Goal: Task Accomplishment & Management: Complete application form

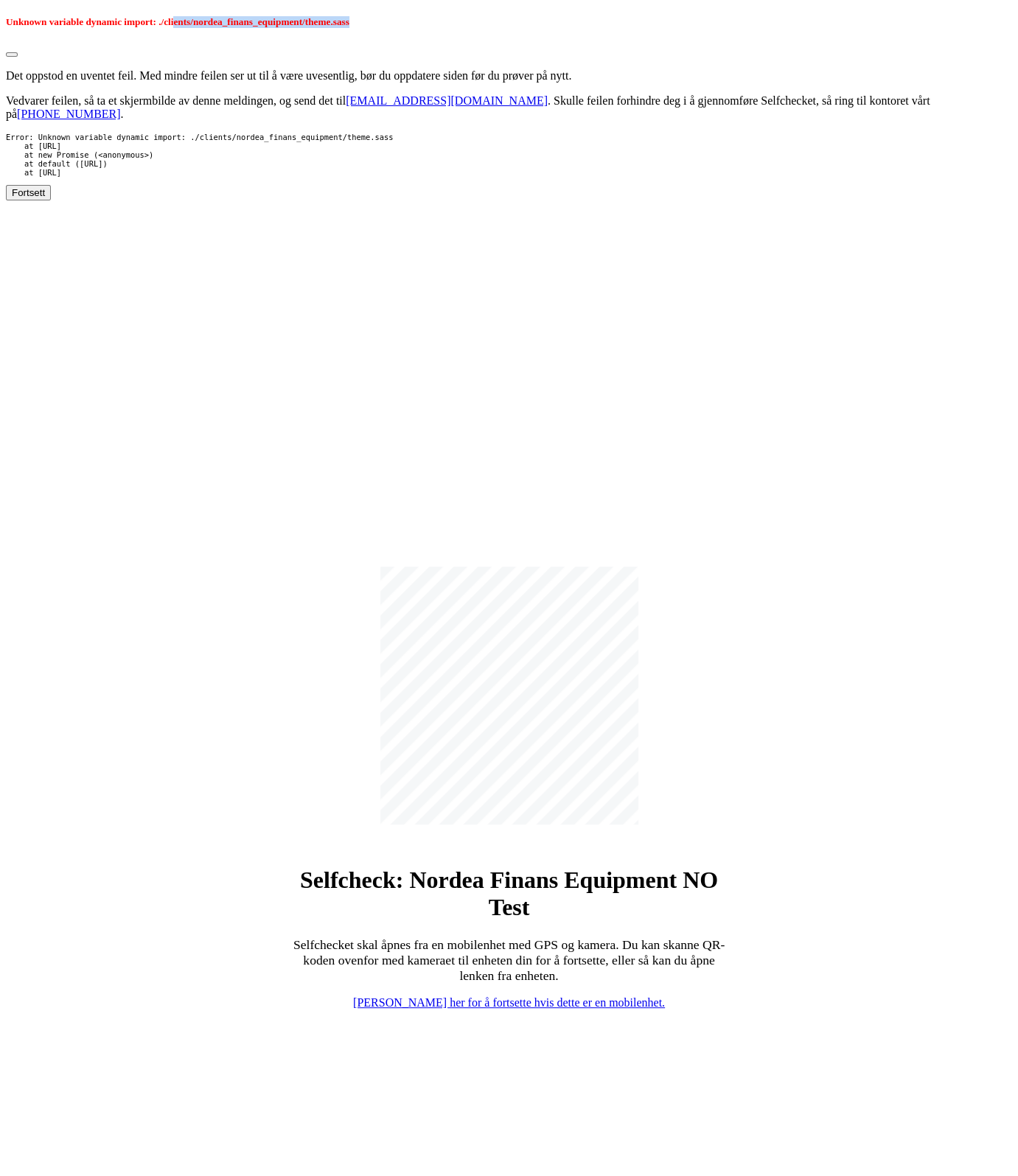
drag, startPoint x: 174, startPoint y: 24, endPoint x: 366, endPoint y: 25, distance: 192.0
click at [366, 25] on h5 "Unknown variable dynamic import: ./clients/nordea_finans_equipment/theme.sass" at bounding box center [509, 22] width 1006 height 12
click at [353, 318] on div "Selfcheck: Nordea Finans Equipment NO Test Selfchecket skal åpnes fra en mobile…" at bounding box center [509, 789] width 1006 height 1176
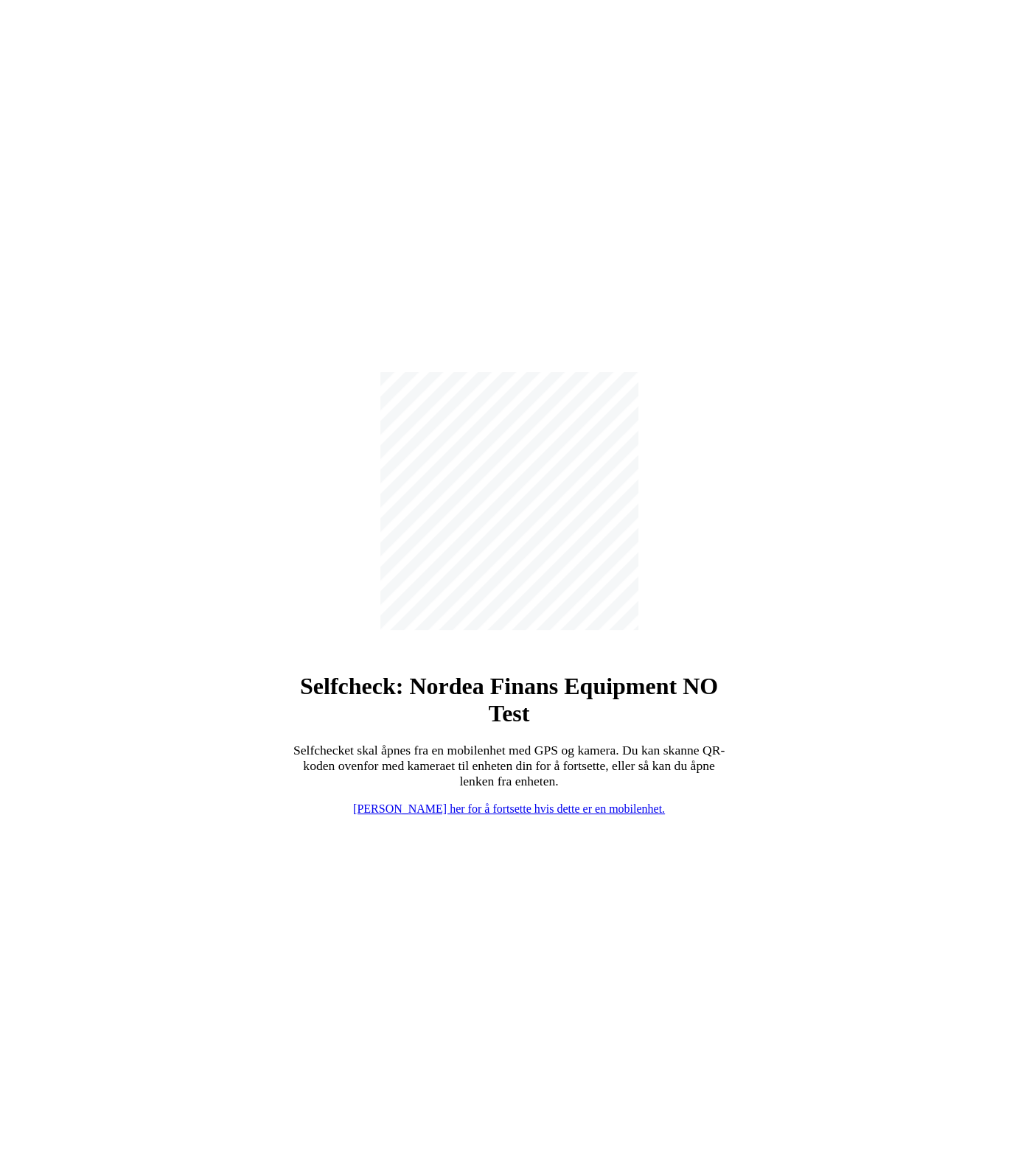
click at [482, 806] on link "[PERSON_NAME] her for å fortsette hvis dette er en mobilenhet." at bounding box center [509, 808] width 312 height 13
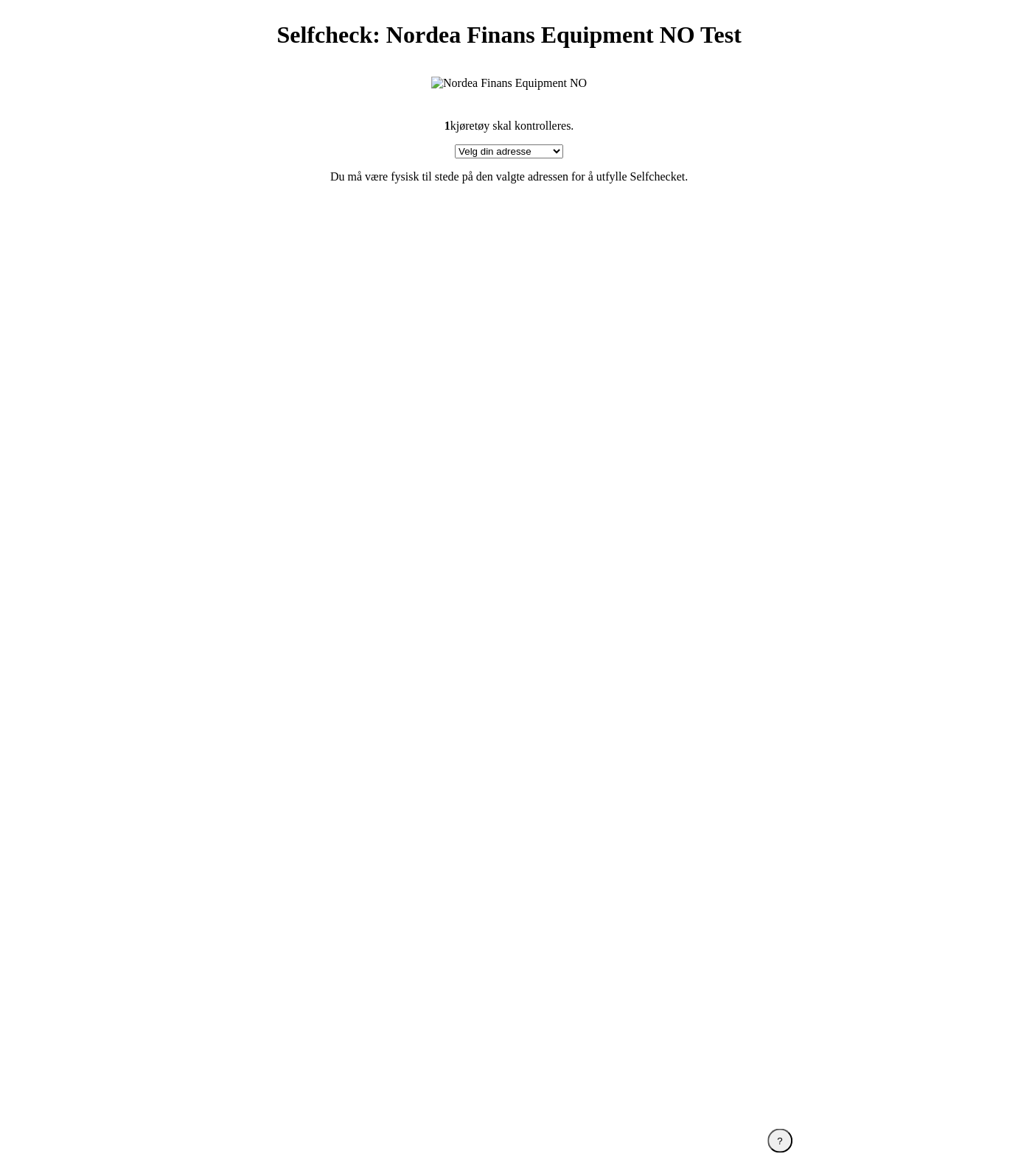
click at [602, 393] on section "1 kjøretøy skal kontrolleres. Velg din adresse Here, 2400 Town Min adresse mang…" at bounding box center [509, 601] width 590 height 998
click at [334, 400] on section "1 kjøretøy skal kontrolleres. Velg din adresse Here, 2400 Town Min adresse mang…" at bounding box center [509, 601] width 590 height 998
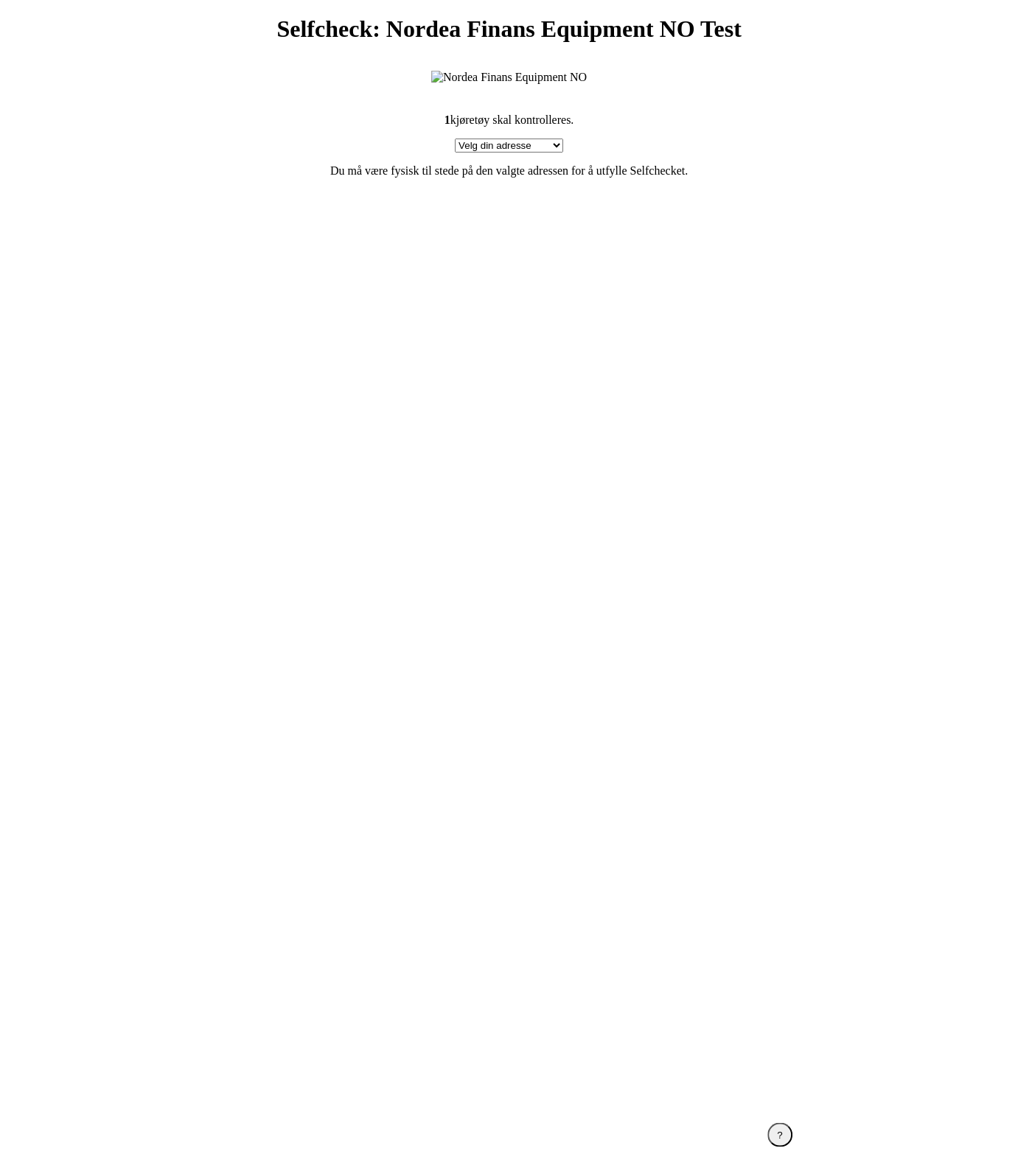
click at [331, 409] on section "1 kjøretøy skal kontrolleres. Velg din adresse Here, 2400 Town Min adresse mang…" at bounding box center [509, 594] width 590 height 998
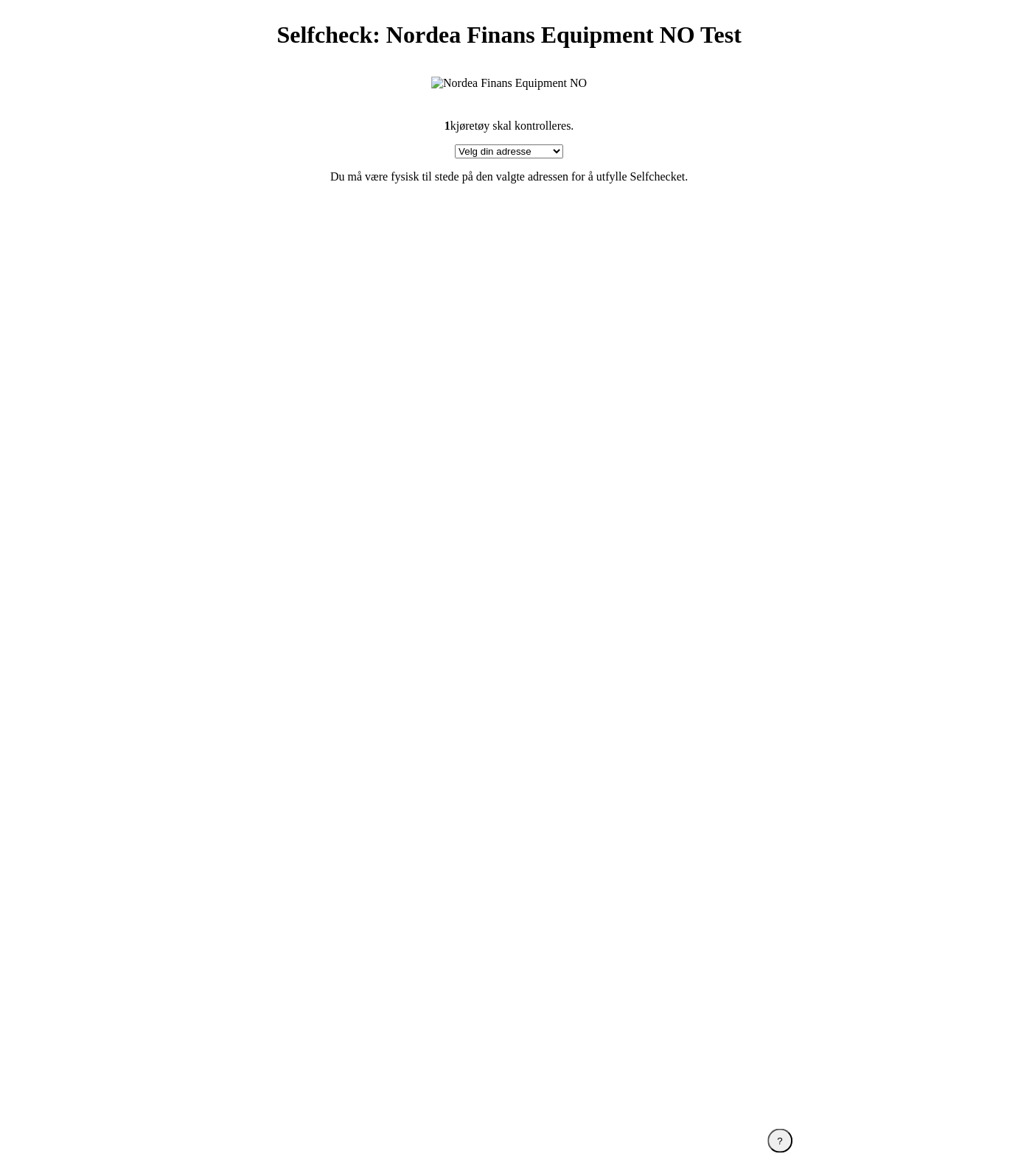
click at [331, 409] on section "1 kjøretøy skal kontrolleres. Velg din adresse Here, 2400 Town Min adresse mang…" at bounding box center [509, 601] width 590 height 998
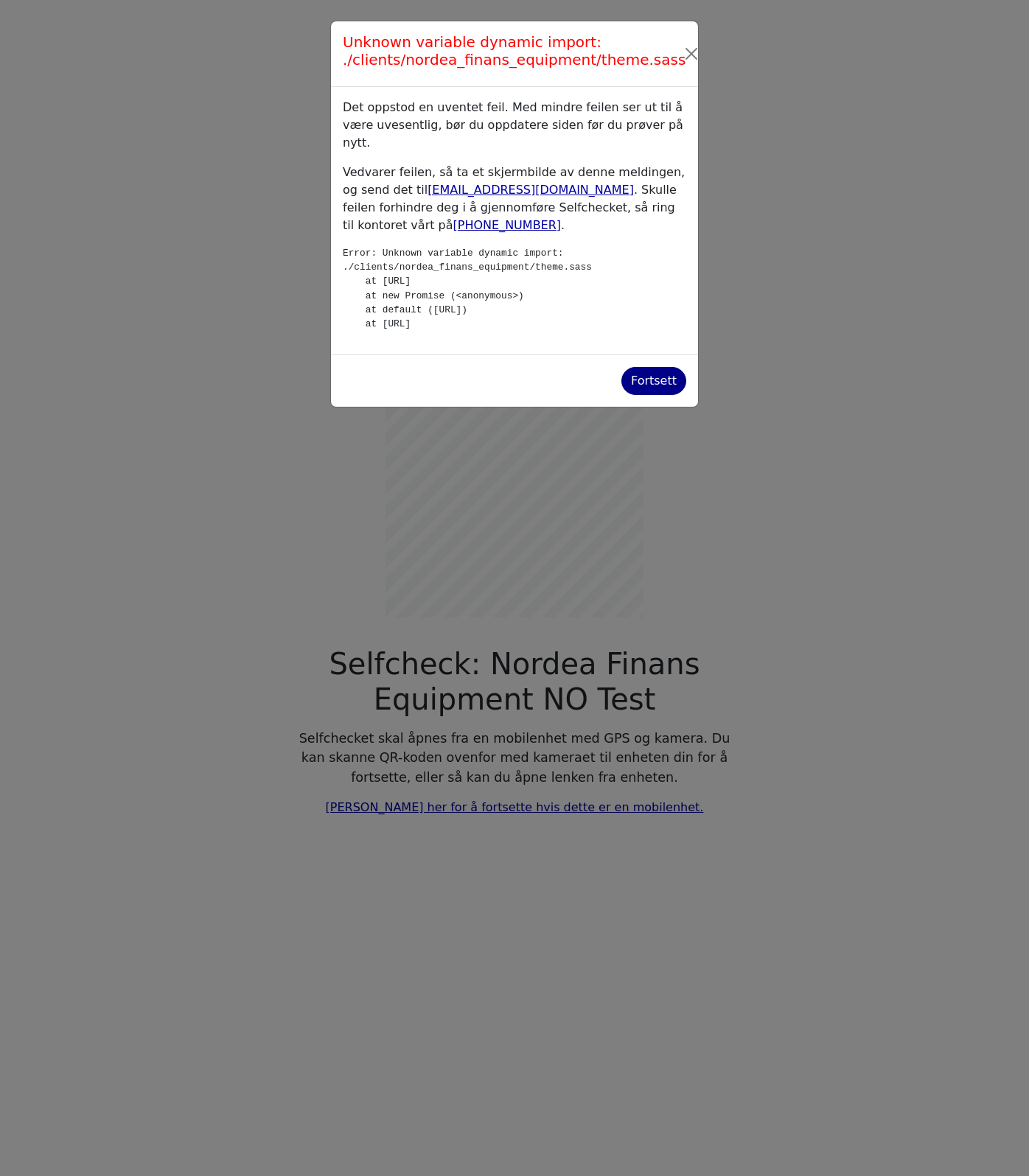
click at [662, 390] on div "Fortsett" at bounding box center [653, 381] width 45 height 18
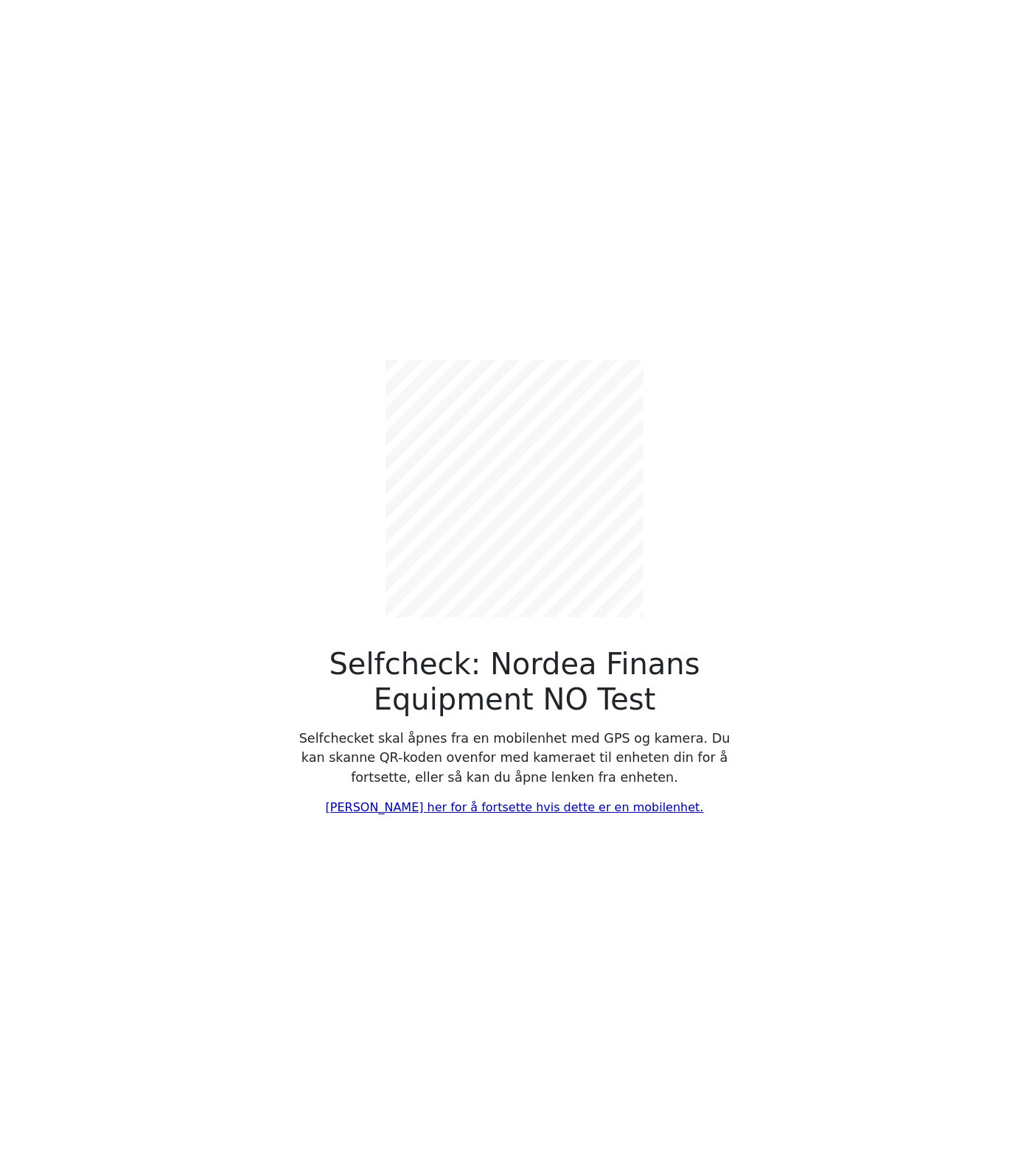
click at [249, 351] on div "Selfcheck: Nordea Finans Equipment NO Test Selfchecket skal åpnes fra en mobile…" at bounding box center [514, 588] width 840 height 1176
click at [540, 801] on link "[PERSON_NAME] her for å fortsette hvis dette er en mobilenhet." at bounding box center [514, 808] width 378 height 14
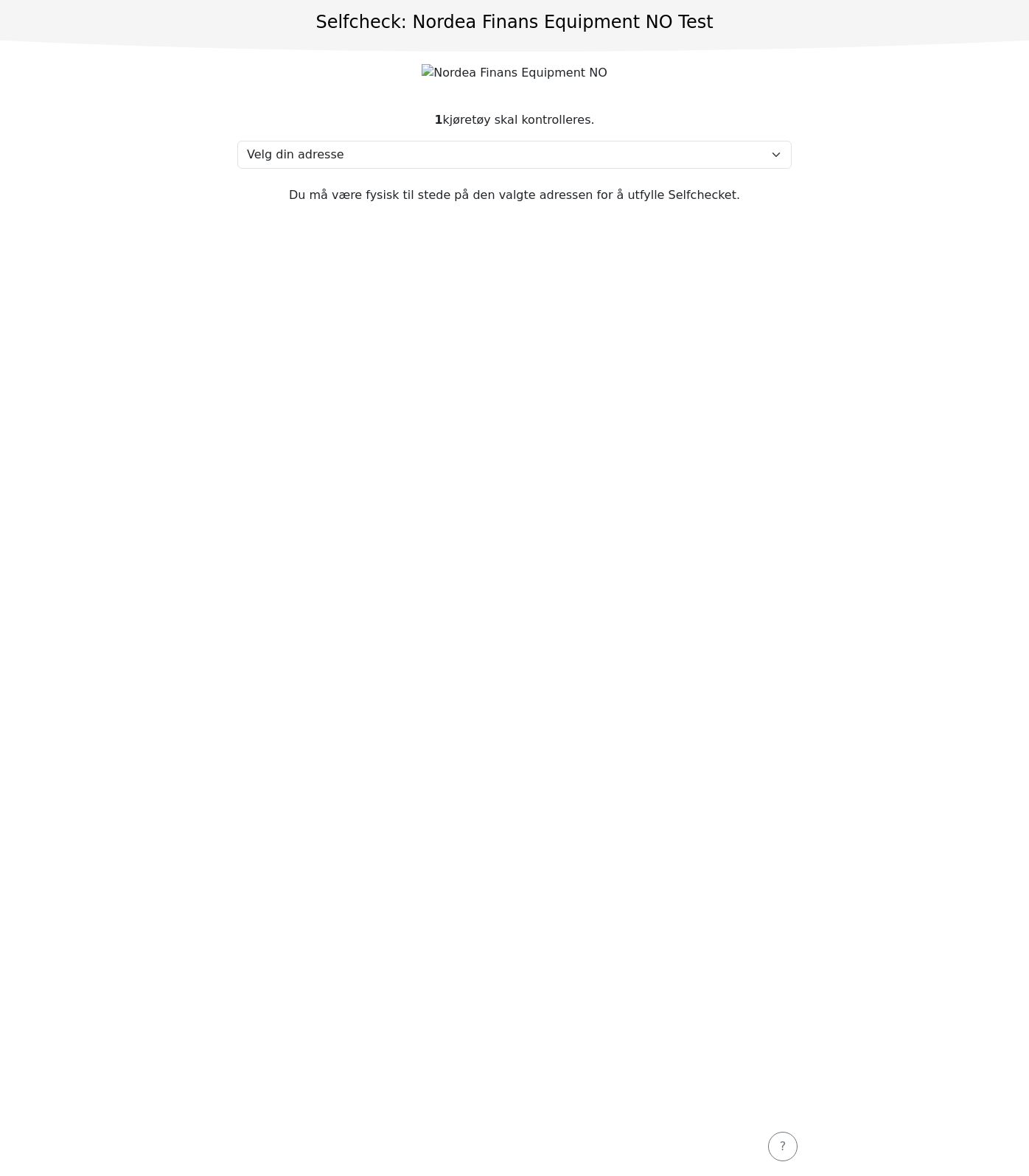
click at [450, 527] on section "1 kjøretøy skal kontrolleres. Velg din adresse Here, 2400 Town Min adresse mang…" at bounding box center [514, 605] width 590 height 1024
click at [234, 492] on section "1 kjøretøy skal kontrolleres. Velg din adresse Here, 2400 Town Min adresse mang…" at bounding box center [514, 605] width 590 height 1024
drag, startPoint x: 727, startPoint y: 19, endPoint x: 121, endPoint y: 33, distance: 606.2
click at [121, 33] on header "Selfcheck: Nordea Finans Equipment NO Test" at bounding box center [514, 26] width 1029 height 52
drag, startPoint x: 121, startPoint y: 33, endPoint x: 486, endPoint y: 403, distance: 519.7
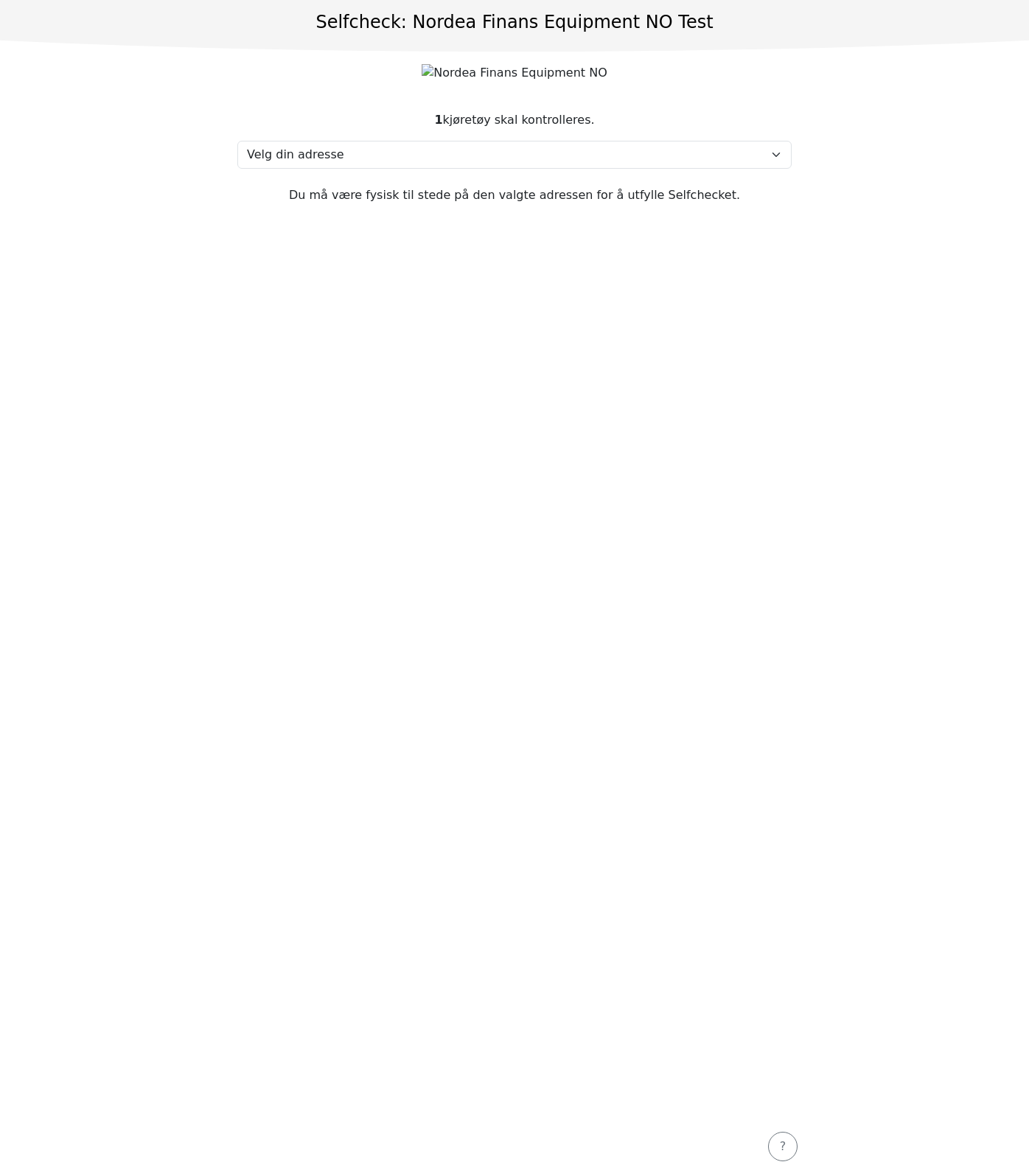
click at [486, 403] on section "1 kjøretøy skal kontrolleres. Velg din adresse Here, 2400 Town Min adresse mang…" at bounding box center [514, 605] width 590 height 1024
click at [421, 517] on section "1 kjøretøy skal kontrolleres. Velg din adresse Here, 2400 Town Min adresse mang…" at bounding box center [514, 605] width 590 height 1024
click at [498, 176] on section "1 kjøretøy skal kontrolleres. Velg din adresse Here, 2400 Town Min adresse mang…" at bounding box center [514, 605] width 590 height 1024
click at [502, 153] on select "Velg din adresse Here, 2400 Town Min adresse mangler" at bounding box center [514, 155] width 554 height 28
click at [325, 486] on section "1 kjøretøy skal kontrolleres. Velg din adresse Here, 2400 Town Min adresse mang…" at bounding box center [514, 605] width 590 height 1024
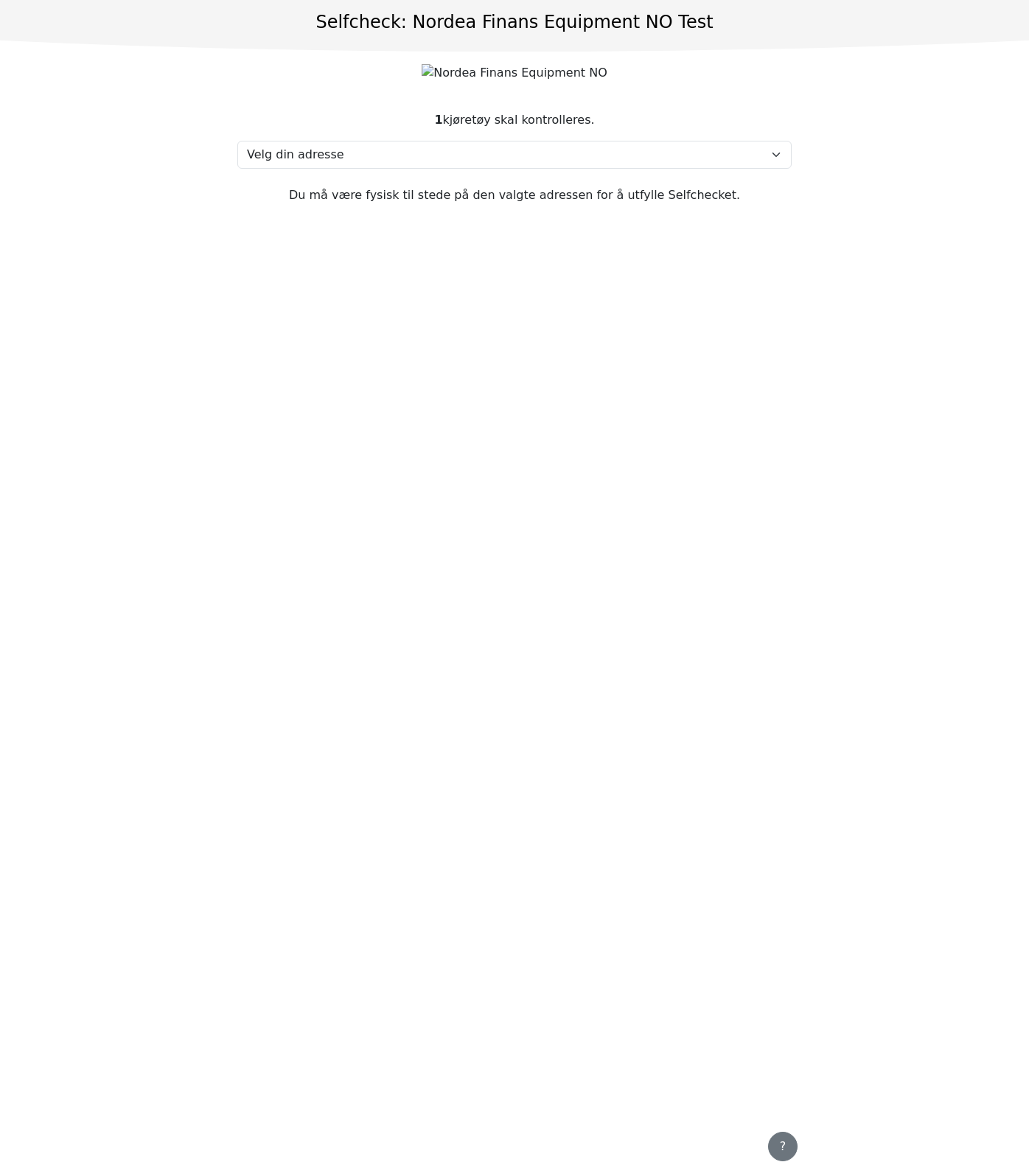
click at [768, 1149] on button "?" at bounding box center [783, 1147] width 30 height 30
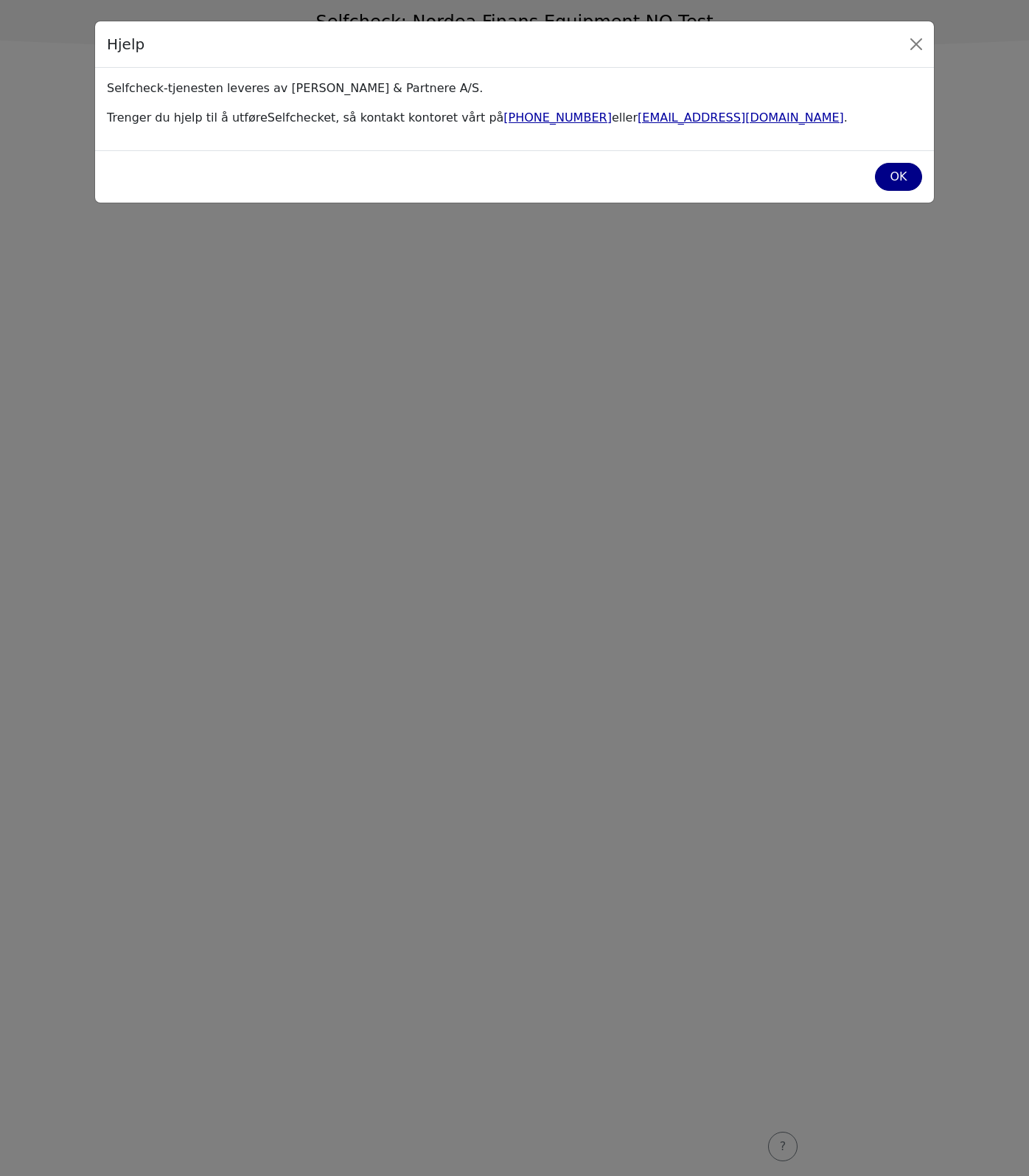
click at [895, 180] on div "OK" at bounding box center [899, 176] width 28 height 18
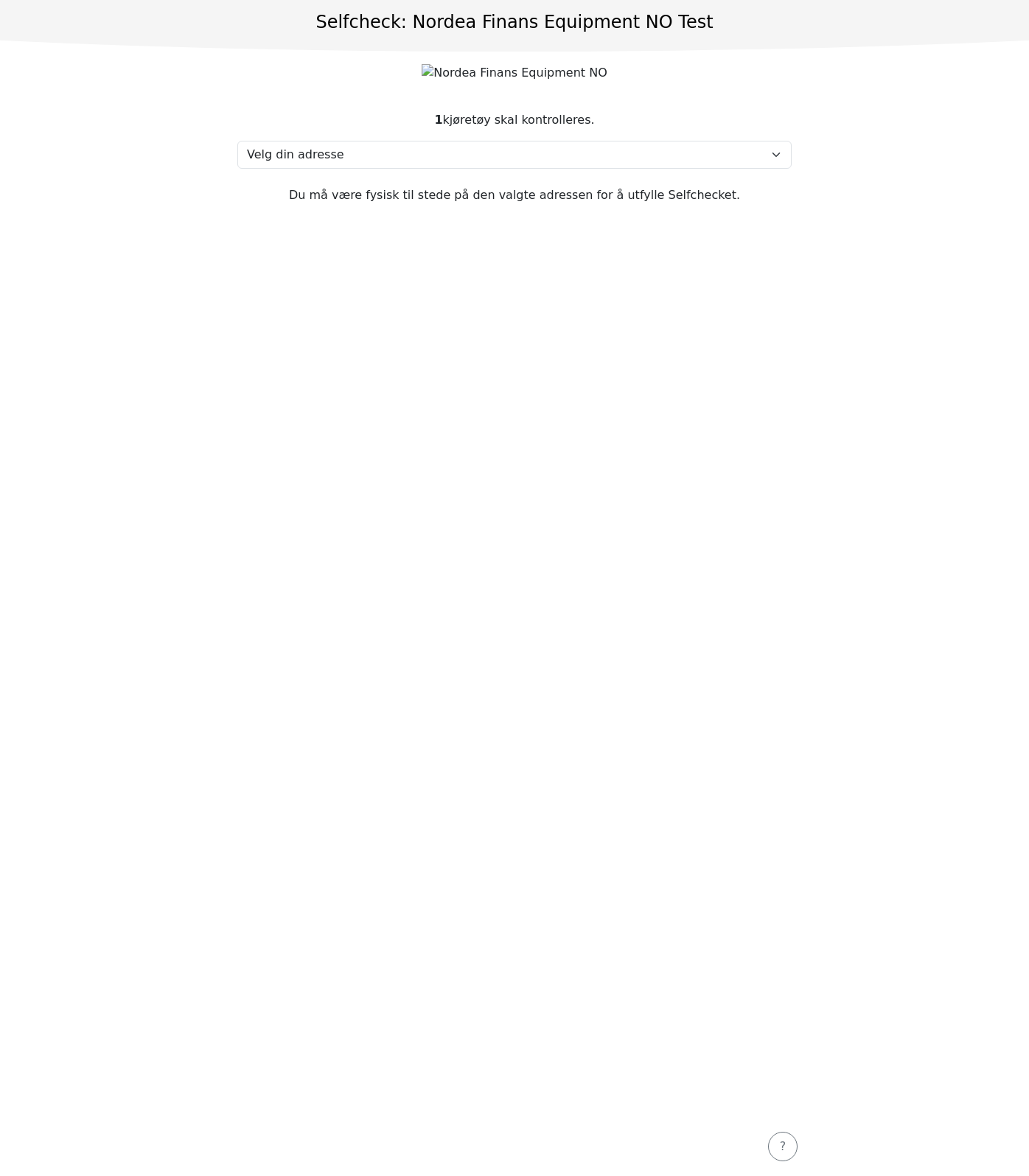
click at [572, 755] on section "1 kjøretøy skal kontrolleres. Velg din adresse Here, 2400 Town Min adresse mang…" at bounding box center [514, 605] width 590 height 1024
click at [800, 1149] on footer "?" at bounding box center [514, 1146] width 590 height 59
click at [799, 1149] on footer "?" at bounding box center [514, 1146] width 590 height 59
click at [787, 1147] on div "?" at bounding box center [783, 1146] width 10 height 18
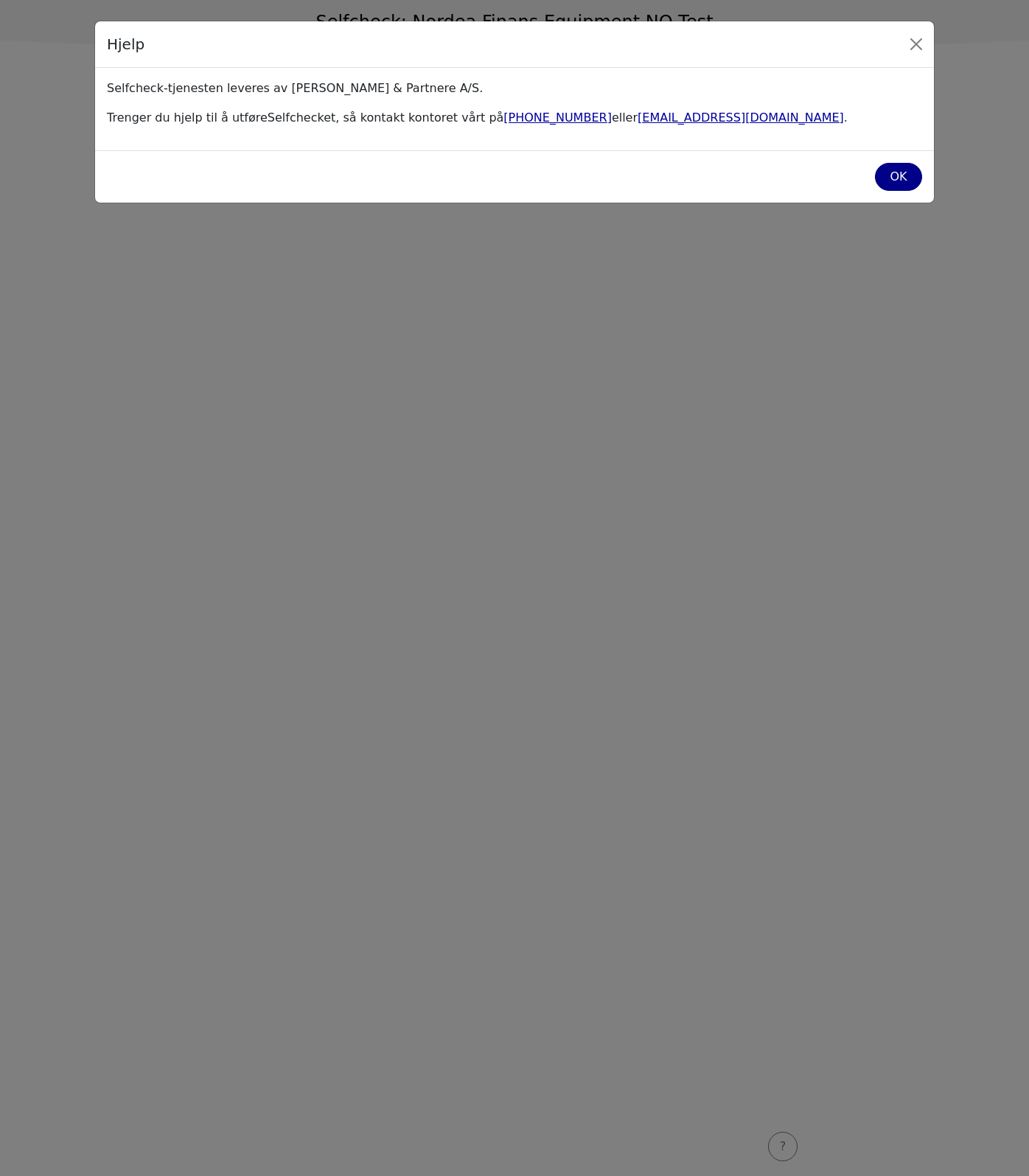
click at [900, 176] on div "OK" at bounding box center [899, 176] width 28 height 18
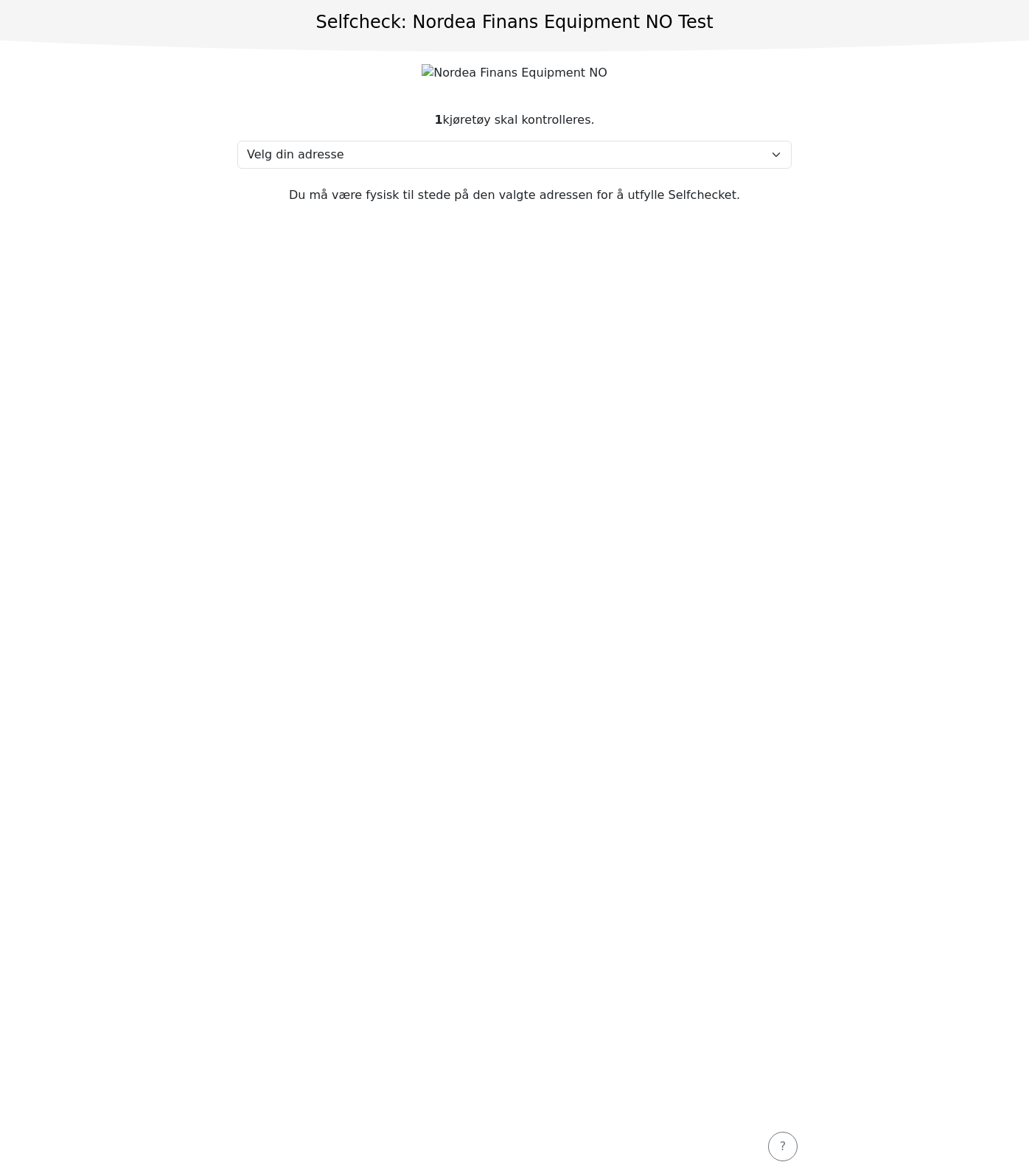
click at [416, 447] on section "1 kjøretøy skal kontrolleres. Velg din adresse Here, 2400 Town Min adresse mang…" at bounding box center [514, 605] width 590 height 1024
drag, startPoint x: 471, startPoint y: 400, endPoint x: 478, endPoint y: 350, distance: 50.5
click at [471, 400] on section "1 kjøretøy skal kontrolleres. Velg din adresse Here, 2400 Town Min adresse mang…" at bounding box center [514, 605] width 590 height 1024
click at [328, 239] on section "1 kjøretøy skal kontrolleres. Velg din adresse Here, 2400 Town Min adresse mang…" at bounding box center [514, 605] width 590 height 1024
click at [783, 78] on form "1 kjøretøy skal kontrolleres. Velg din adresse Here, 2400 Town Min adresse mang…" at bounding box center [514, 614] width 590 height 1124
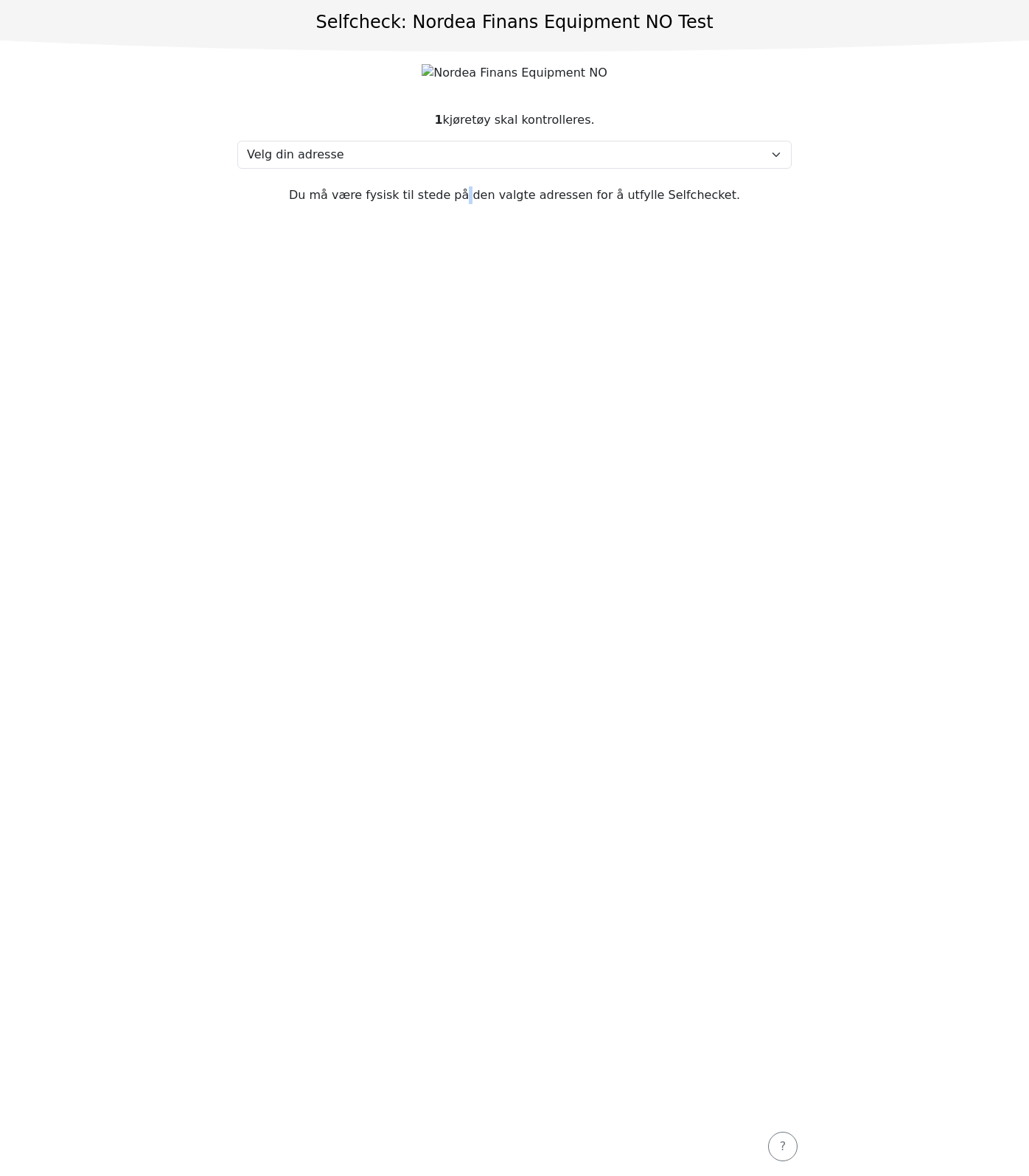
click at [475, 456] on section "1 kjøretøy skal kontrolleres. Velg din adresse Here, 2400 Town Min adresse mang…" at bounding box center [514, 605] width 590 height 1024
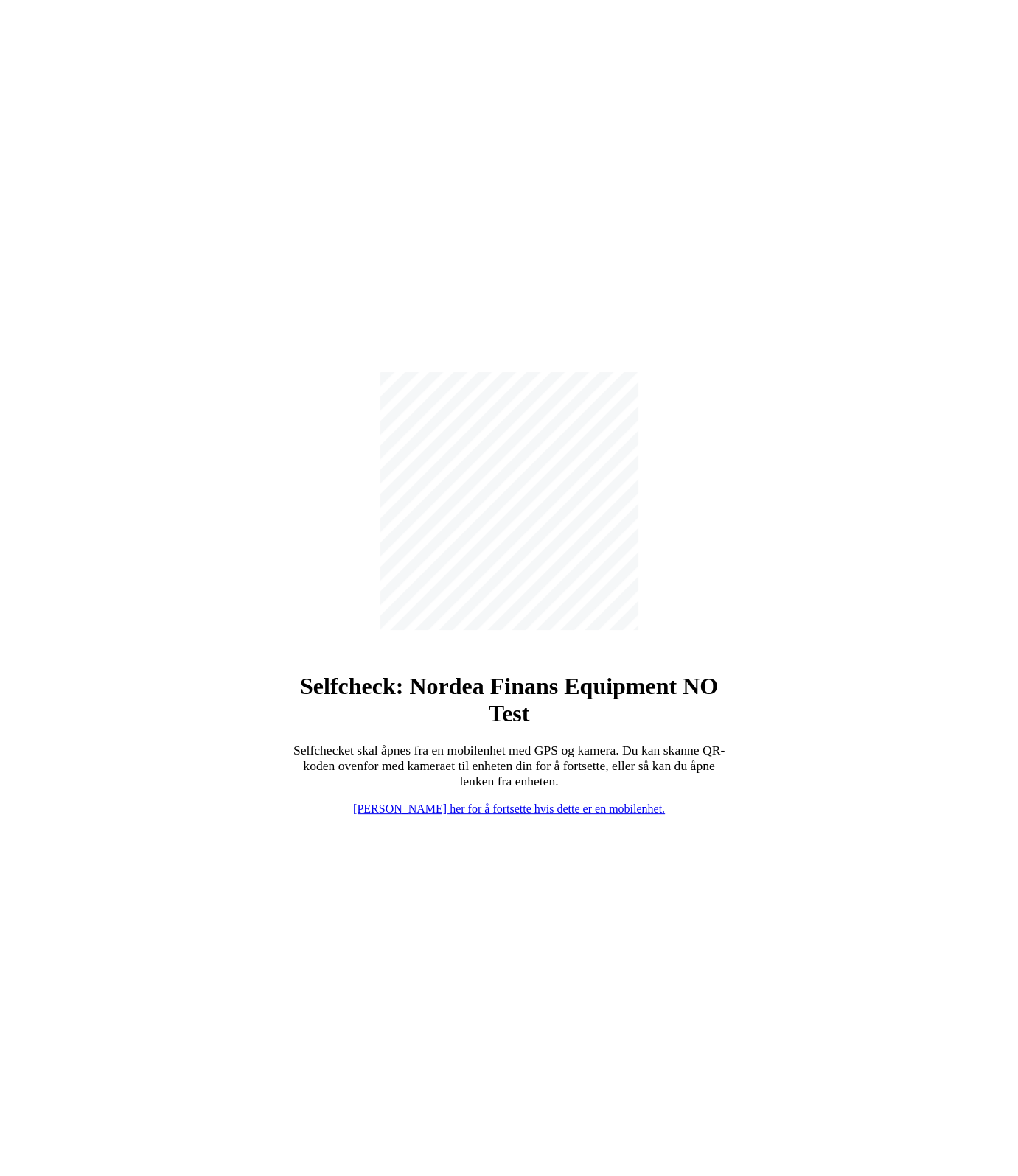
click at [562, 807] on link "[PERSON_NAME] her for å fortsette hvis dette er en mobilenhet." at bounding box center [509, 808] width 312 height 13
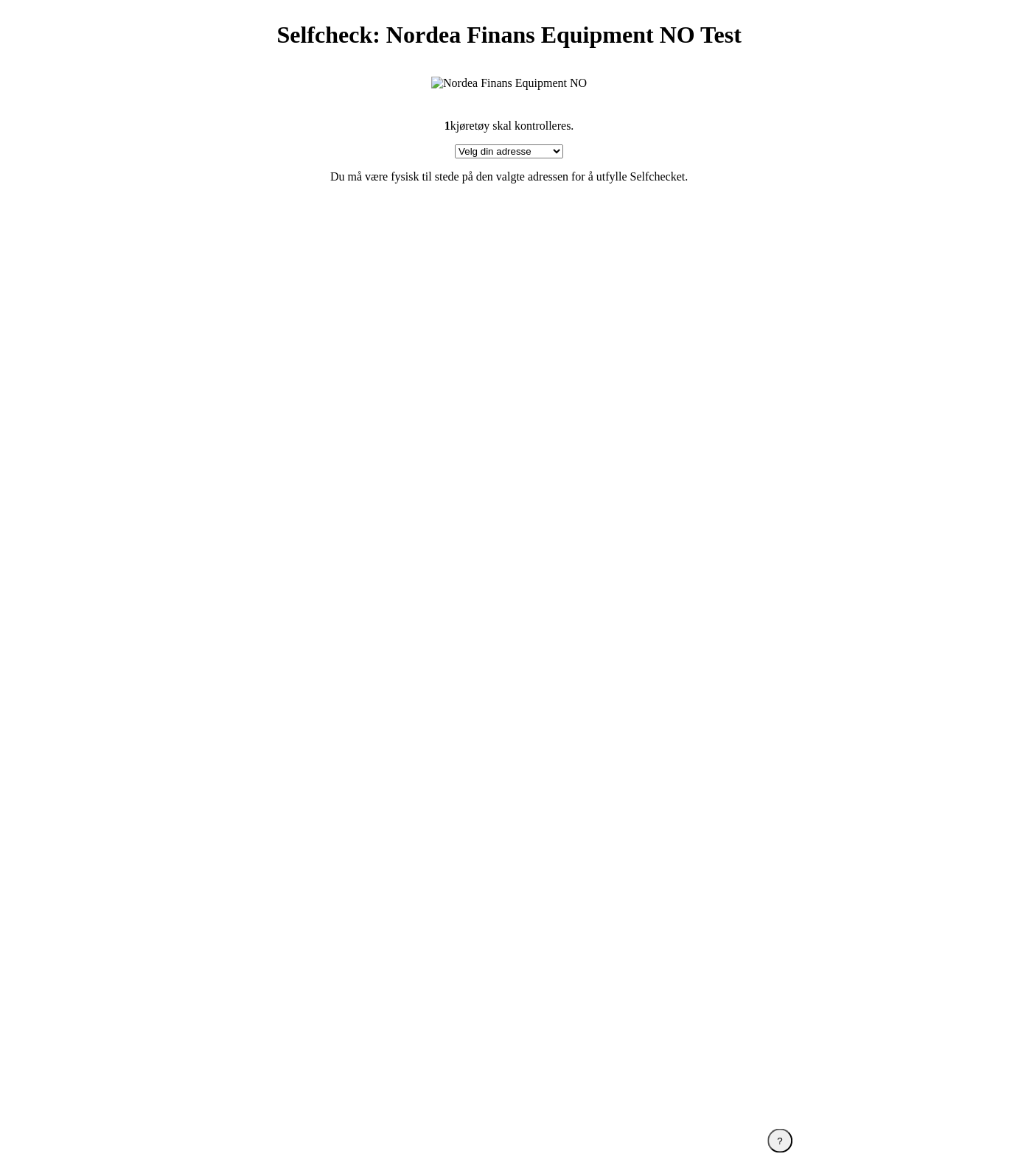
click at [496, 471] on section "1 kjøretøy skal kontrolleres. Velg din adresse Here, 2400 Town Min adresse mang…" at bounding box center [509, 601] width 590 height 998
drag, startPoint x: 209, startPoint y: 31, endPoint x: 380, endPoint y: 78, distance: 177.3
click at [380, 78] on main "Selfcheck: Nordea Finans Equipment NO Test 1 kjøretøy skal kontrolleres. Velg d…" at bounding box center [509, 594] width 1006 height 1176
drag, startPoint x: 380, startPoint y: 78, endPoint x: 389, endPoint y: 441, distance: 363.1
click at [389, 441] on section "1 kjøretøy skal kontrolleres. Velg din adresse Here, 2400 Town Min adresse mang…" at bounding box center [509, 601] width 590 height 998
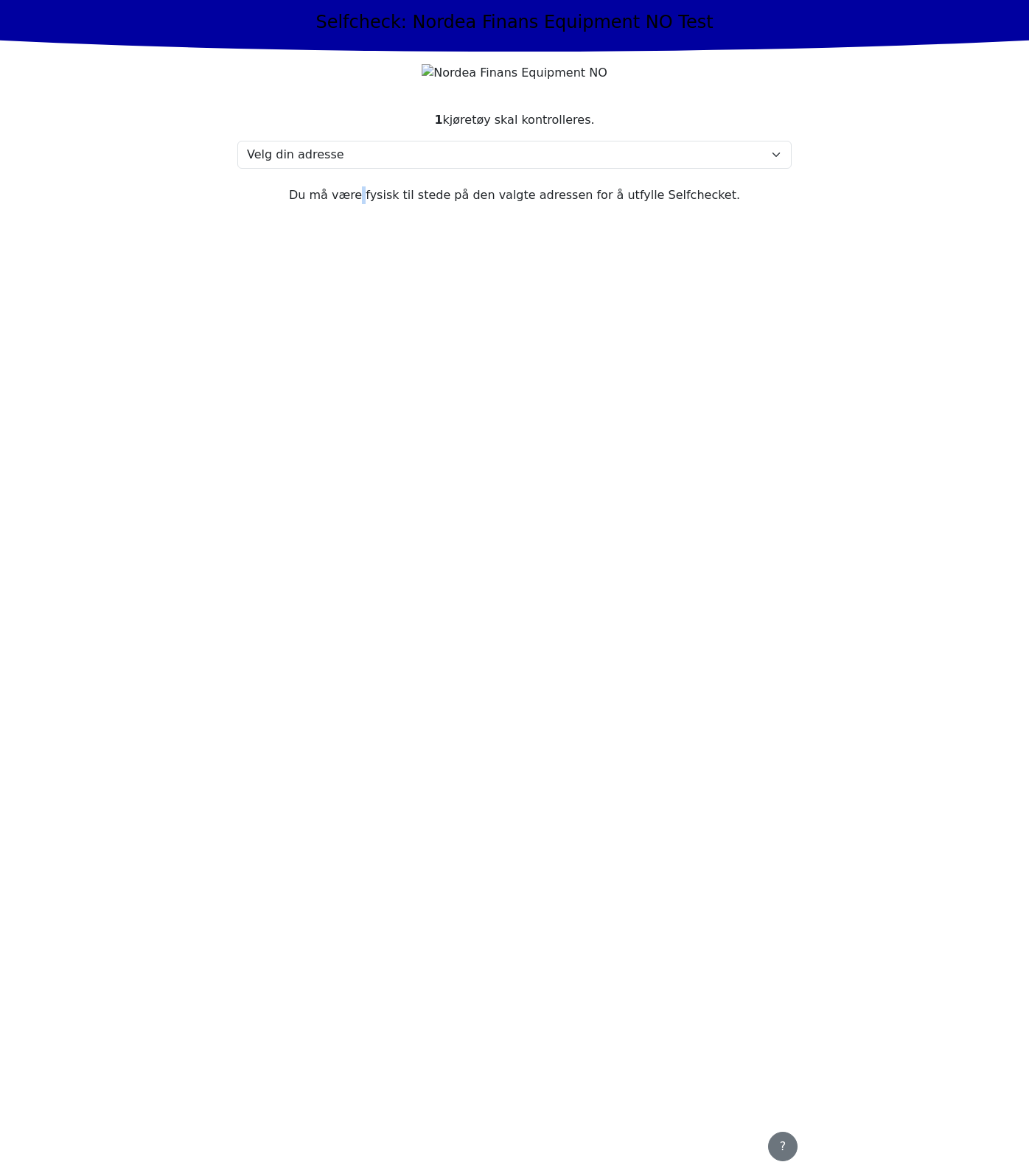
click at [784, 1150] on div "?" at bounding box center [783, 1146] width 10 height 18
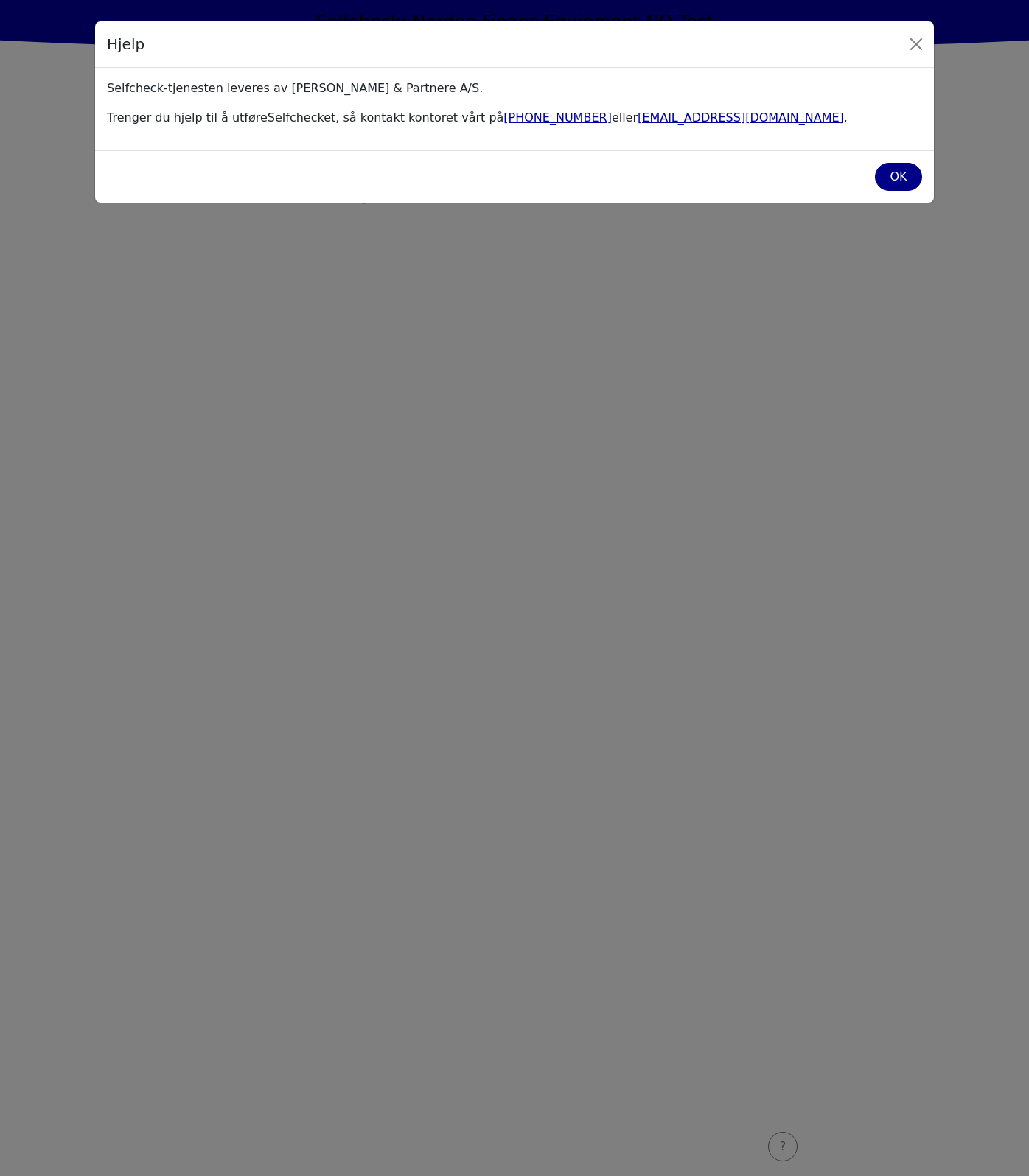
click at [897, 173] on div "OK" at bounding box center [899, 176] width 28 height 18
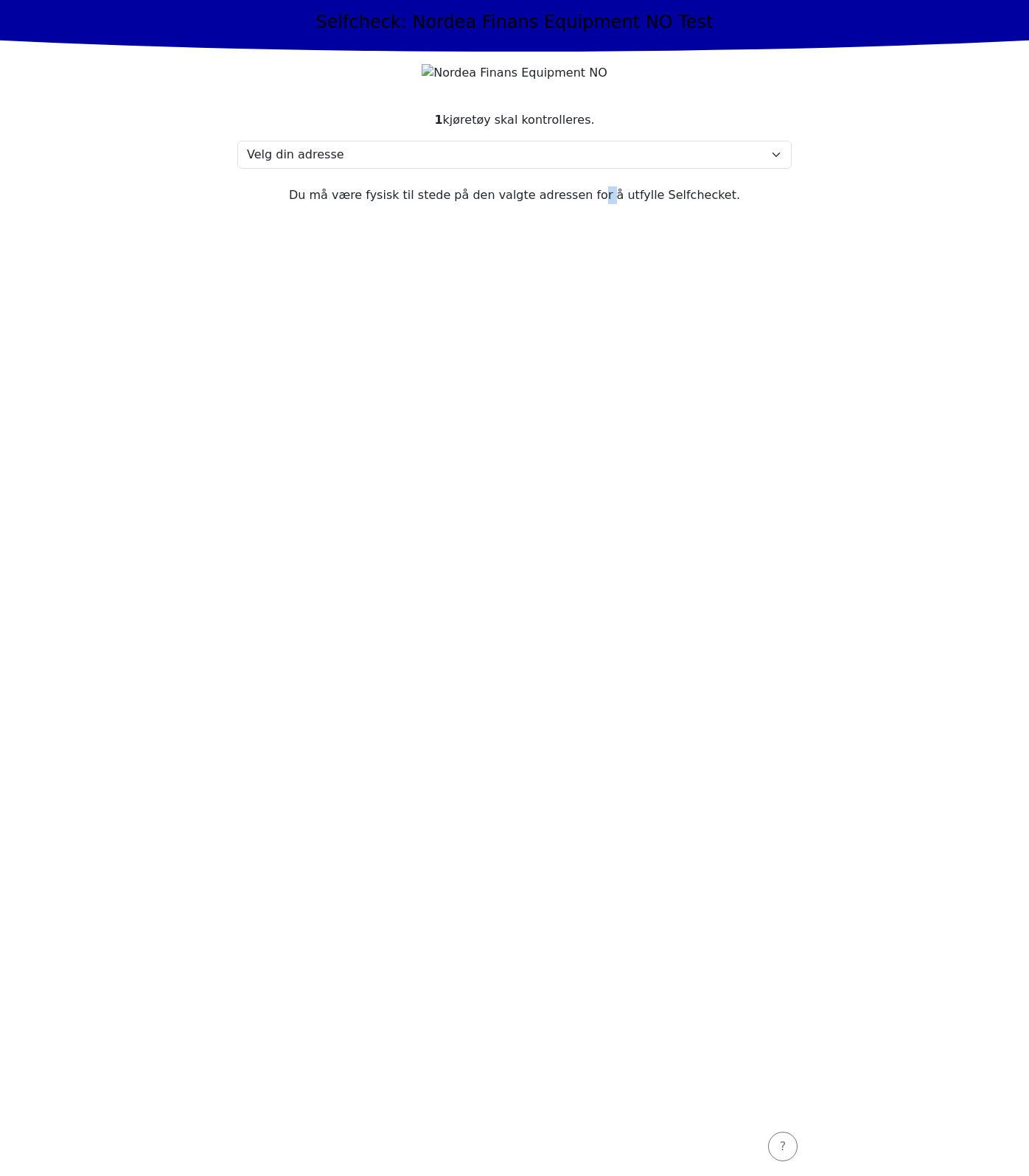
click at [597, 453] on section "1 kjøretøy skal kontrolleres. Velg din adresse Here, 2400 Town Min adresse mang…" at bounding box center [514, 605] width 590 height 1024
drag, startPoint x: 597, startPoint y: 453, endPoint x: 424, endPoint y: 452, distance: 173.0
click at [424, 452] on section "1 kjøretøy skal kontrolleres. Velg din adresse Here, 2400 Town Min adresse mang…" at bounding box center [514, 605] width 590 height 1024
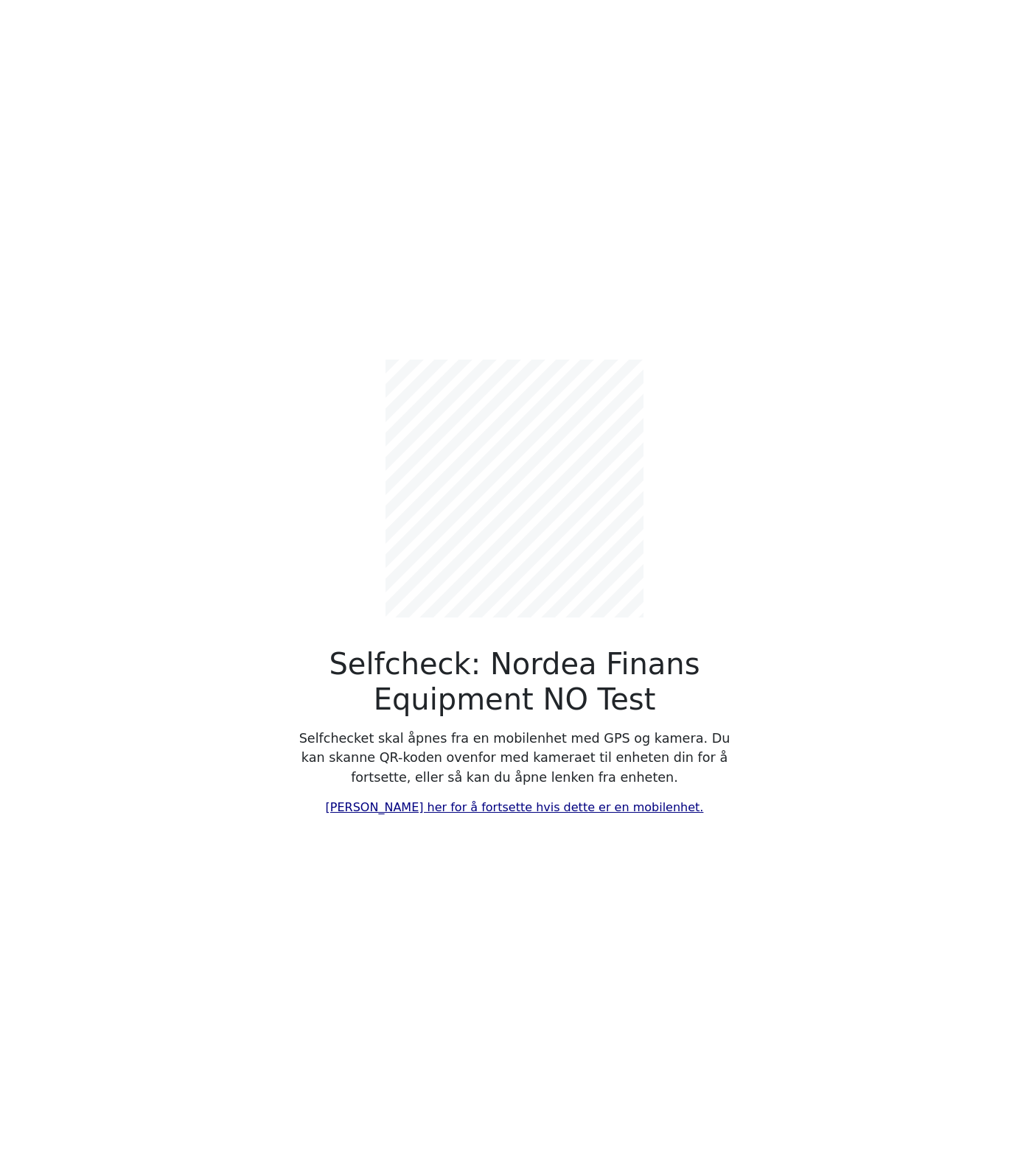
click at [569, 802] on link "[PERSON_NAME] her for å fortsette hvis dette er en mobilenhet." at bounding box center [514, 808] width 378 height 14
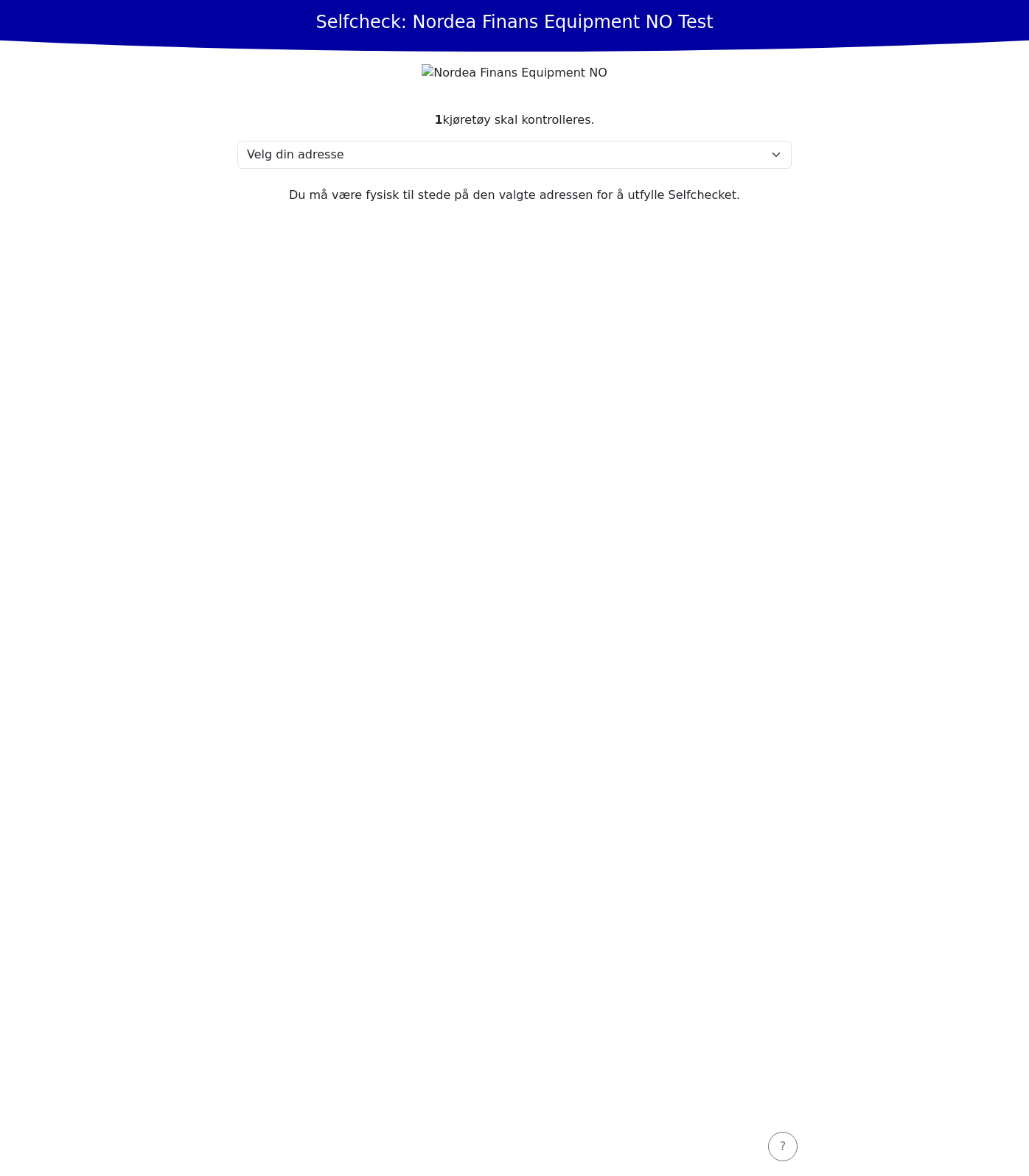
click at [578, 420] on section "1 kjøretøy skal kontrolleres. Velg din adresse Here, 2400 Town Min adresse mang…" at bounding box center [514, 605] width 590 height 1024
click at [578, 419] on section "1 kjøretøy skal kontrolleres. Velg din adresse Here, 2400 Town Min adresse mang…" at bounding box center [514, 605] width 590 height 1024
drag, startPoint x: 325, startPoint y: 19, endPoint x: 824, endPoint y: 33, distance: 499.2
click at [824, 33] on header "Selfcheck: Nordea Finans Equipment NO Test" at bounding box center [514, 26] width 1029 height 52
drag, startPoint x: 824, startPoint y: 33, endPoint x: 767, endPoint y: 509, distance: 479.4
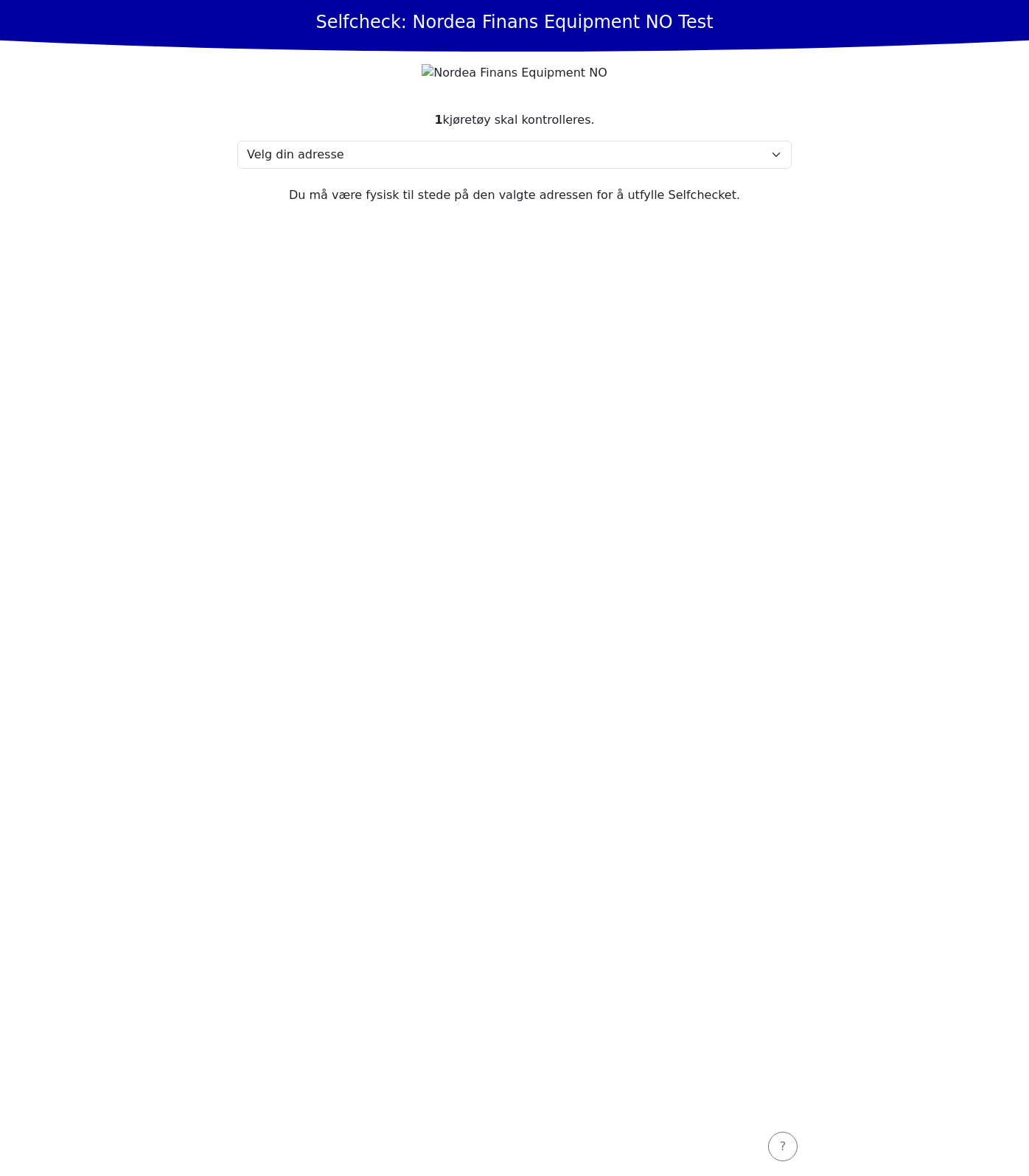
click at [767, 509] on section "1 kjøretøy skal kontrolleres. Velg din adresse Here, 2400 Town Min adresse mang…" at bounding box center [514, 605] width 590 height 1024
click at [427, 576] on section "1 kjøretøy skal kontrolleres. Velg din adresse Here, 2400 Town Min adresse mang…" at bounding box center [514, 605] width 590 height 1024
click at [505, 496] on section "1 kjøretøy skal kontrolleres. Velg din adresse Here, 2400 Town Min adresse mang…" at bounding box center [514, 605] width 590 height 1024
click at [275, 164] on select "Velg din adresse Here, 2400 Town Min adresse mangler" at bounding box center [514, 155] width 554 height 28
click at [165, 403] on main "Selfcheck: Nordea Finans Equipment NO Test 1 kjøretøy skal kontrolleres. Velg d…" at bounding box center [514, 588] width 1029 height 1176
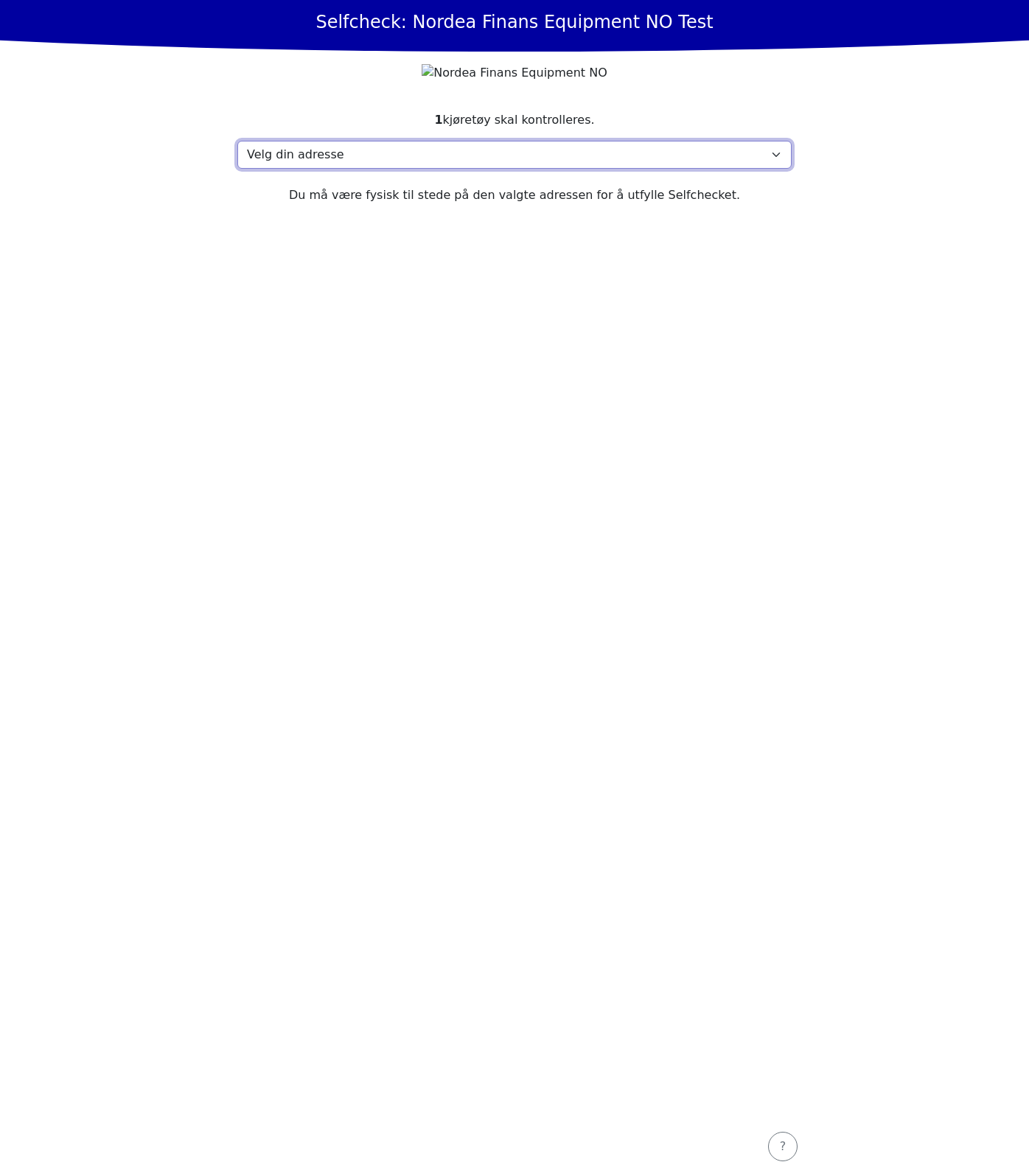
click at [292, 152] on select "Velg din adresse Here, 2400 Town Min adresse mangler" at bounding box center [514, 155] width 554 height 28
select select "4737"
click at [238, 141] on select "Velg din adresse Here, 2400 Town Min adresse mangler" at bounding box center [514, 155] width 554 height 28
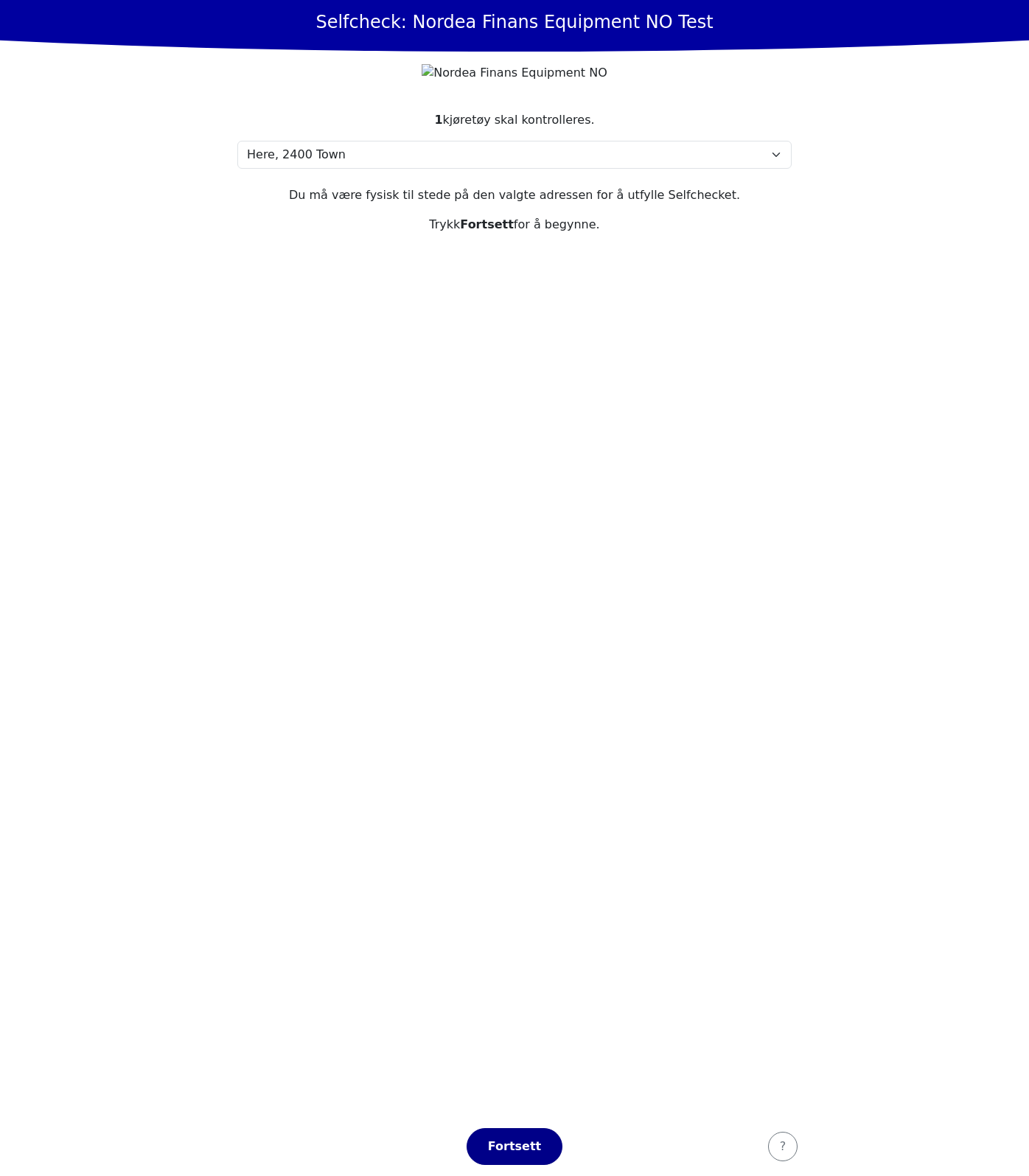
click at [545, 1150] on div "Fortsett" at bounding box center [514, 1146] width 65 height 18
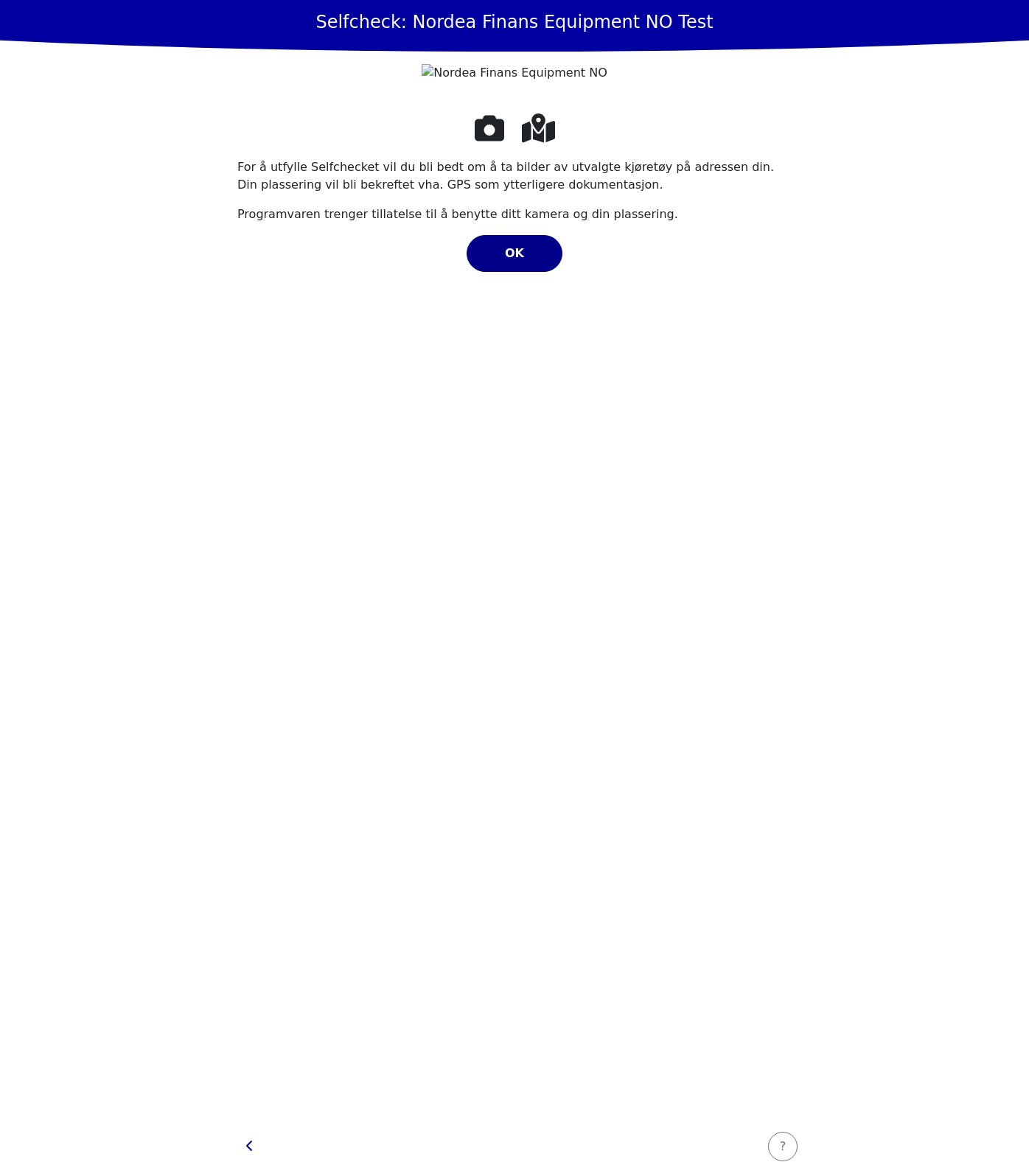
click at [531, 261] on div "OK" at bounding box center [514, 253] width 65 height 18
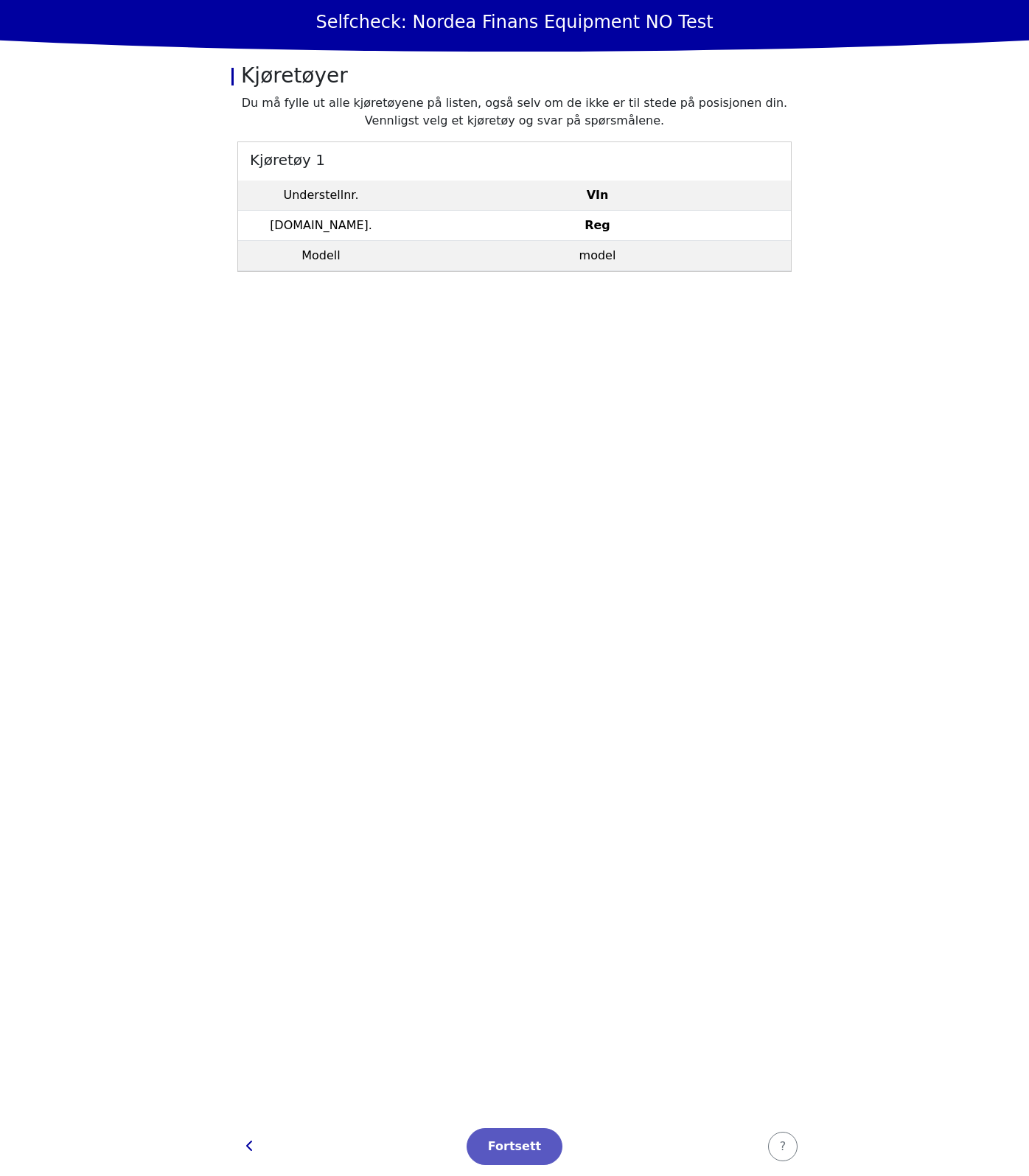
click at [545, 462] on section "Du må fylle ut alle kjøretøyene på listen, også selv om de ikke er til stede på…" at bounding box center [514, 605] width 590 height 1022
click at [940, 294] on main "Selfcheck: Nordea Finans Equipment NO Test Kjøretøyer Du må fylle ut alle kjøre…" at bounding box center [514, 588] width 1029 height 1176
click at [265, 1142] on button "button" at bounding box center [249, 1146] width 37 height 35
select select "4737"
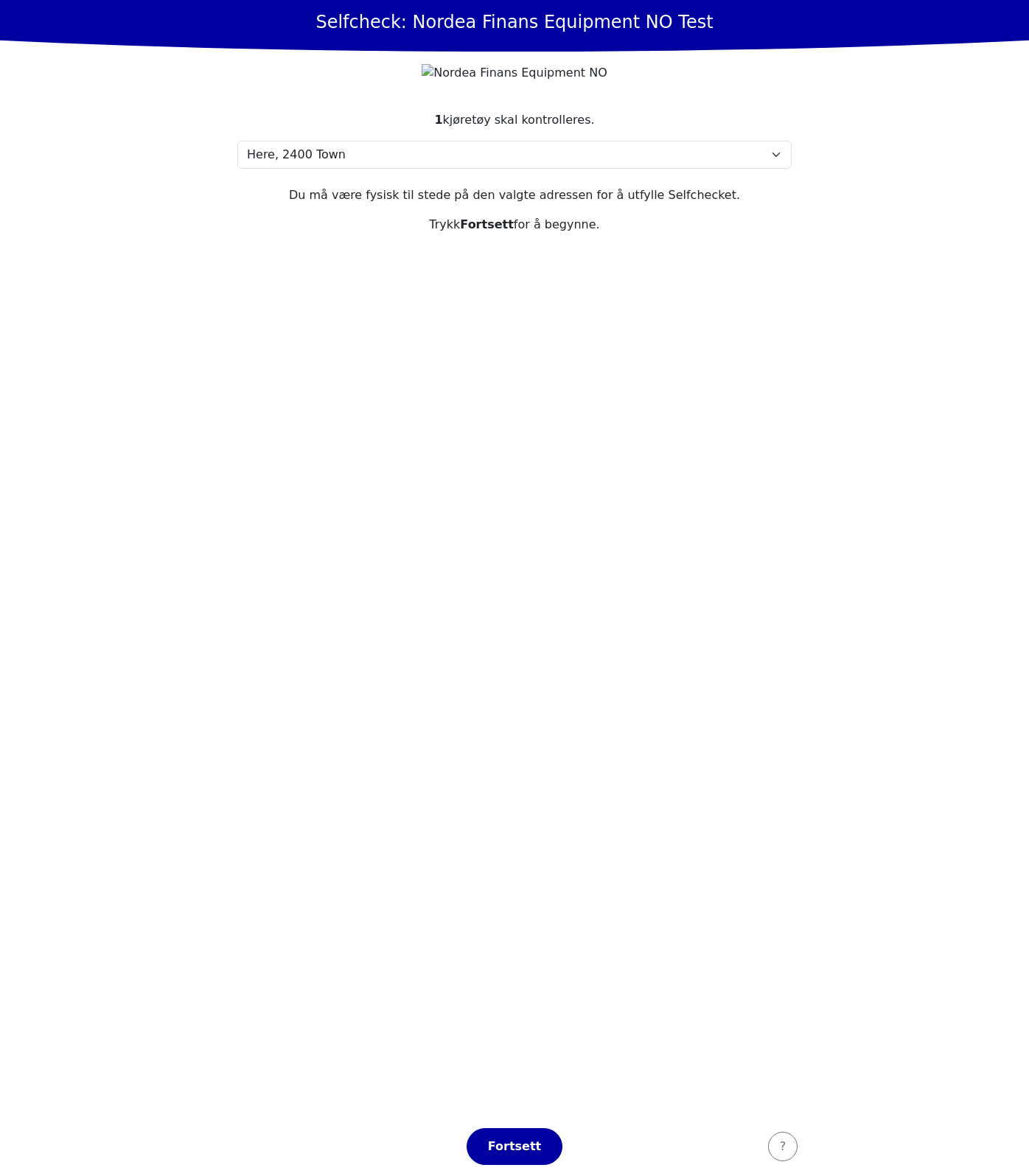
click at [449, 520] on section "1 kjøretøy skal kontrolleres. Velg din adresse Here, 2400 Town Min adresse mang…" at bounding box center [514, 605] width 590 height 1024
click at [392, 701] on section "1 kjøretøy skal kontrolleres. Velg din adresse Here, 2400 Town Min adresse mang…" at bounding box center [514, 605] width 590 height 1024
drag, startPoint x: 318, startPoint y: 69, endPoint x: 713, endPoint y: 89, distance: 395.5
click at [713, 82] on div at bounding box center [514, 72] width 531 height 18
drag, startPoint x: 713, startPoint y: 89, endPoint x: 590, endPoint y: 635, distance: 559.7
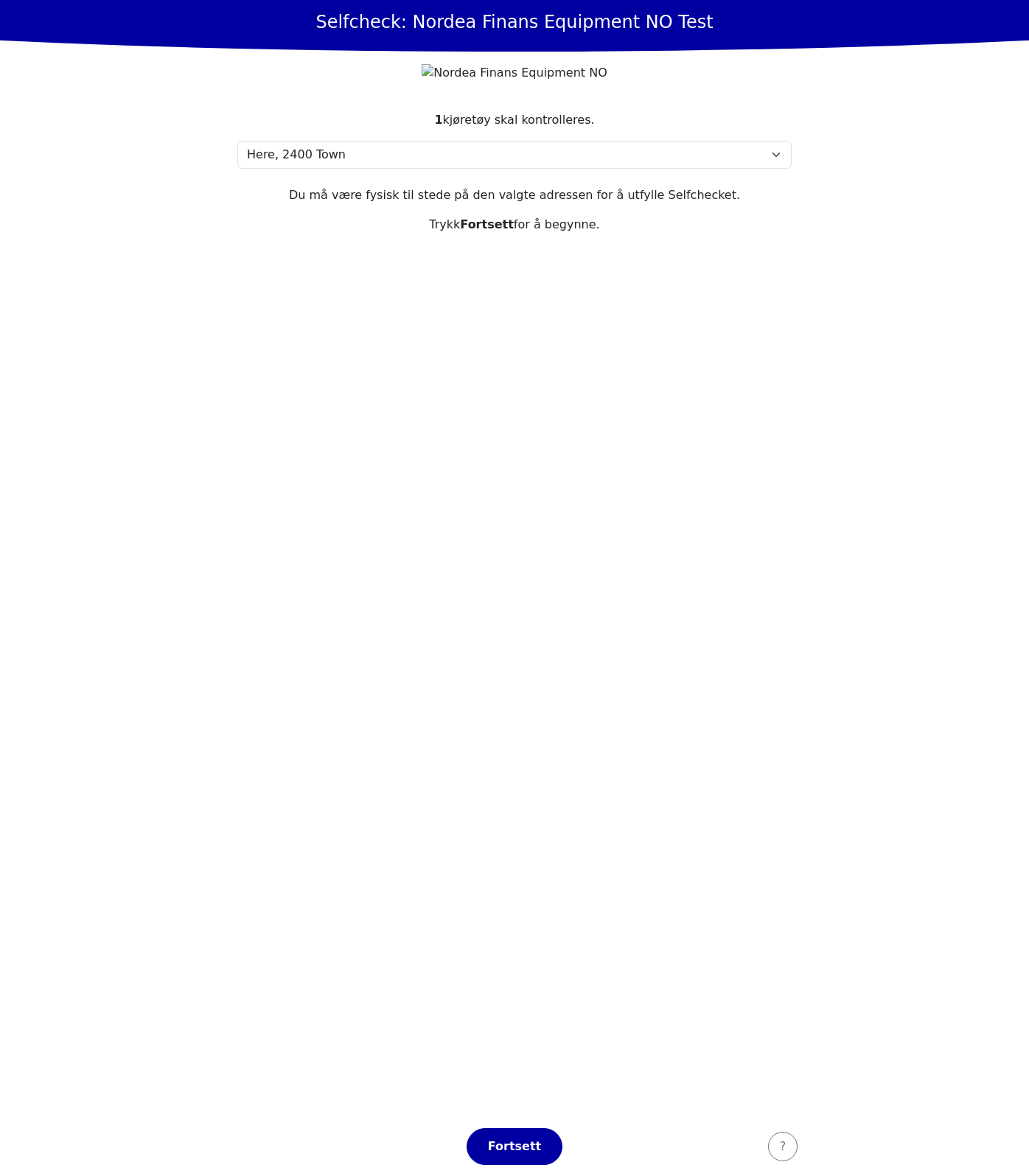
click at [590, 635] on section "1 kjøretøy skal kontrolleres. Velg din adresse Here, 2400 Town Min adresse mang…" at bounding box center [514, 605] width 590 height 1024
drag, startPoint x: 590, startPoint y: 635, endPoint x: 367, endPoint y: 575, distance: 230.9
click at [367, 575] on section "1 kjøretøy skal kontrolleres. Velg din adresse Here, 2400 Town Min adresse mang…" at bounding box center [514, 605] width 590 height 1024
click at [667, 548] on section "1 kjøretøy skal kontrolleres. Velg din adresse Here, 2400 Town Min adresse mang…" at bounding box center [514, 605] width 590 height 1024
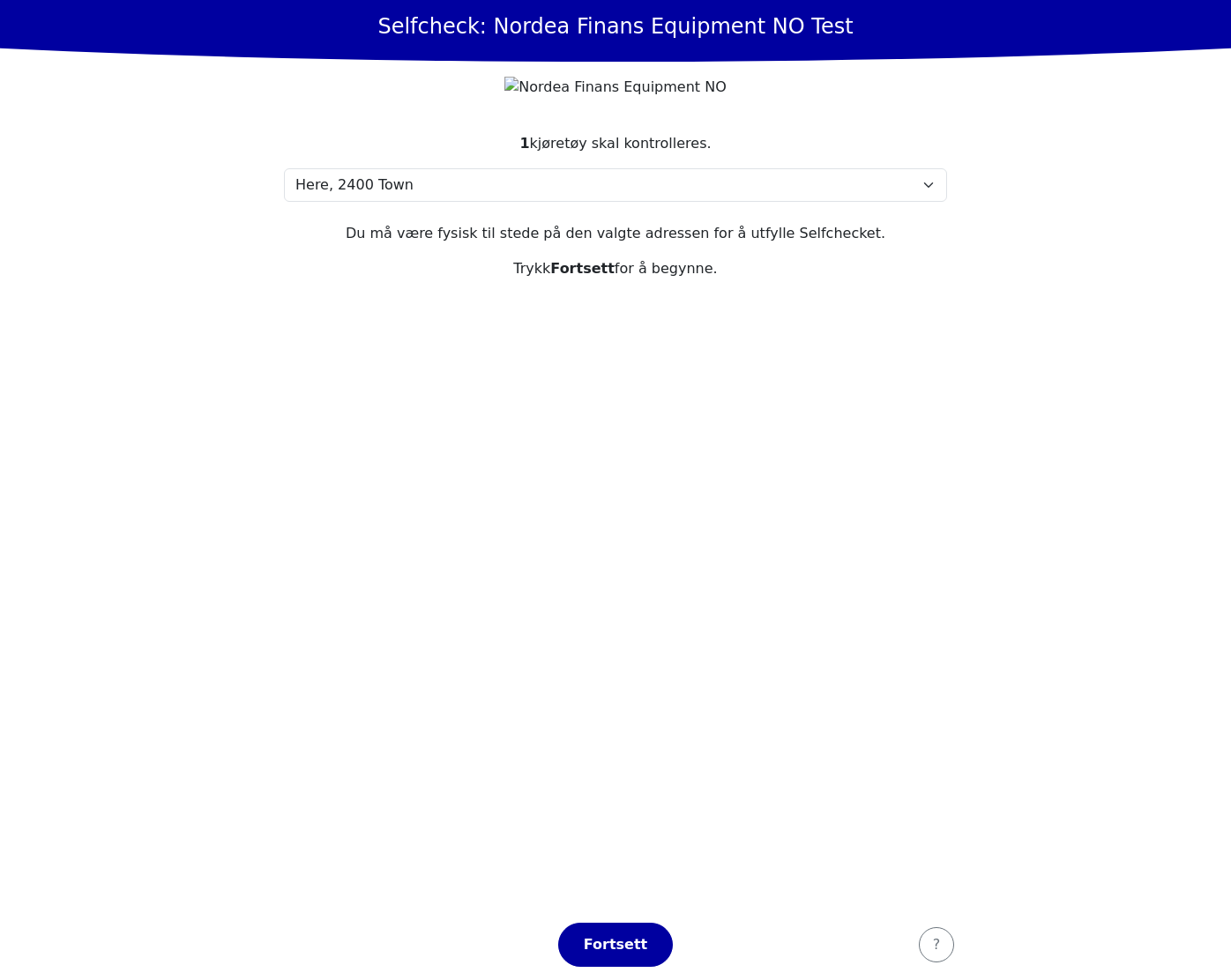
click at [613, 619] on section "1 kjøretøy skal kontrolleres. Velg din adresse Here, 2400 Town Min adresse mang…" at bounding box center [616, 510] width 706 height 798
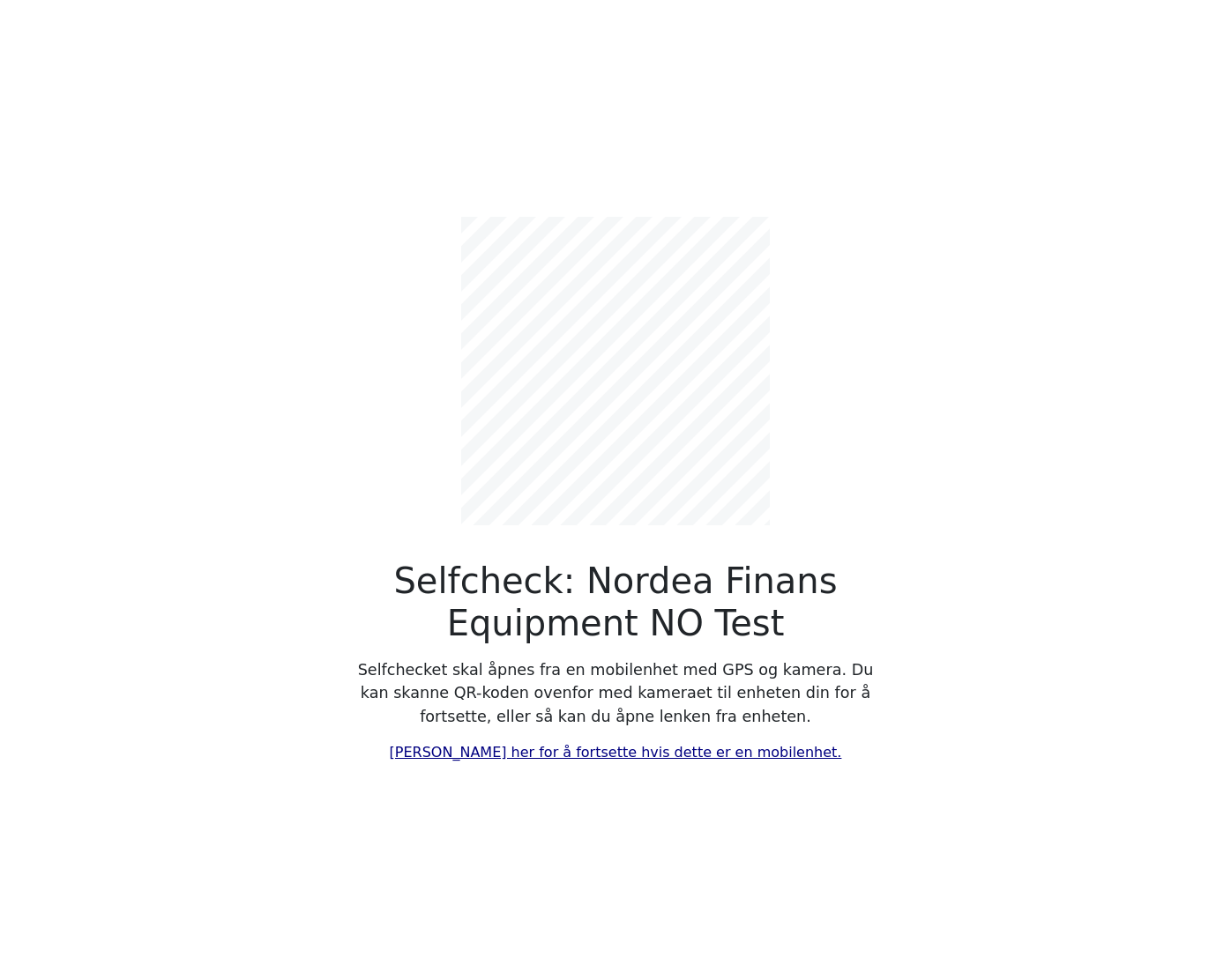
click at [615, 755] on link "[PERSON_NAME] her for å fortsette hvis dette er en mobilenhet." at bounding box center [616, 752] width 452 height 17
select select "4737"
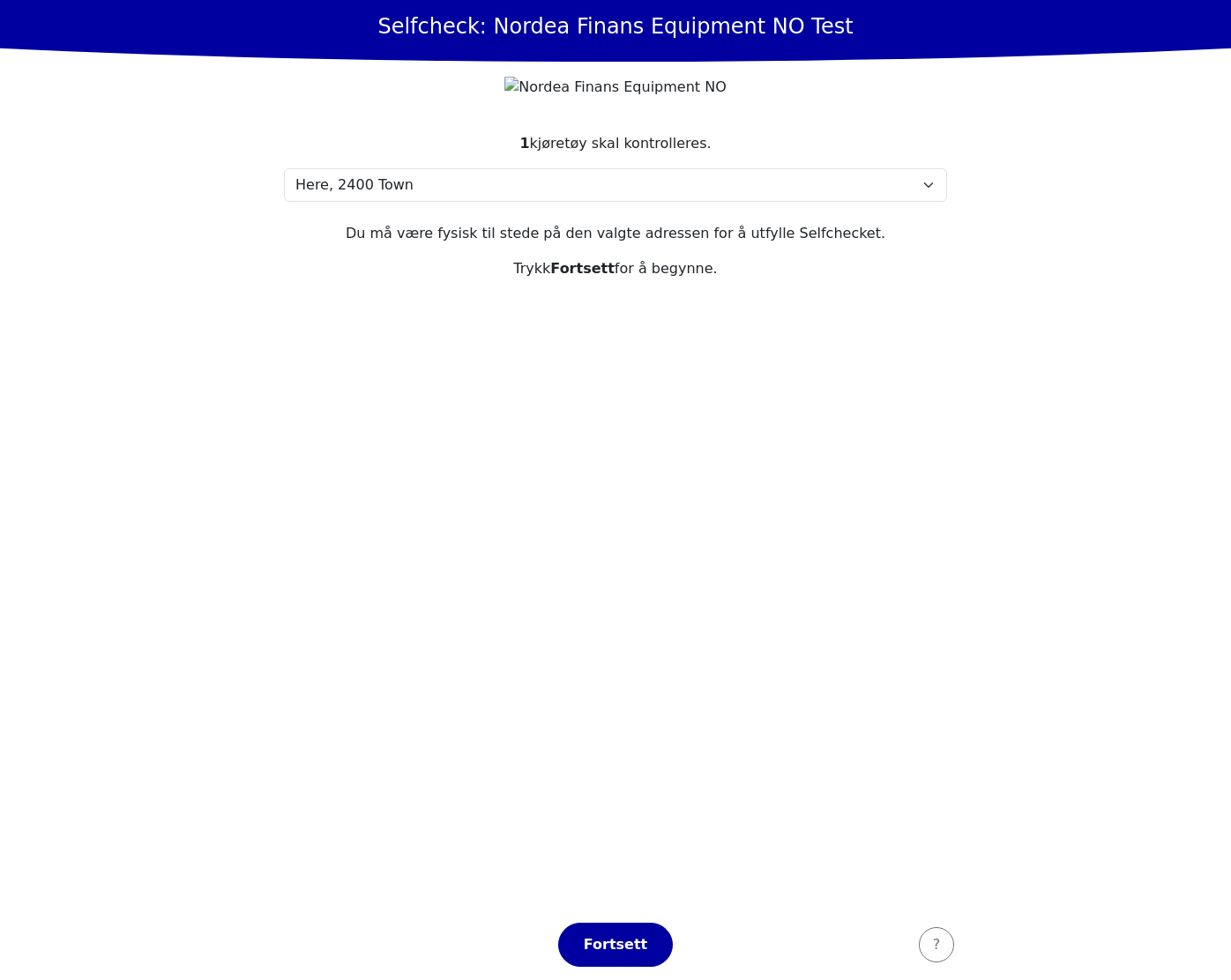
click at [567, 691] on section "1 kjøretøy skal kontrolleres. Velg din adresse Here, 2400 Town Min adresse mang…" at bounding box center [616, 510] width 706 height 798
click at [373, 602] on section "1 kjøretøy skal kontrolleres. Velg din adresse Here, 2400 Town Min adresse mang…" at bounding box center [616, 510] width 706 height 798
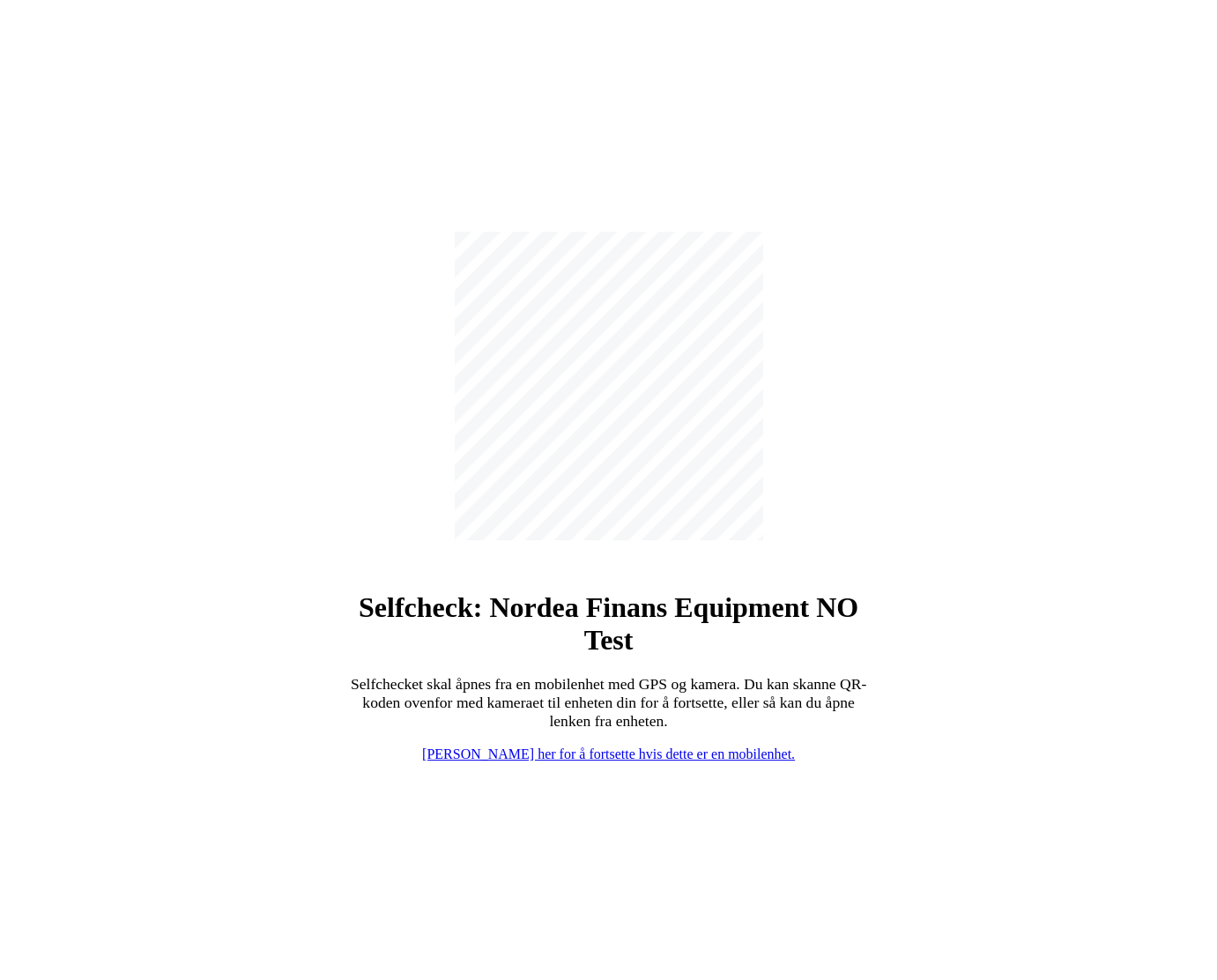
click at [548, 754] on link "[PERSON_NAME] her for å fortsette hvis dette er en mobilenhet." at bounding box center [608, 754] width 373 height 15
select select "4737"
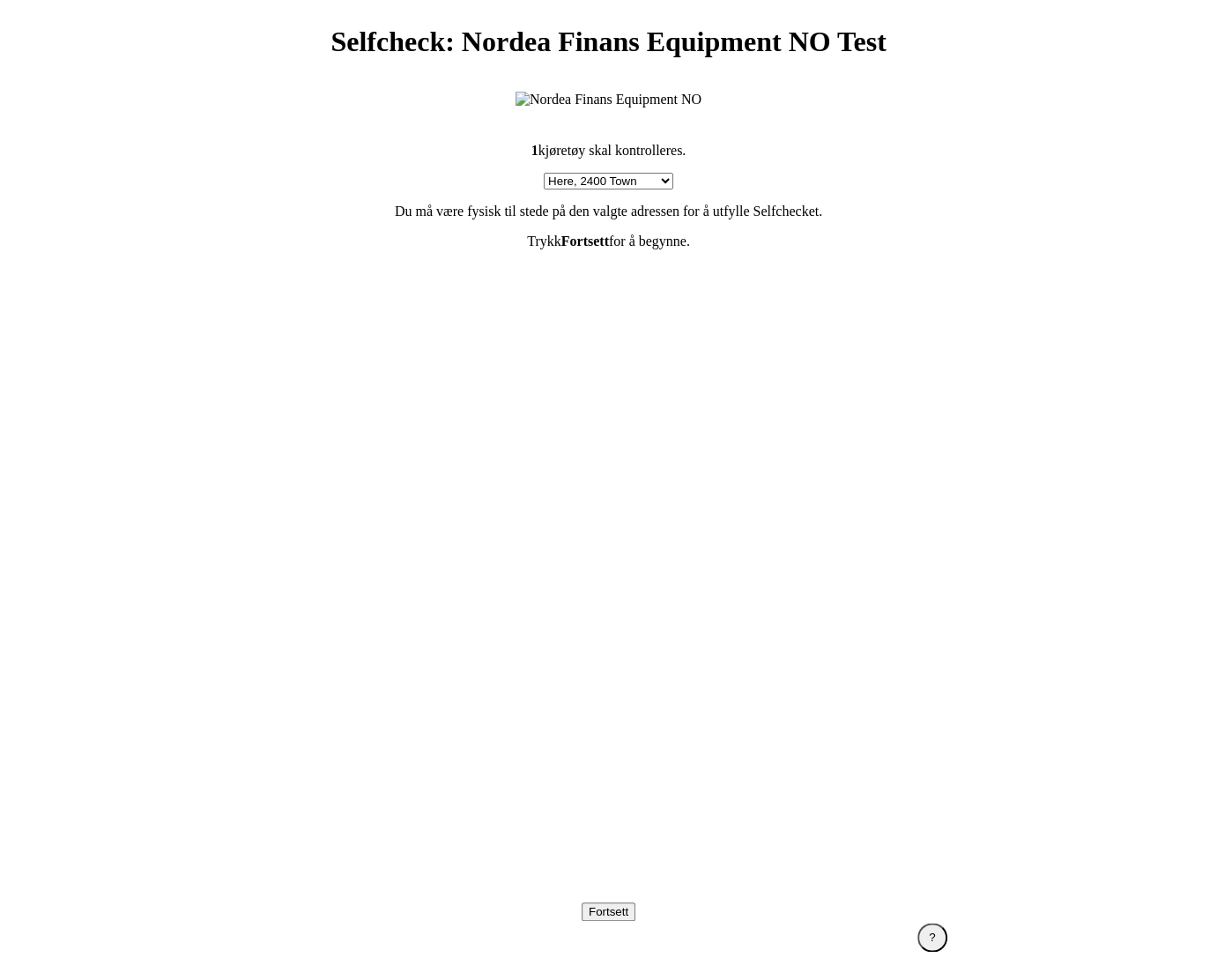
click at [667, 747] on section "1 kjøretøy skal kontrolleres. Velg din adresse Here, 2400 Town Min adresse mang…" at bounding box center [608, 505] width 705 height 767
click at [394, 606] on section "1 kjøretøy skal kontrolleres. Velg din adresse Here, 2400 Town Min adresse mang…" at bounding box center [608, 505] width 705 height 767
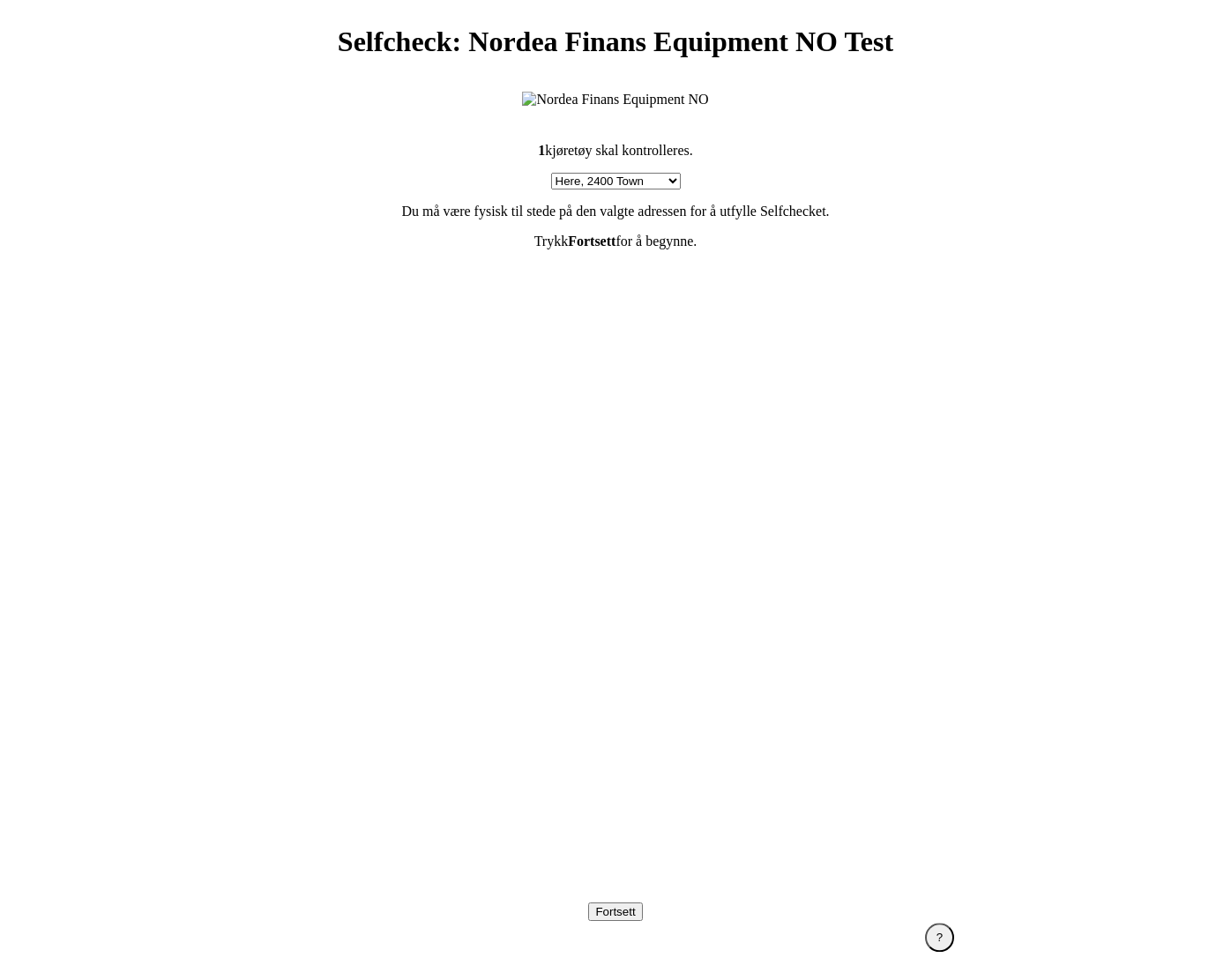
click at [394, 606] on section "1 kjøretøy skal kontrolleres. Velg din adresse Here, 2400 Town Min adresse mang…" at bounding box center [616, 505] width 706 height 767
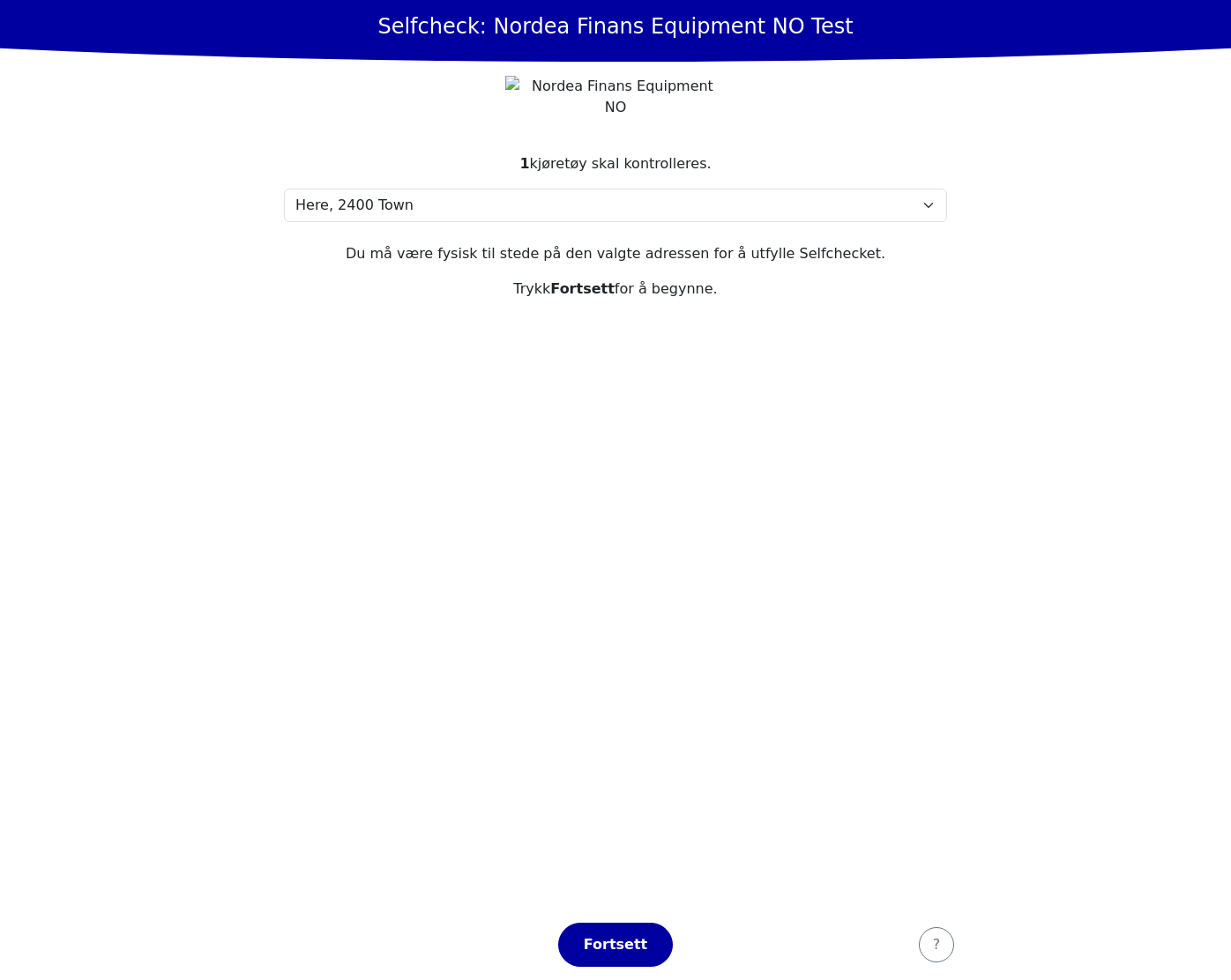
click at [788, 394] on section "1 kjøretøy skal kontrolleres. Velg din adresse Here, 2400 Town Min adresse mang…" at bounding box center [616, 520] width 706 height 777
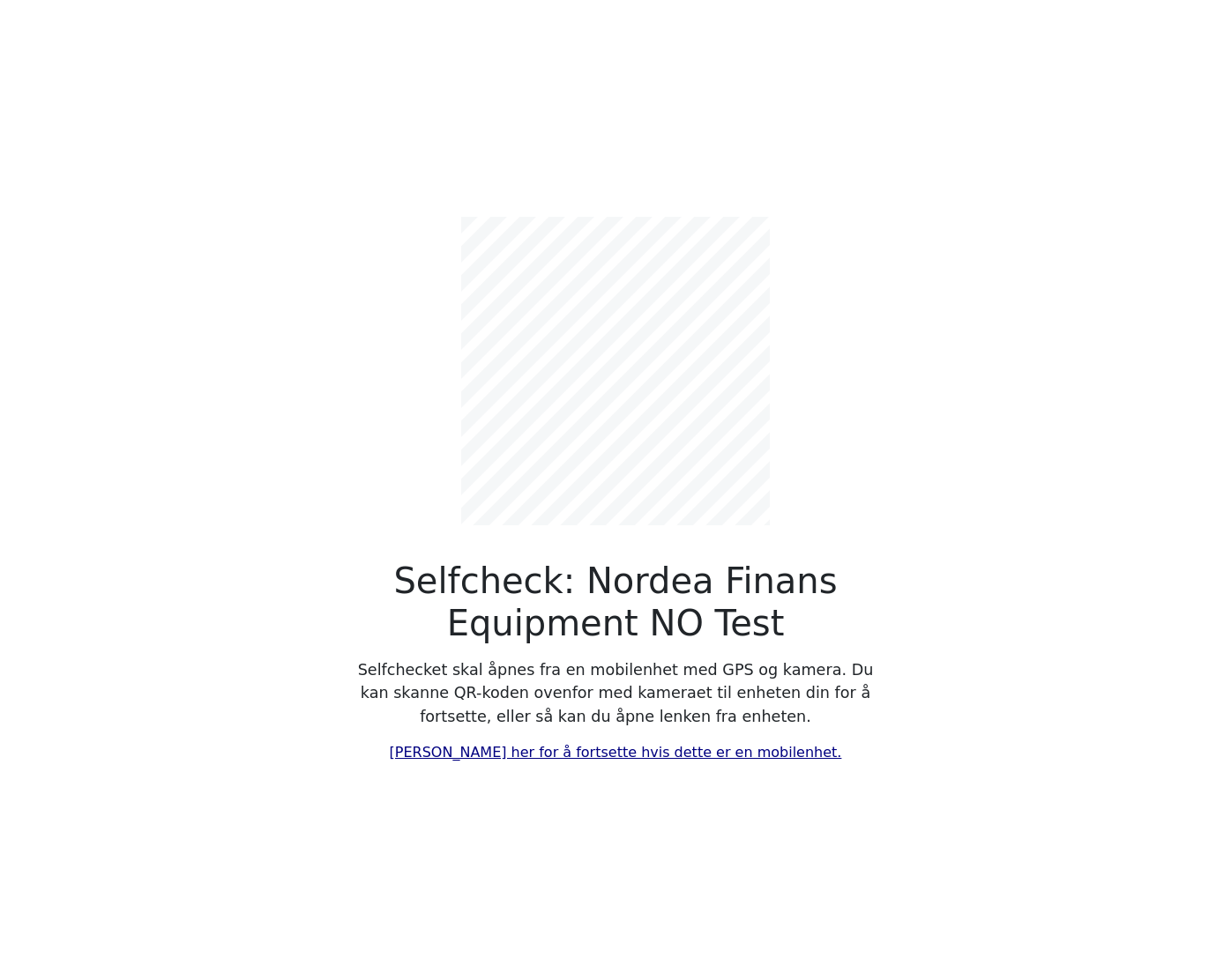
click at [567, 754] on link "Klikk her for å fortsette hvis dette er en mobilenhet." at bounding box center [616, 752] width 452 height 17
select select "4737"
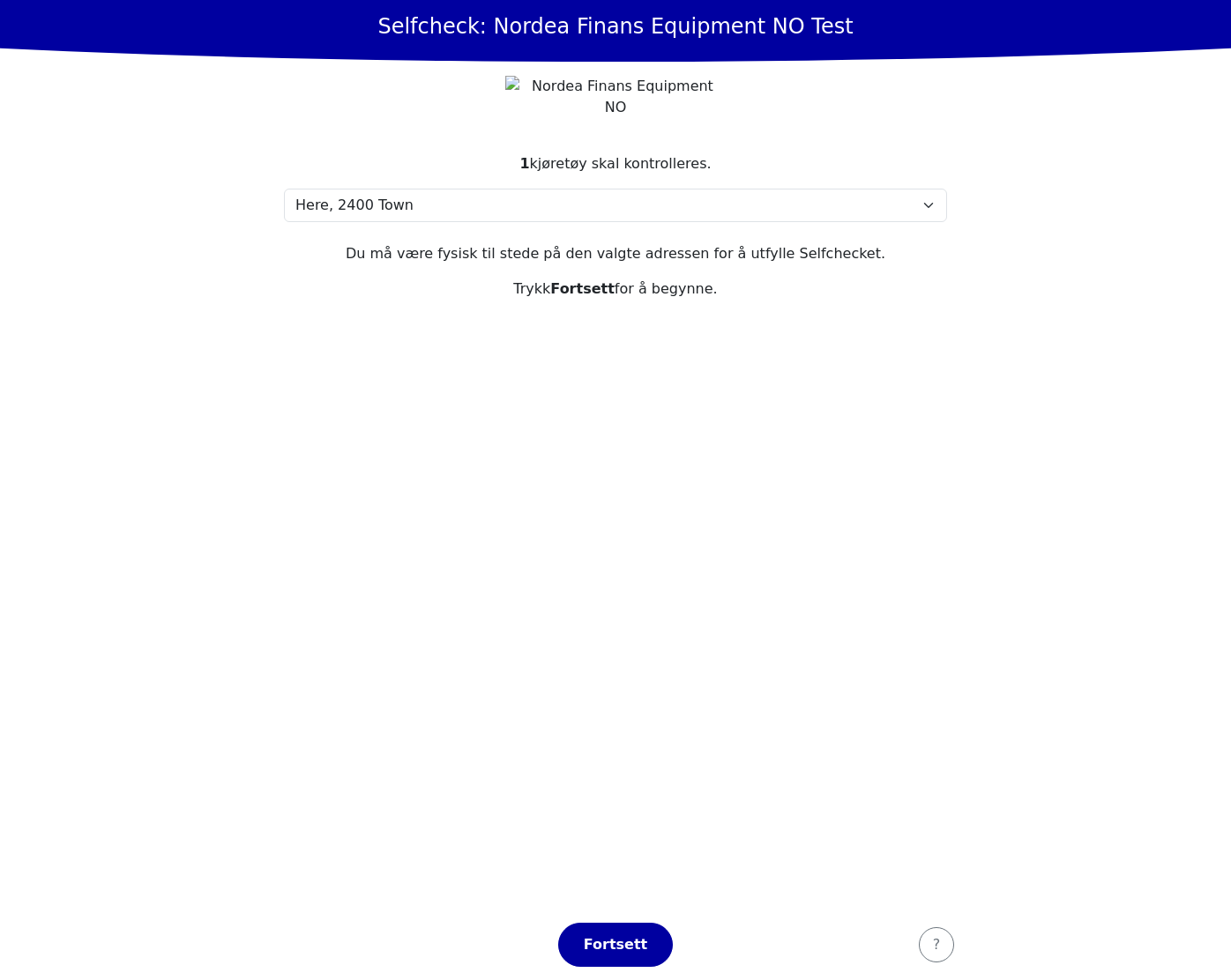
click at [327, 560] on section "1 kjøretøy skal kontrolleres. Velg din adresse Here, 2400 Town Min adresse mang…" at bounding box center [616, 520] width 706 height 777
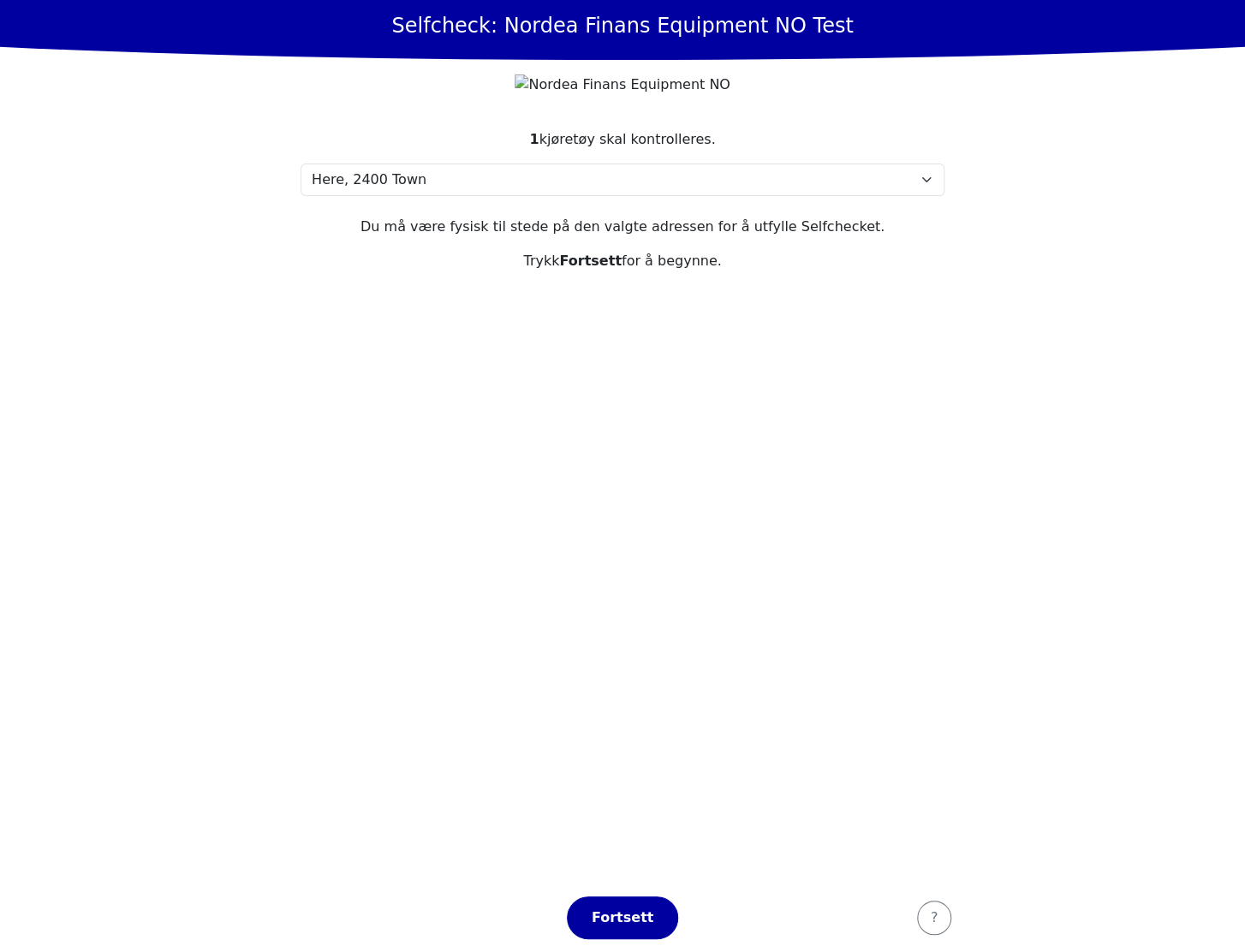
click at [473, 621] on section "1 kjøretøy skal kontrolleres. Velg din adresse Here, 2400 Town Min adresse mang…" at bounding box center [622, 496] width 685 height 775
click at [561, 678] on section "1 kjøretøy skal kontrolleres. Velg din adresse Here, 2400 Town Min adresse mang…" at bounding box center [622, 496] width 685 height 775
click at [781, 498] on section "1 kjøretøy skal kontrolleres. Velg din adresse Here, 2400 Town Min adresse mang…" at bounding box center [622, 496] width 685 height 775
click at [644, 434] on section "1 kjøretøy skal kontrolleres. Velg din adresse Here, 2400 Town Min adresse mang…" at bounding box center [622, 496] width 685 height 775
click at [386, 465] on section "1 kjøretøy skal kontrolleres. Velg din adresse Here, 2400 Town Min adresse mang…" at bounding box center [622, 496] width 685 height 775
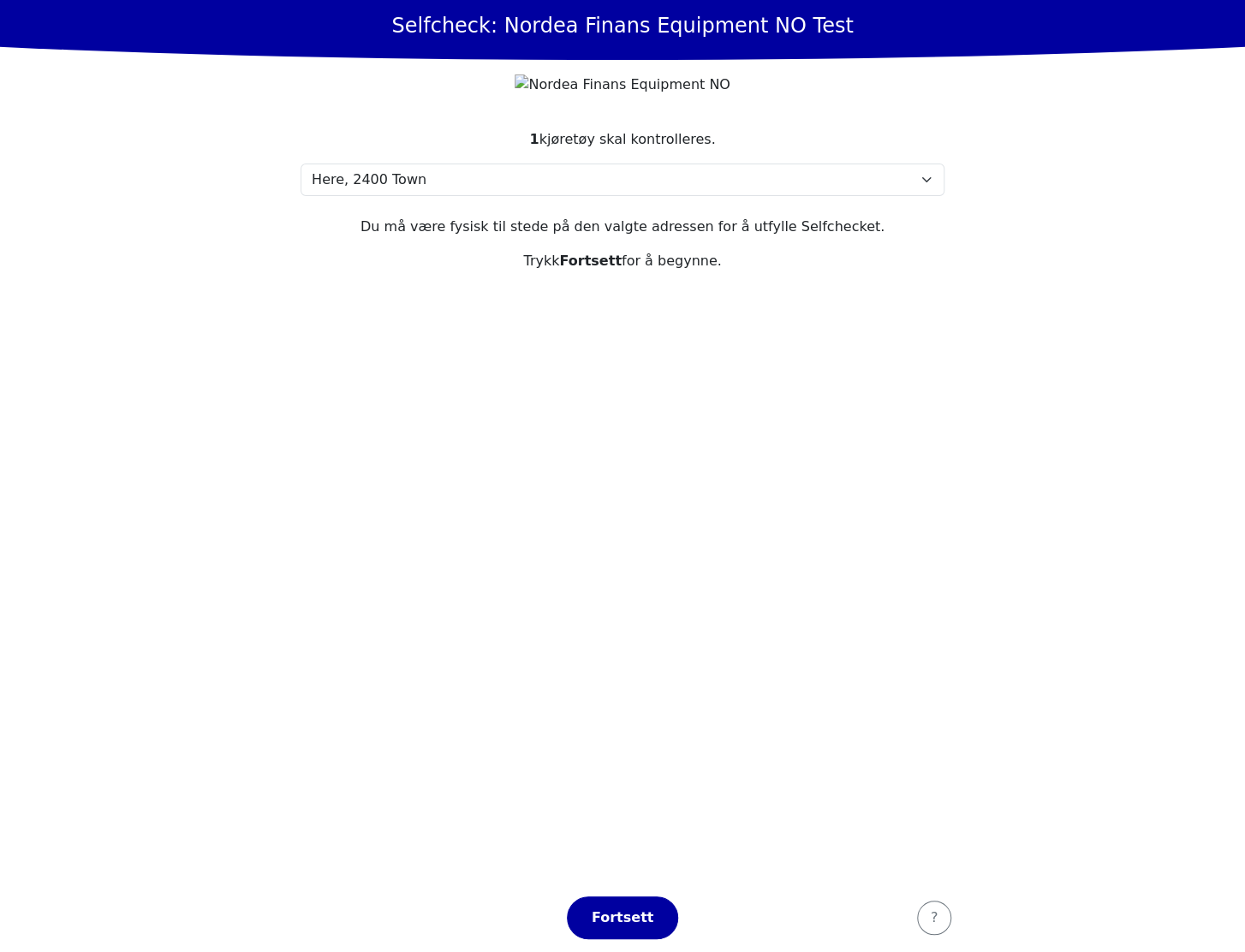
click at [472, 551] on section "1 kjøretøy skal kontrolleres. Velg din adresse Here, 2400 Town Min adresse mang…" at bounding box center [622, 496] width 685 height 775
click at [244, 485] on main "Selfcheck: Nordea Finans Equipment NO Test 1 kjøretøy skal kontrolleres. Velg d…" at bounding box center [622, 476] width 1245 height 952
click at [770, 486] on section "1 kjøretøy skal kontrolleres. Velg din adresse Here, 2400 Town Min adresse mang…" at bounding box center [622, 496] width 685 height 775
click at [831, 432] on section "1 kjøretøy skal kontrolleres. Velg din adresse Here, 2400 Town Min adresse mang…" at bounding box center [622, 496] width 685 height 775
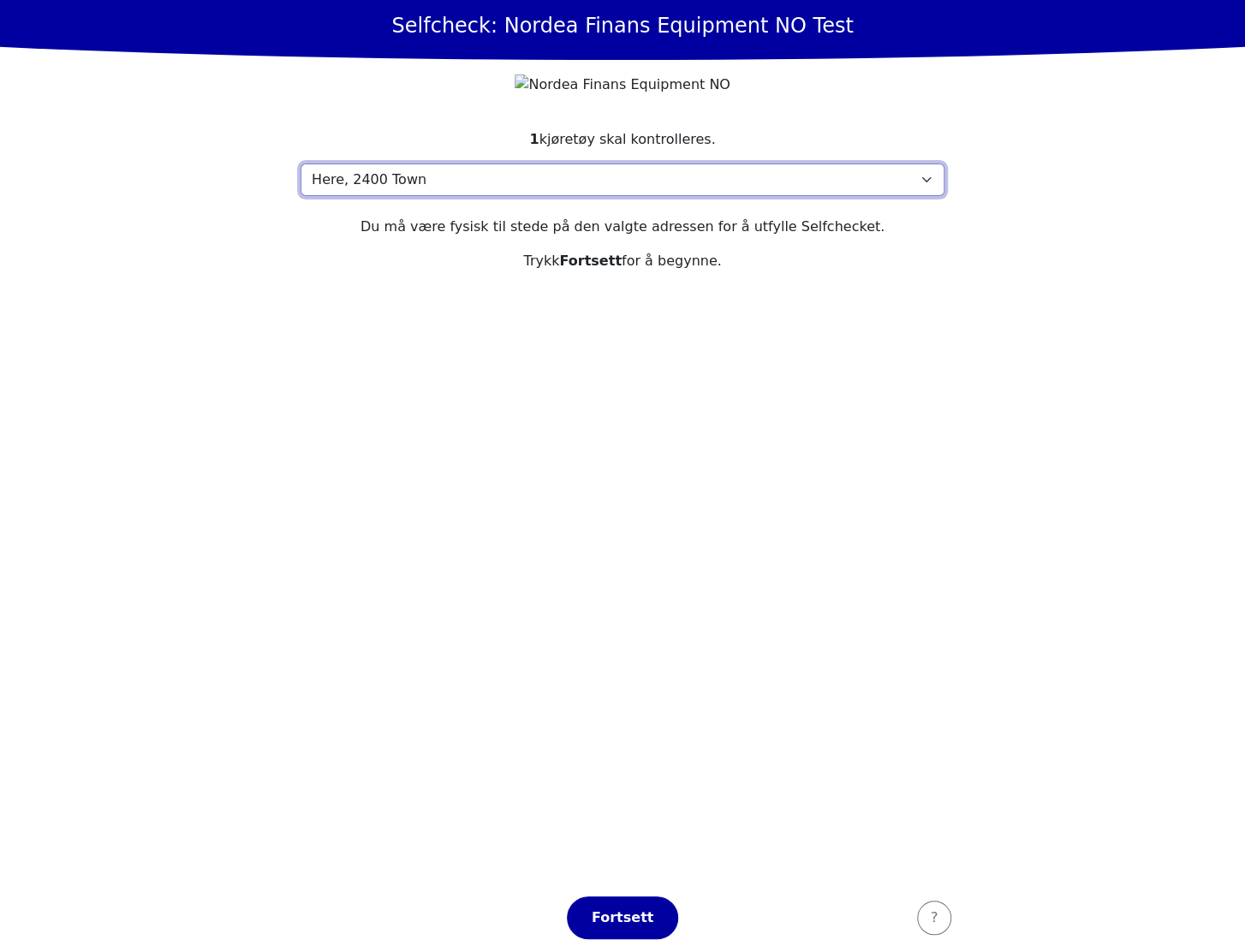
click at [343, 196] on select "Velg din adresse Here, 2400 Town Min adresse mangler" at bounding box center [622, 180] width 644 height 33
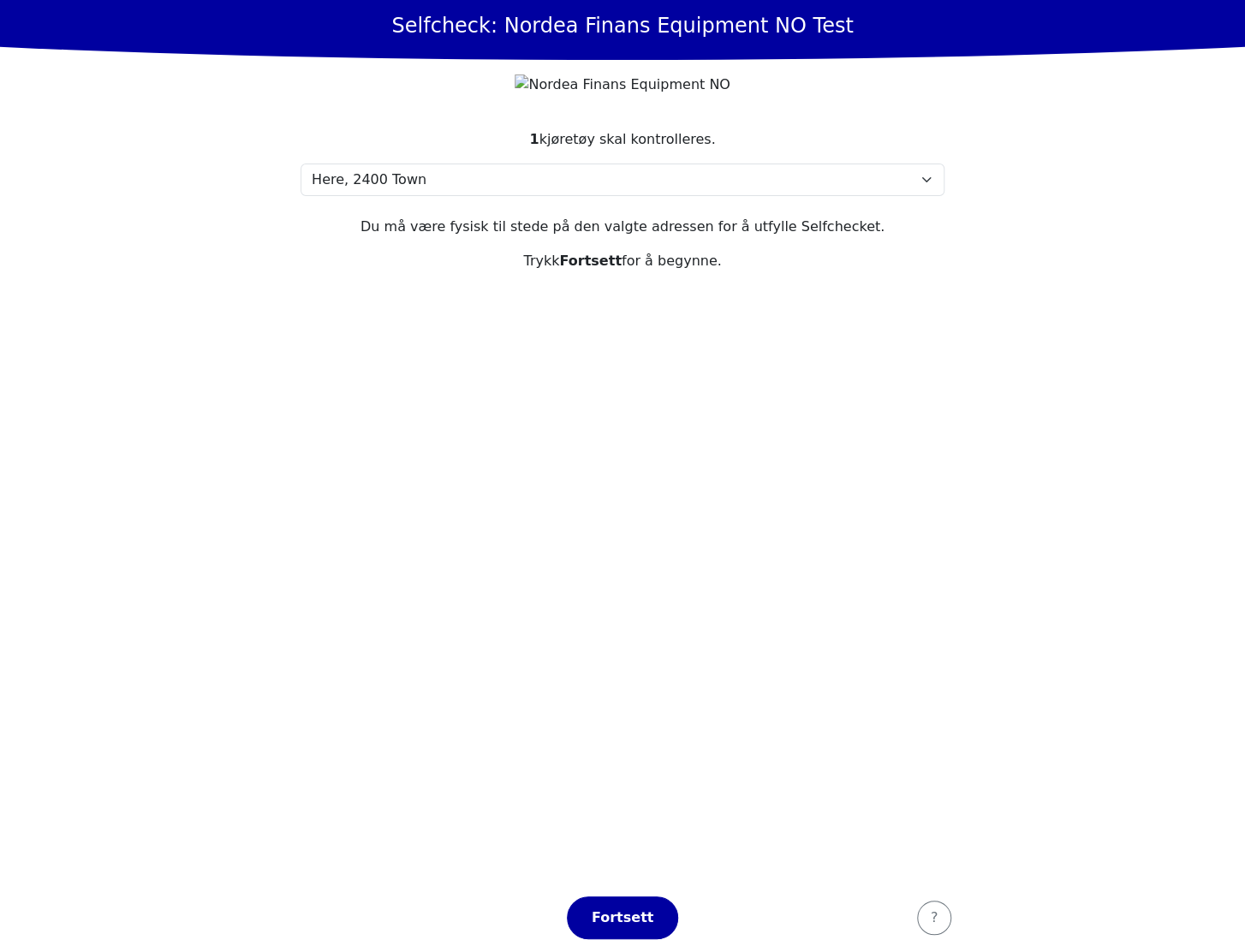
click at [387, 440] on section "1 kjøretøy skal kontrolleres. Velg din adresse Here, 2400 Town Min adresse mang…" at bounding box center [622, 496] width 685 height 775
click at [614, 917] on div "Fortsett" at bounding box center [622, 917] width 76 height 21
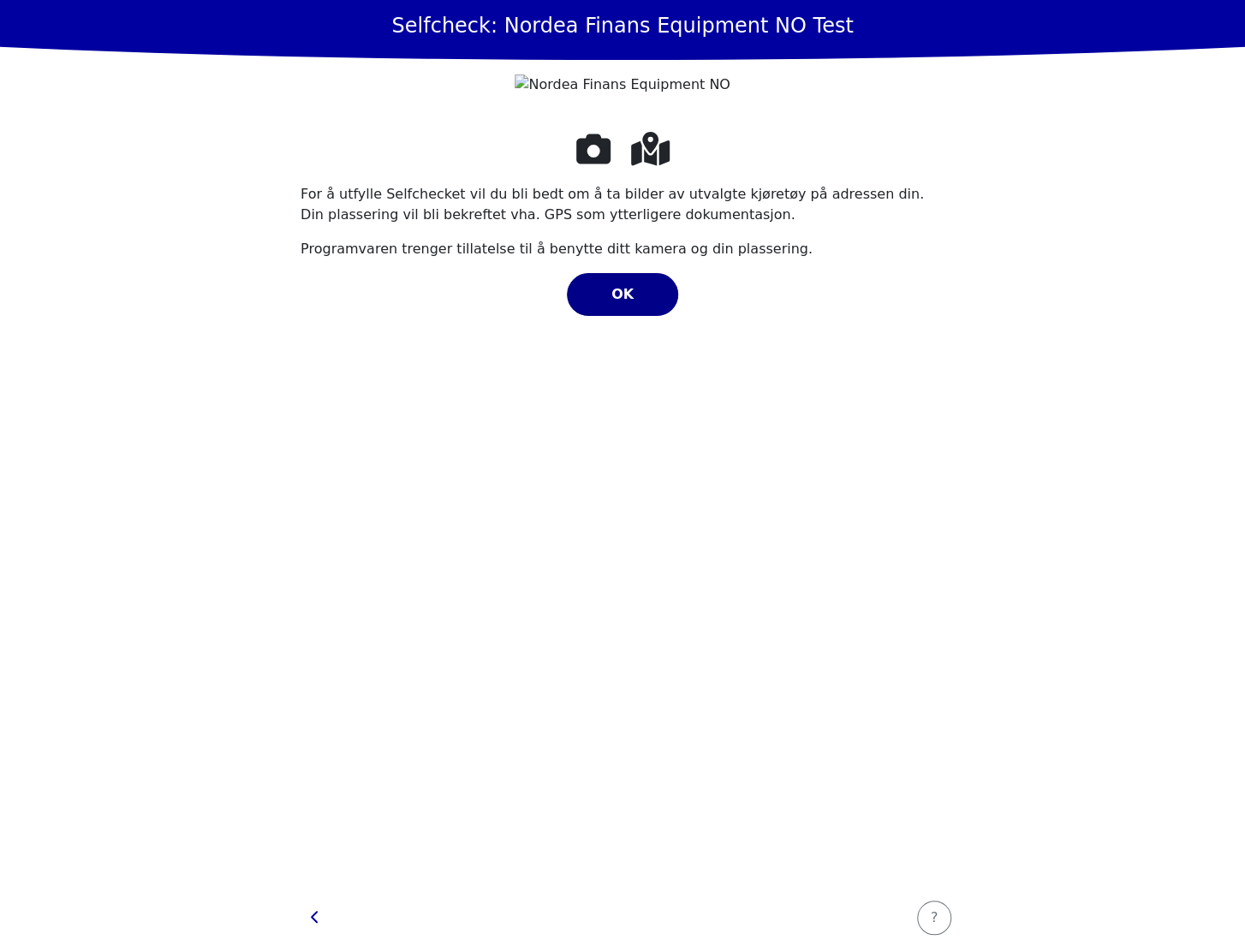
click at [618, 302] on span "OK" at bounding box center [622, 294] width 22 height 16
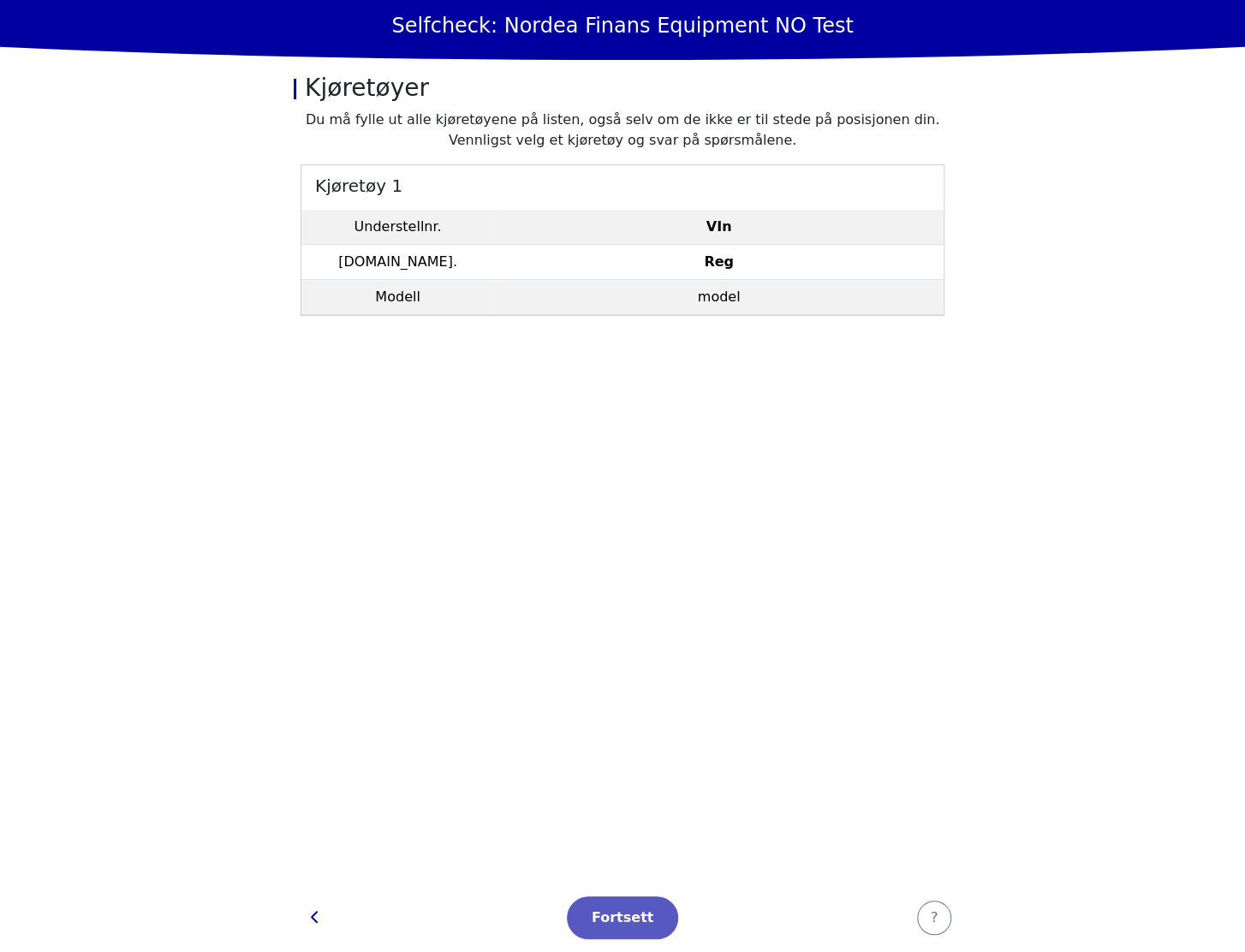
click at [630, 220] on td "VIn" at bounding box center [718, 227] width 449 height 36
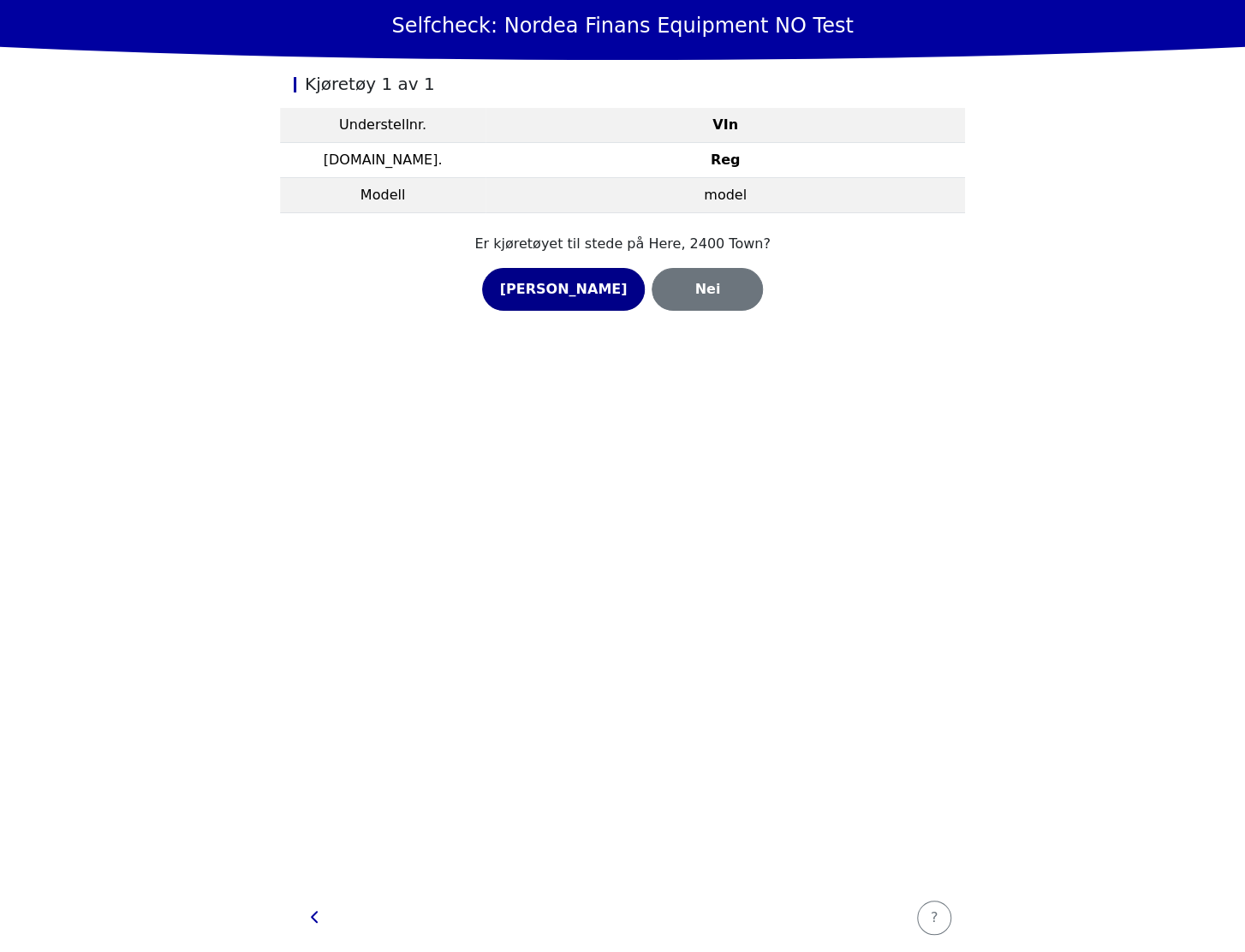
click at [571, 293] on div "[PERSON_NAME]" at bounding box center [564, 289] width 128 height 21
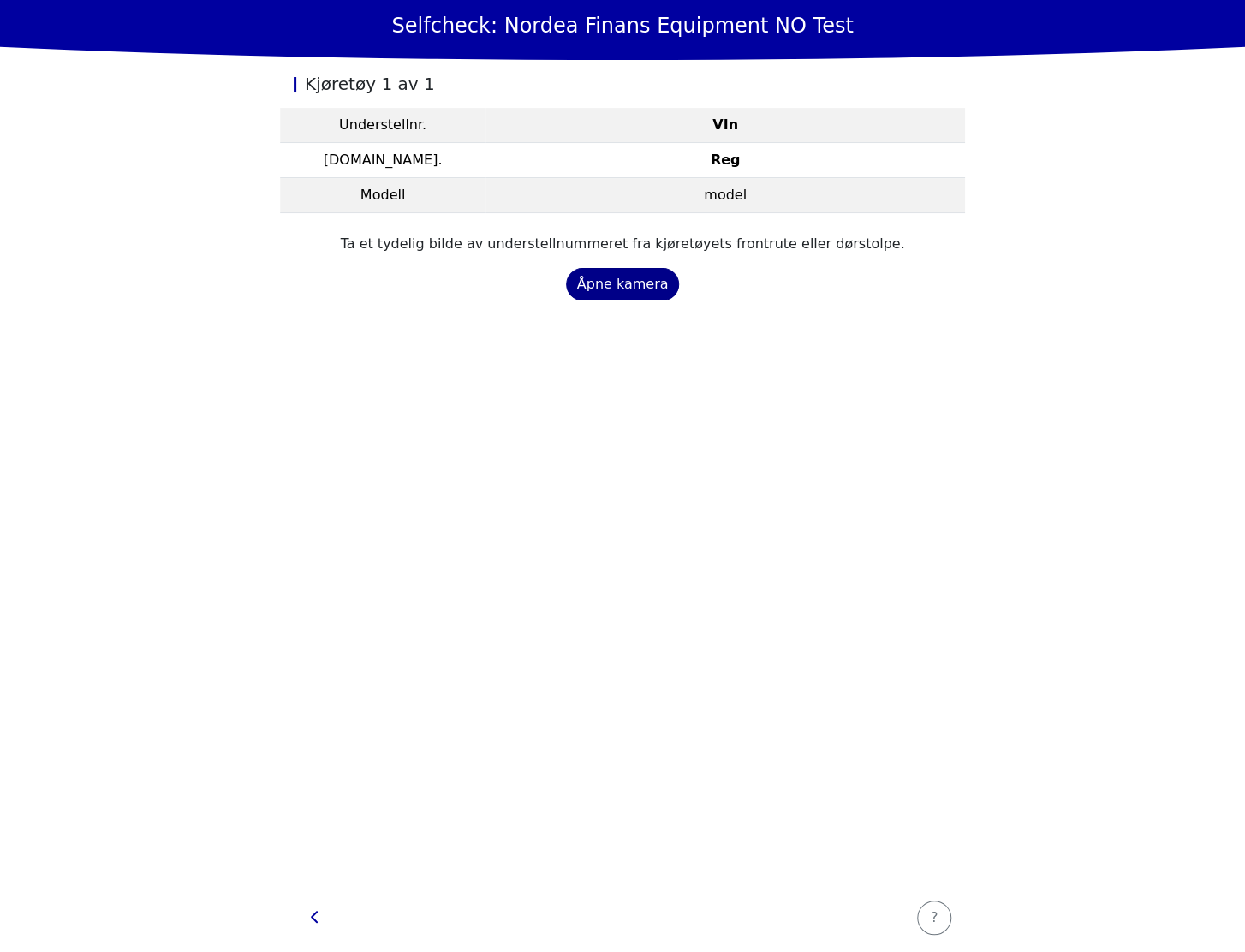
click at [609, 286] on div "Åpne kamera" at bounding box center [622, 284] width 92 height 21
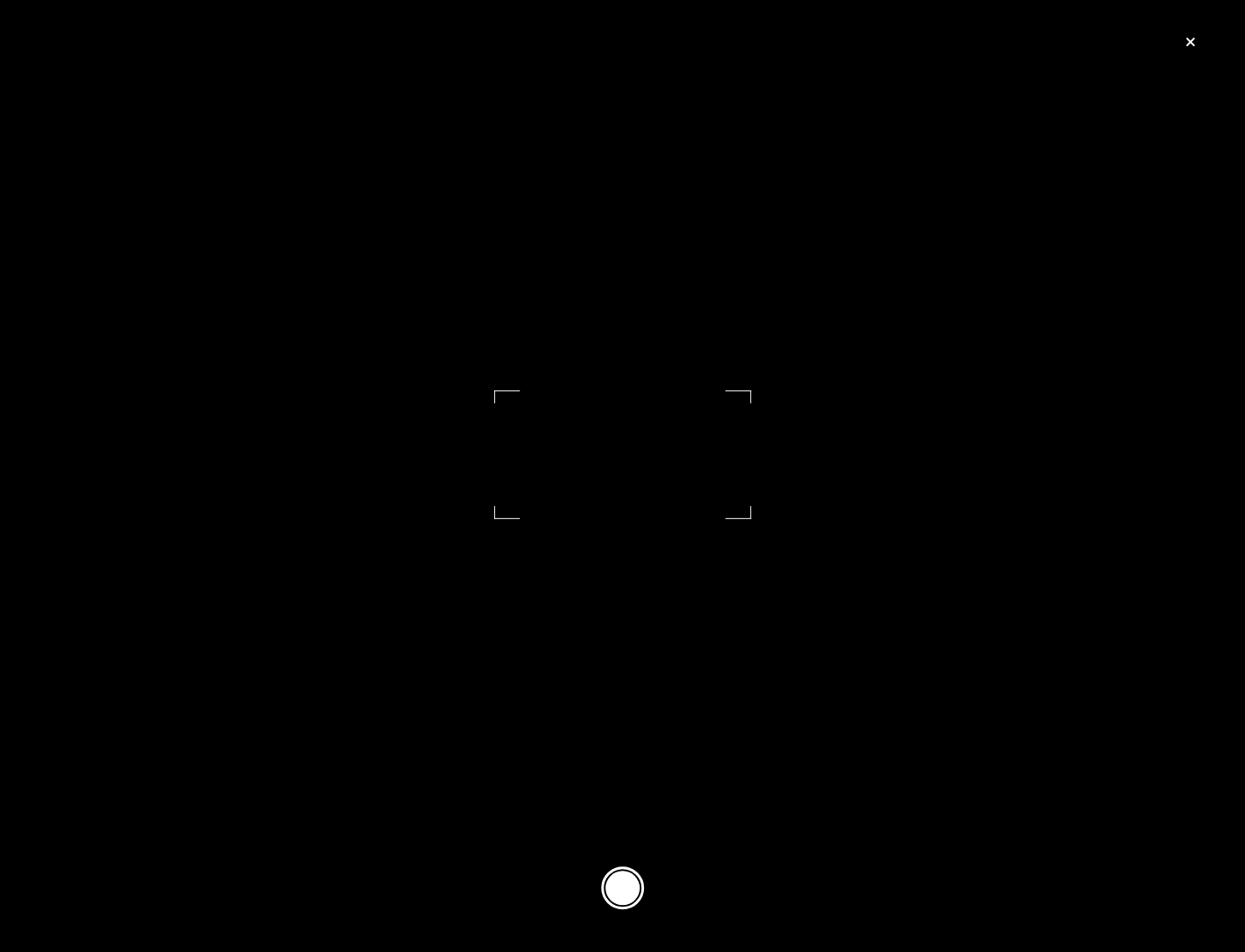
click at [607, 882] on button at bounding box center [622, 887] width 43 height 43
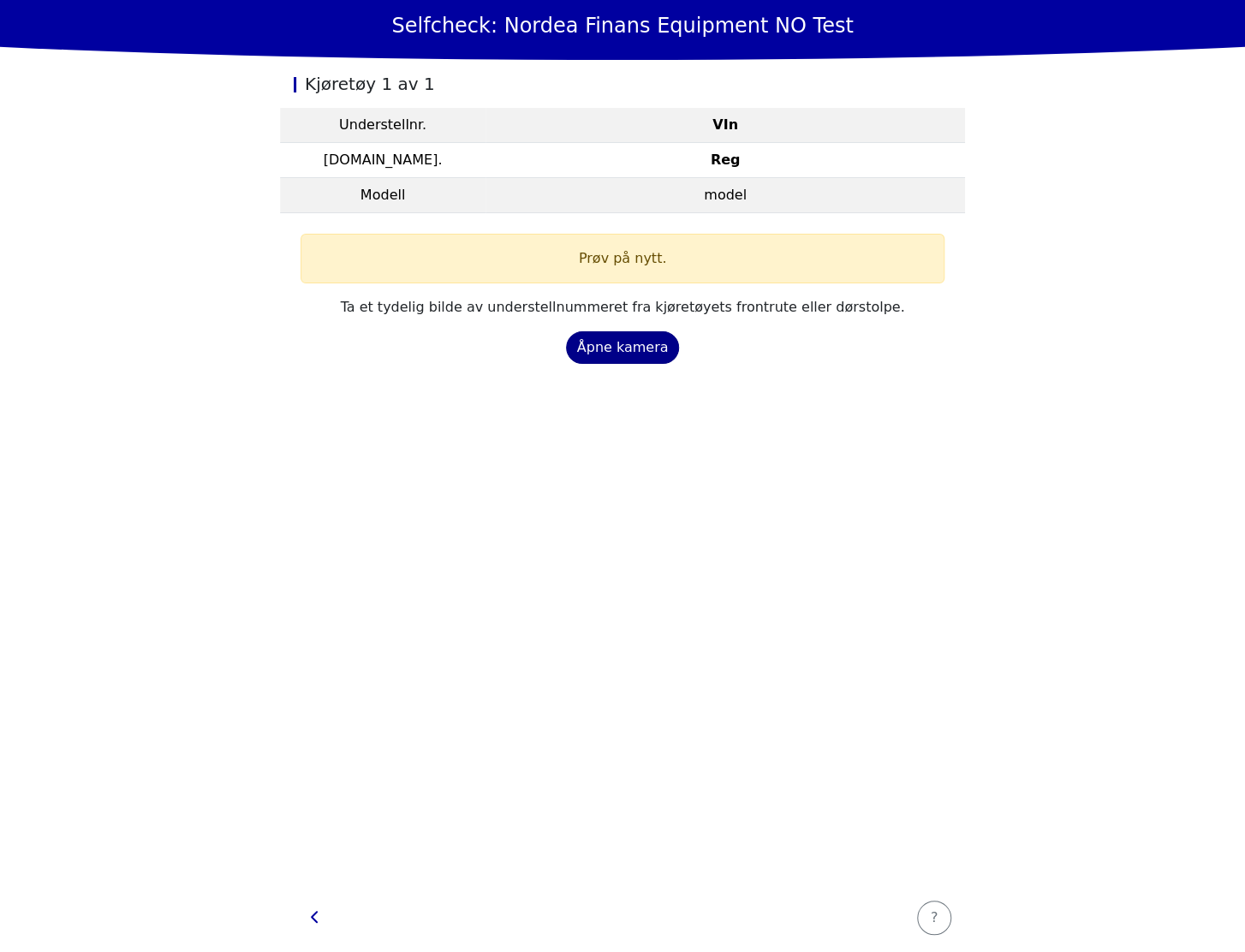
click at [634, 341] on div "Åpne kamera" at bounding box center [622, 347] width 92 height 21
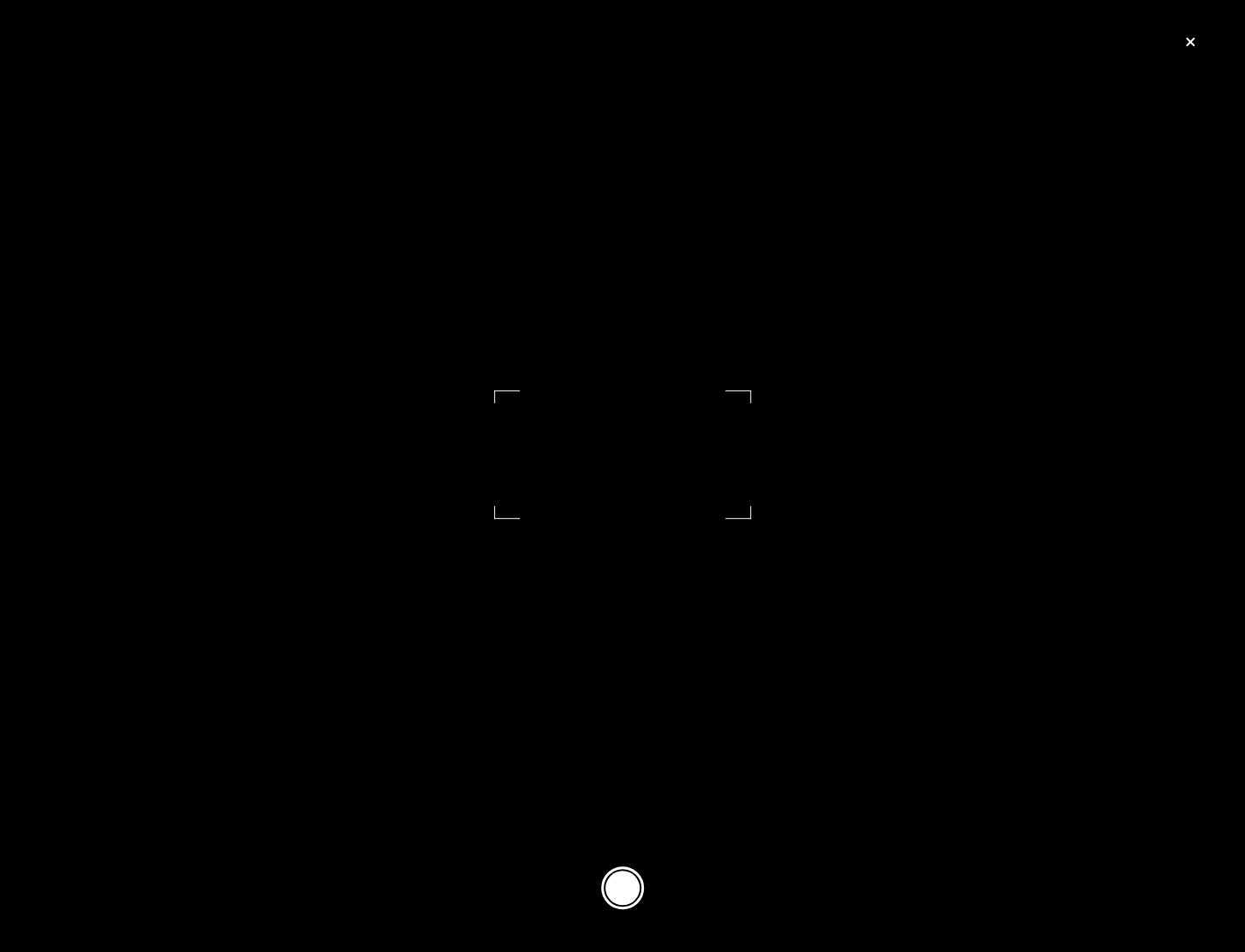
click at [639, 868] on footer at bounding box center [622, 887] width 1245 height 128
click at [616, 893] on button at bounding box center [622, 887] width 43 height 43
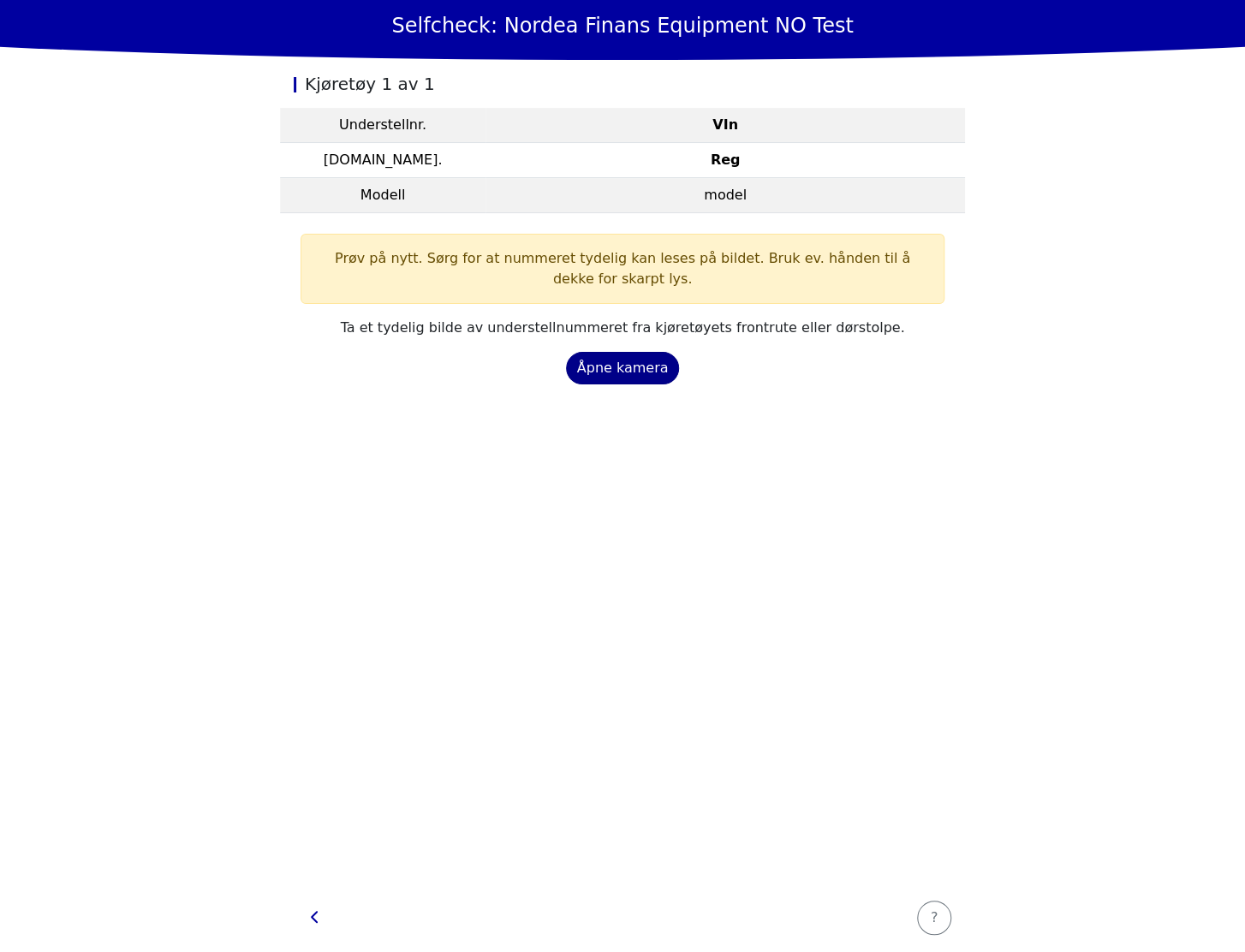
click at [623, 370] on div "Åpne kamera" at bounding box center [622, 368] width 92 height 21
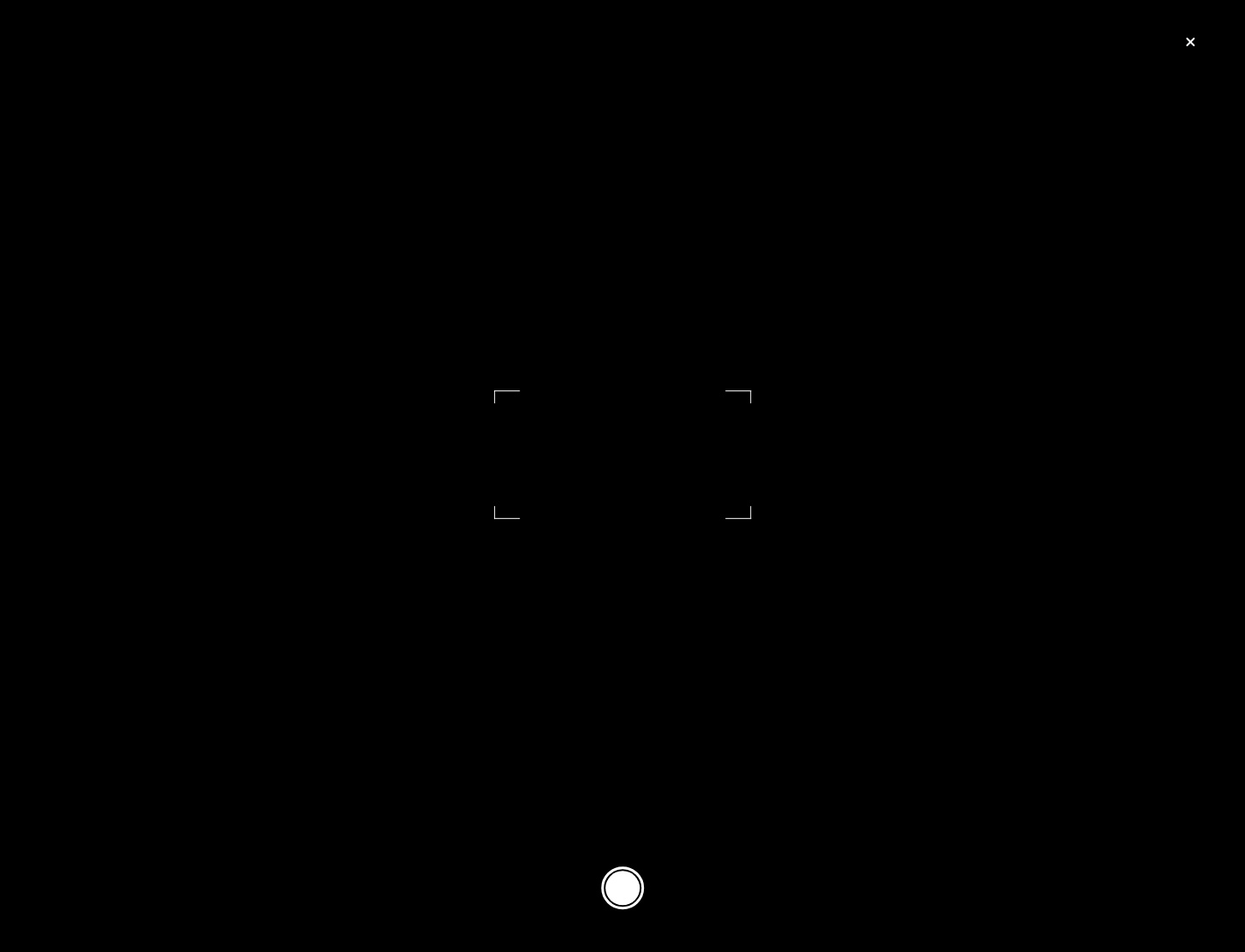
click at [627, 888] on button at bounding box center [622, 887] width 43 height 43
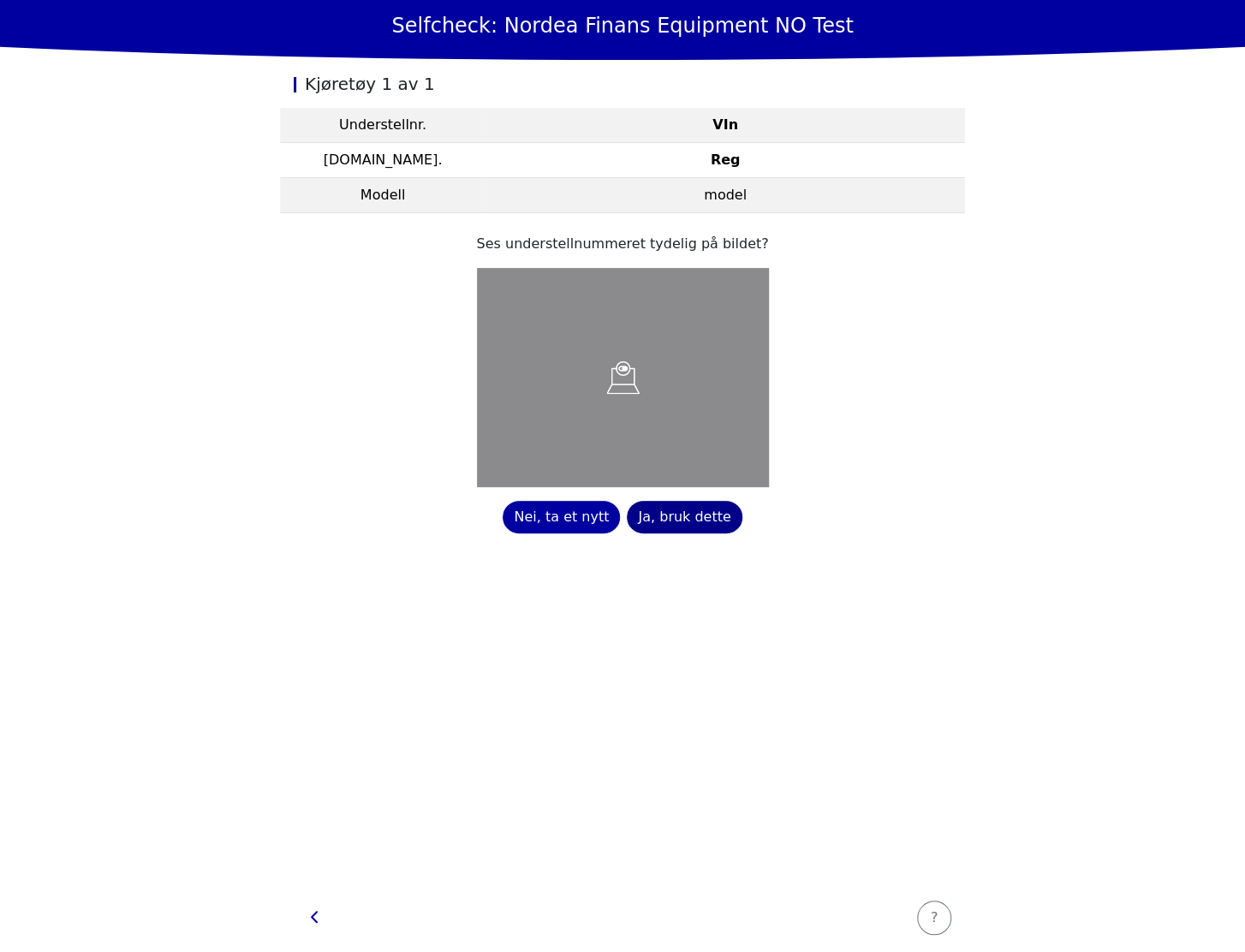
click at [695, 519] on div "Ja, bruk dette" at bounding box center [684, 517] width 93 height 21
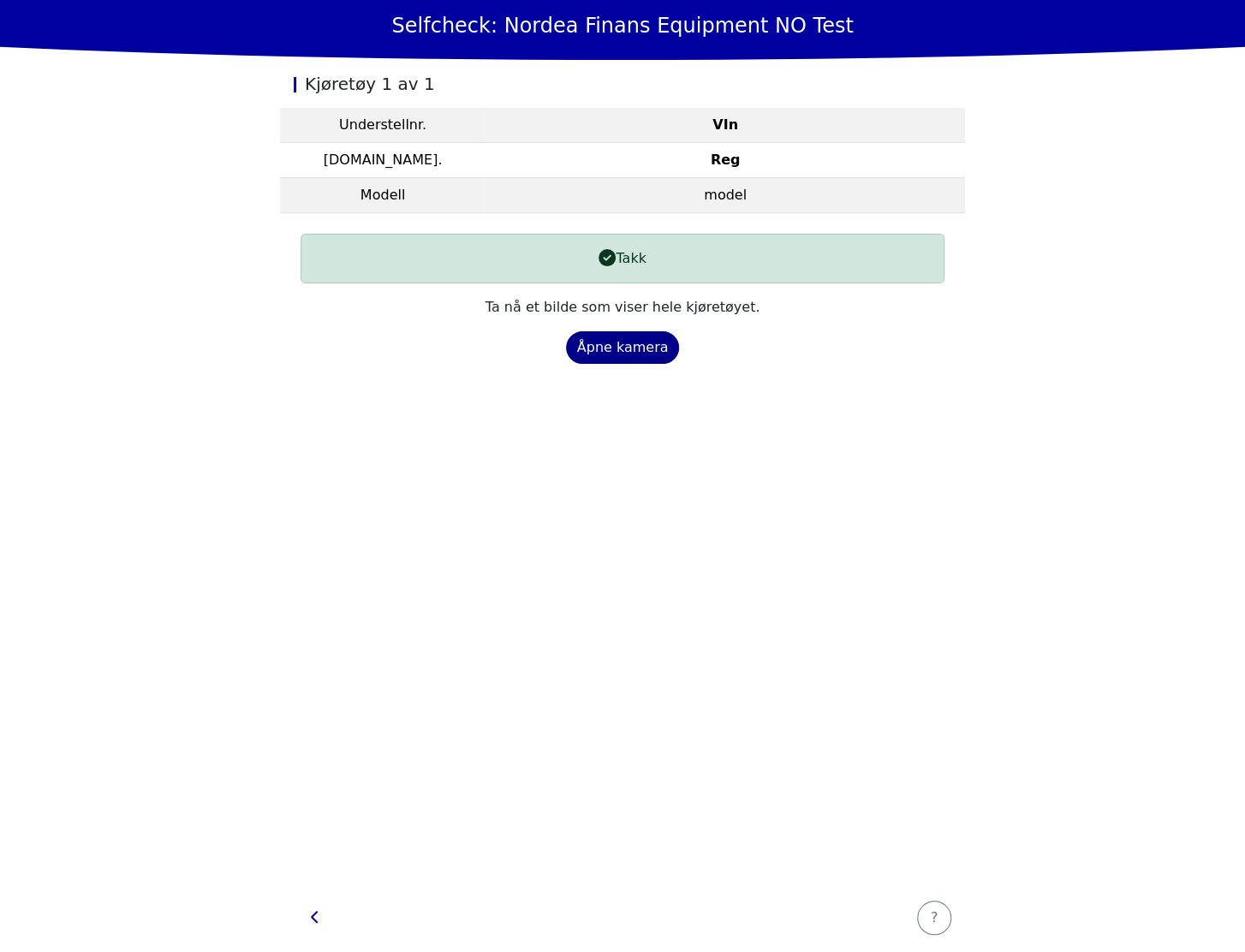
click at [609, 351] on div "Åpne kamera" at bounding box center [622, 347] width 92 height 21
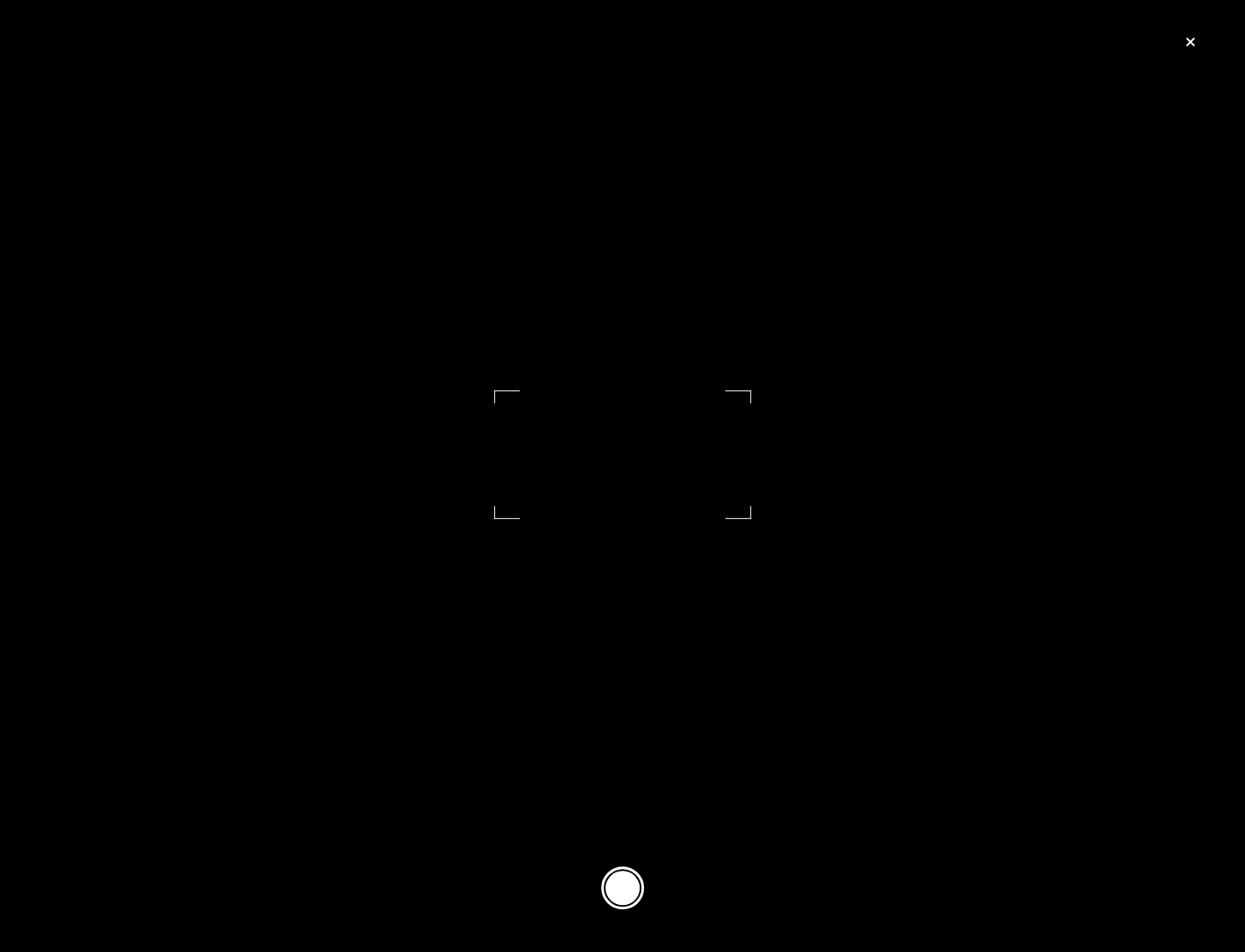
click at [618, 886] on button at bounding box center [622, 887] width 43 height 43
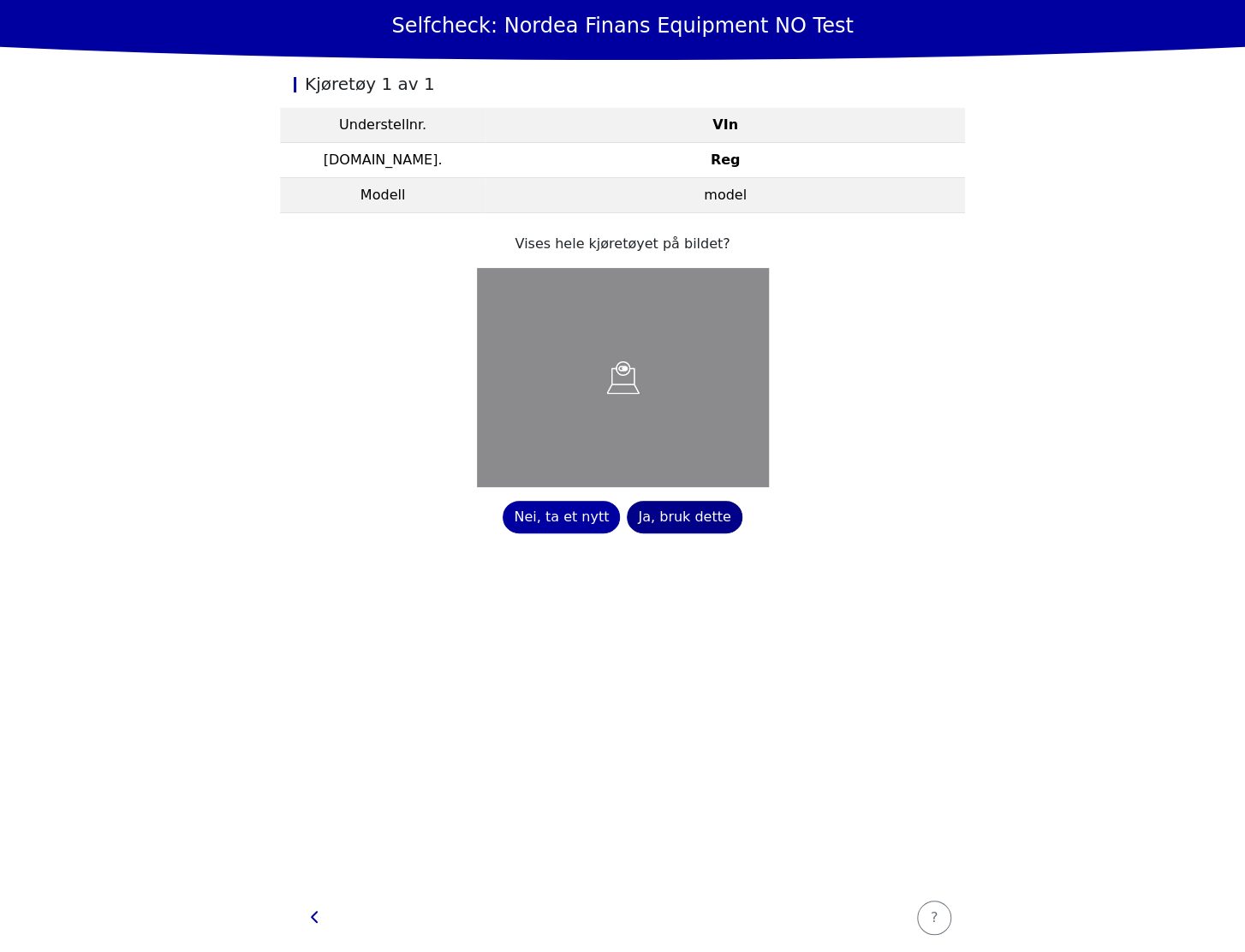
click at [689, 522] on div "Ja, bruk dette" at bounding box center [684, 517] width 93 height 21
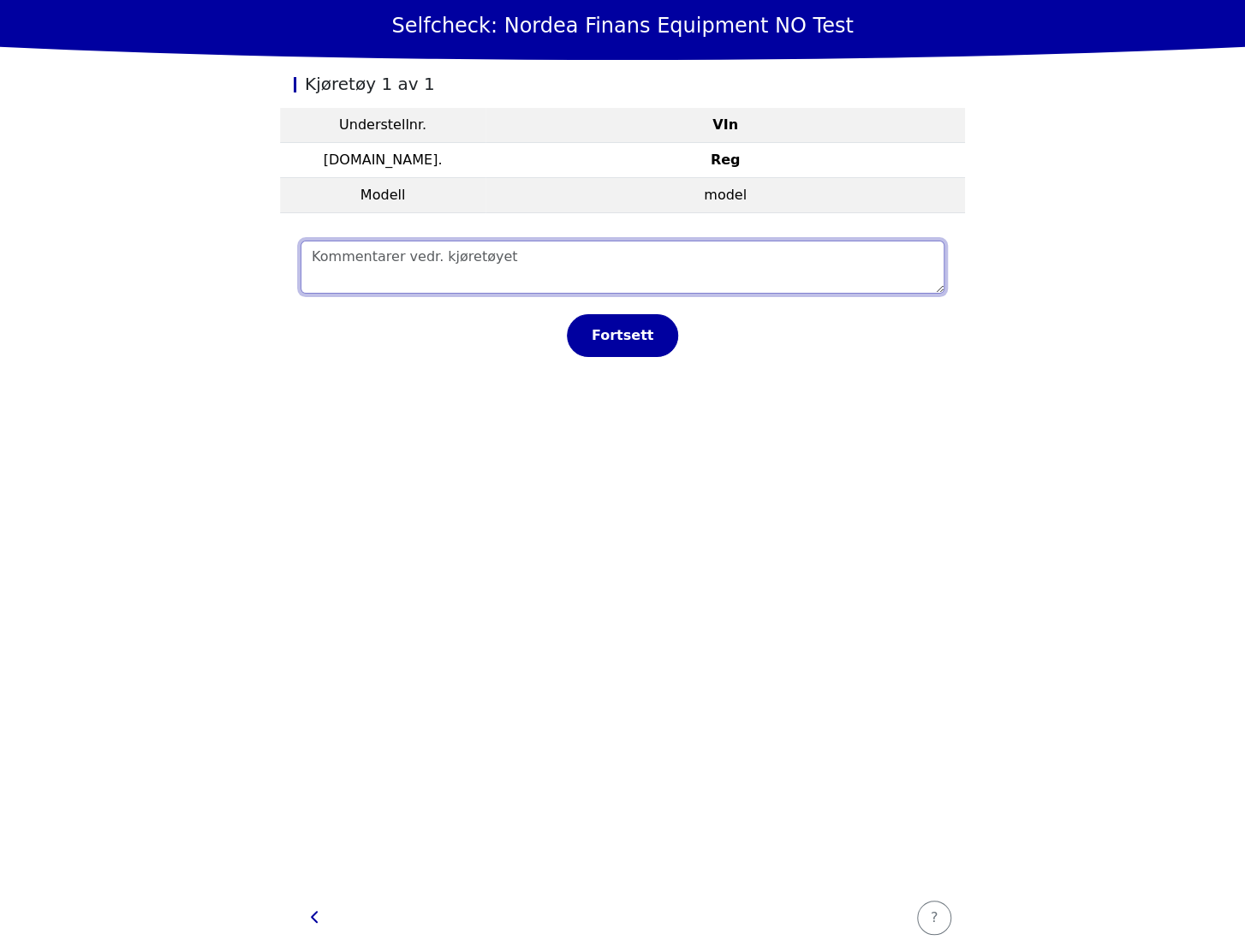
click at [434, 257] on textarea at bounding box center [622, 267] width 644 height 53
type textarea "Something"
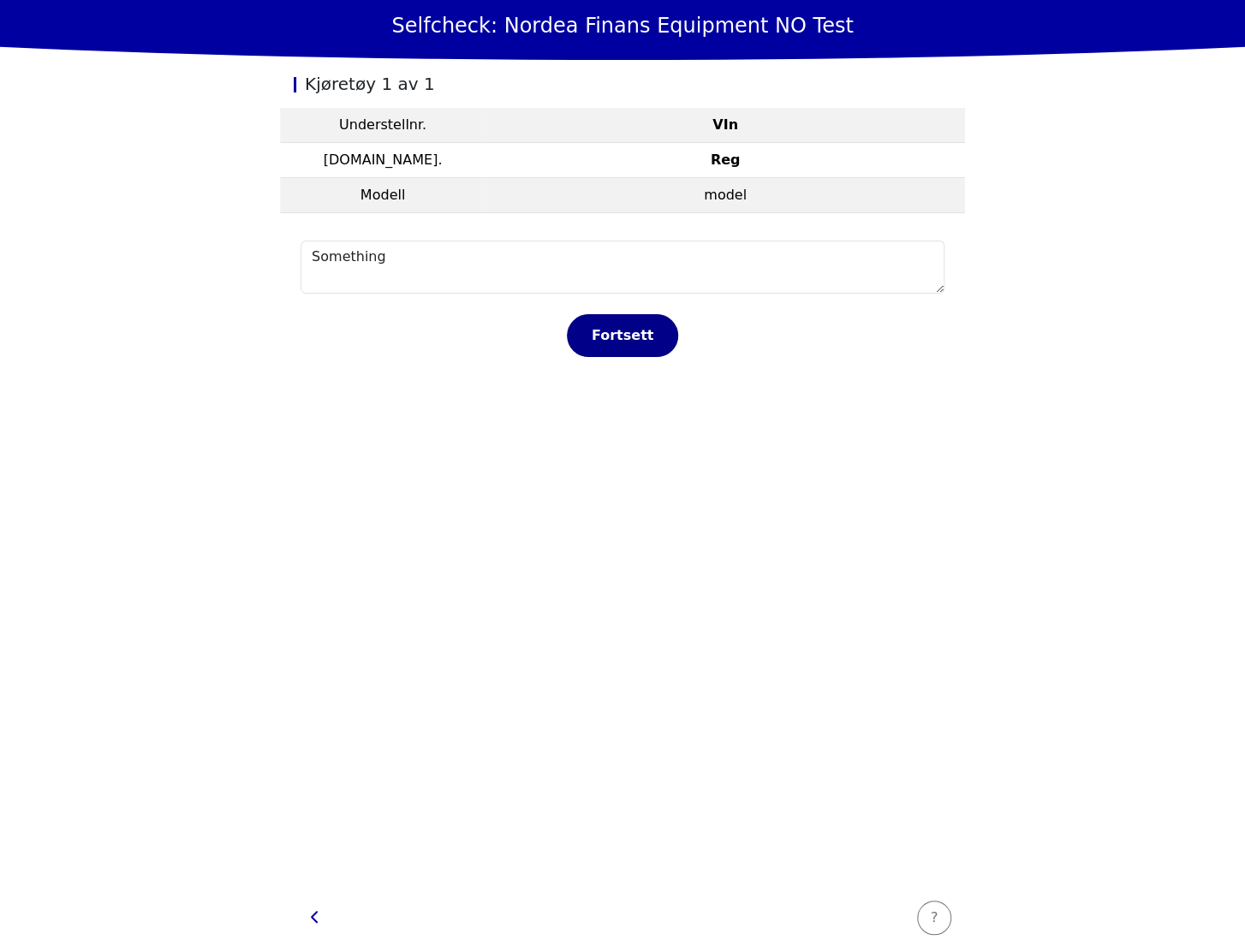
click at [605, 334] on div "Fortsett" at bounding box center [622, 335] width 76 height 21
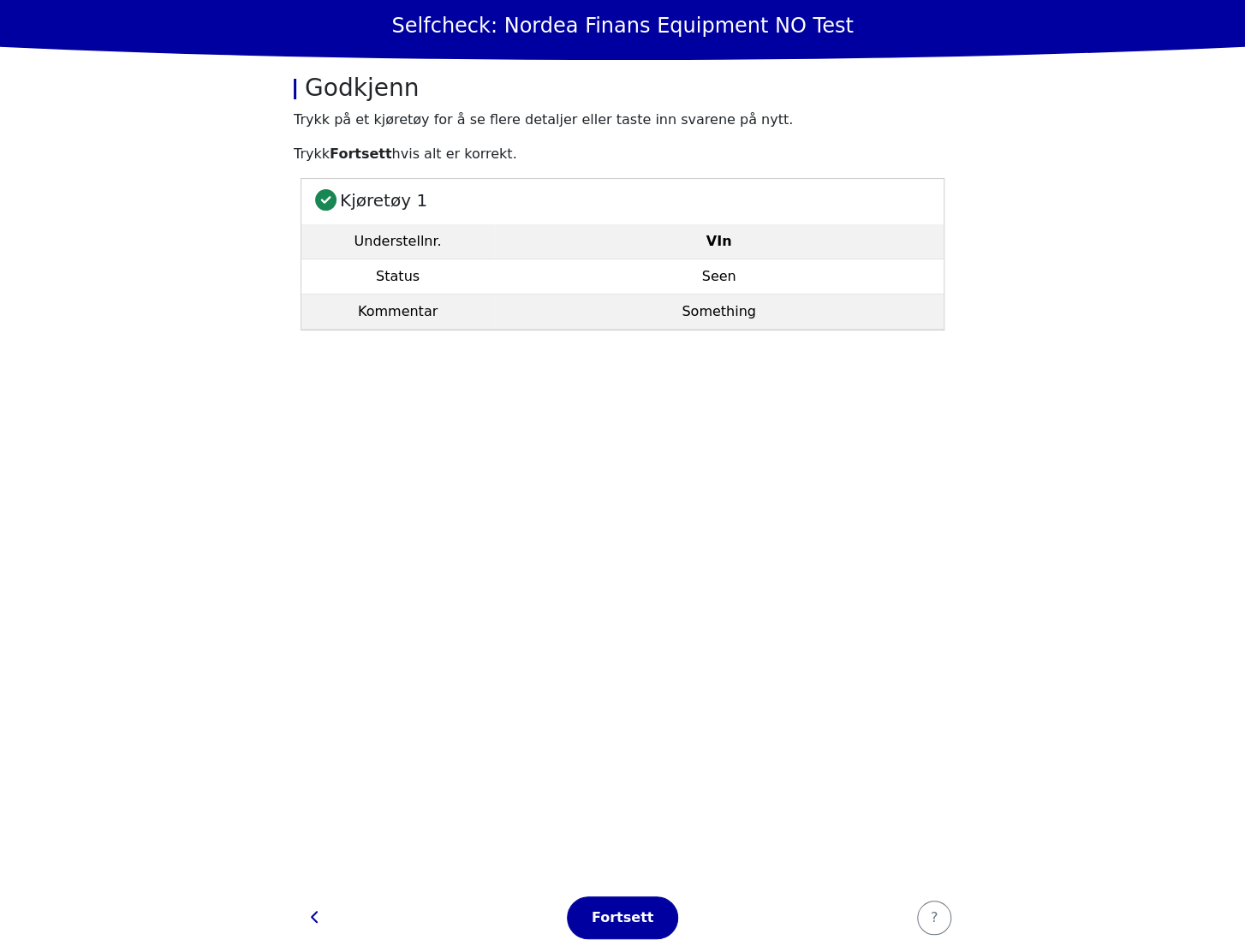
click at [551, 374] on section "Kjøretøy 1 Understellnr. VIn Status Seen Kommentar Something" at bounding box center [622, 530] width 685 height 705
click at [636, 917] on div "Fortsett" at bounding box center [622, 917] width 76 height 21
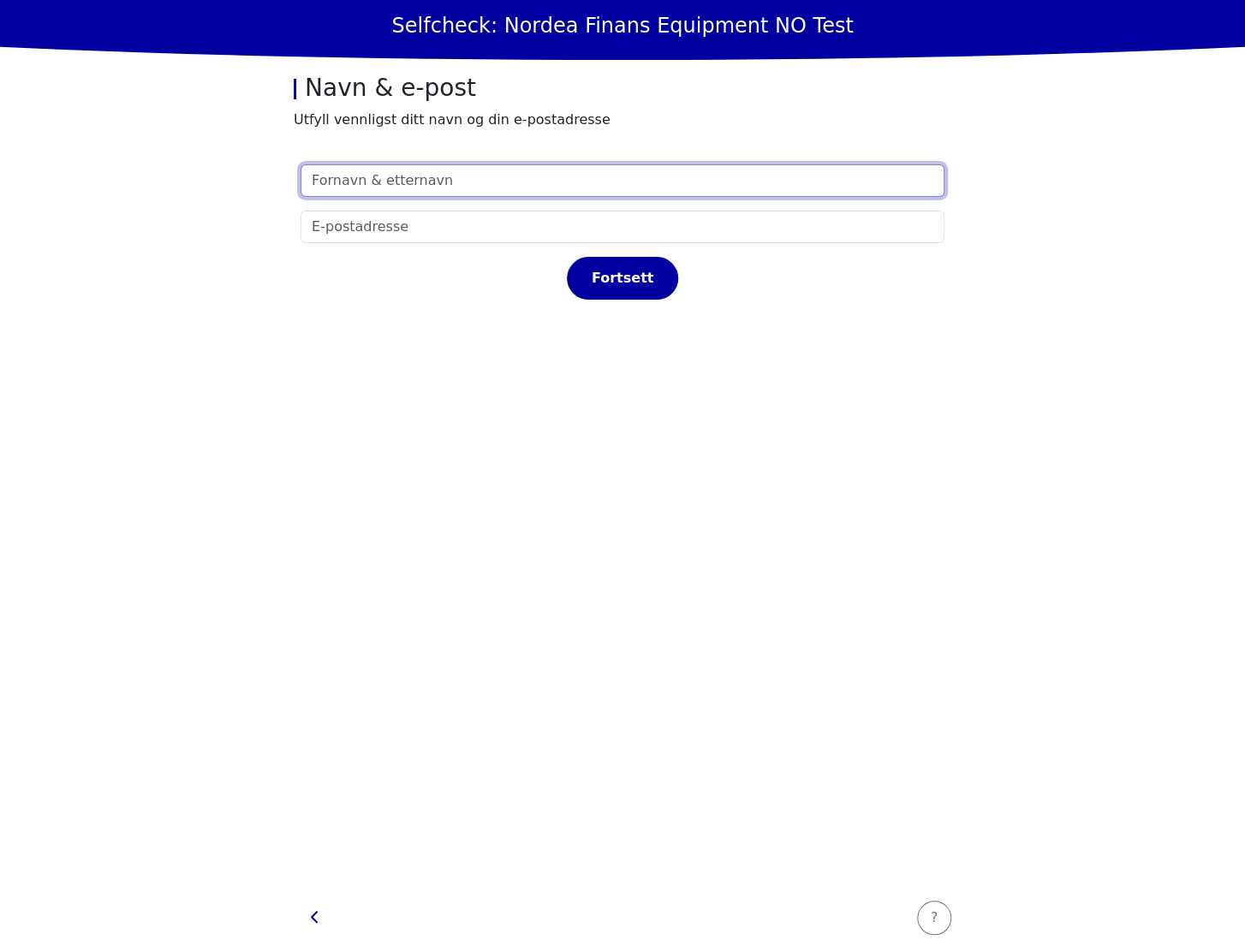
click at [476, 186] on input "text" at bounding box center [622, 180] width 644 height 33
type input "test"
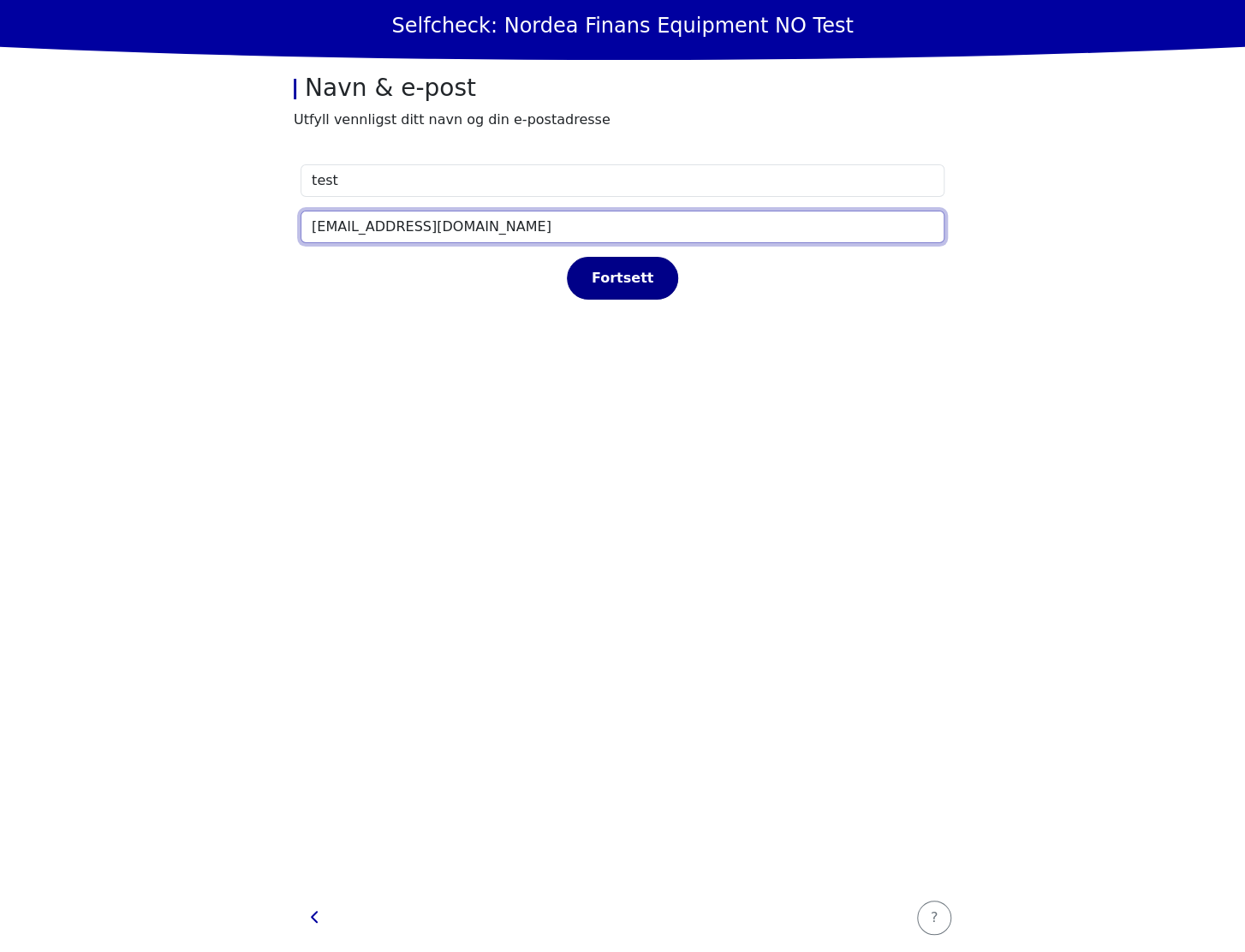
type input "test@test.dk"
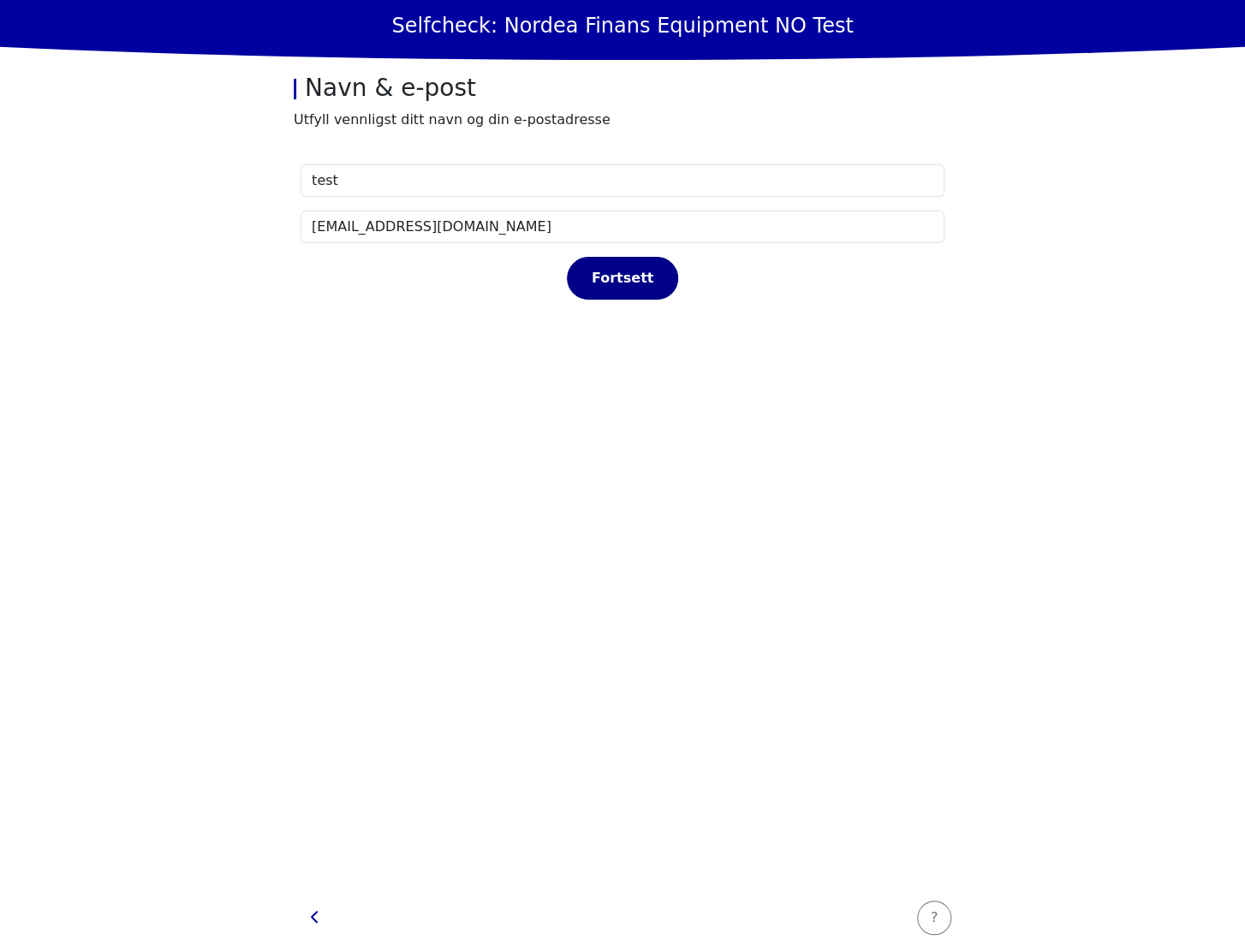
click at [626, 283] on div "Fortsett" at bounding box center [622, 278] width 76 height 21
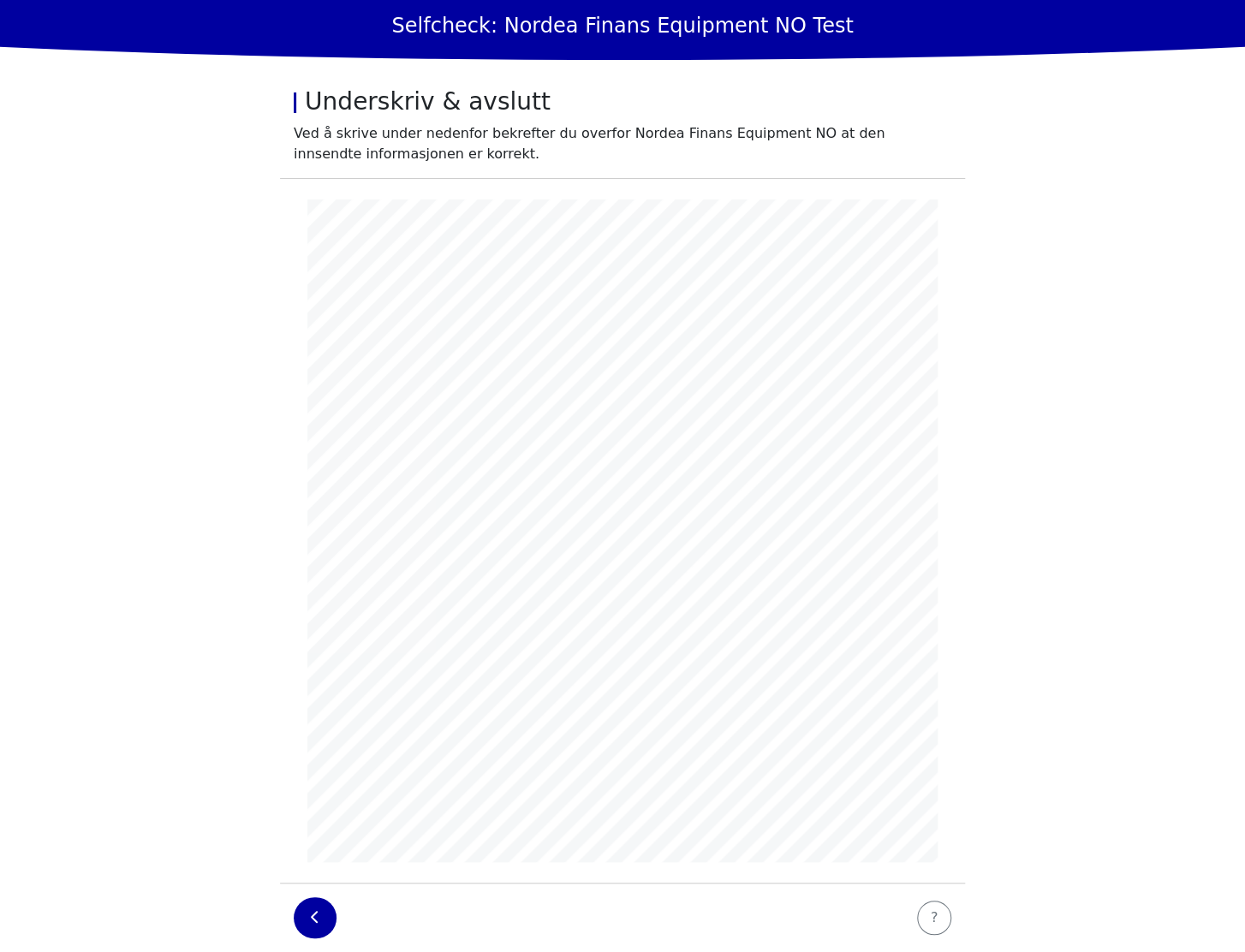
click at [315, 924] on icon "button" at bounding box center [314, 916] width 8 height 14
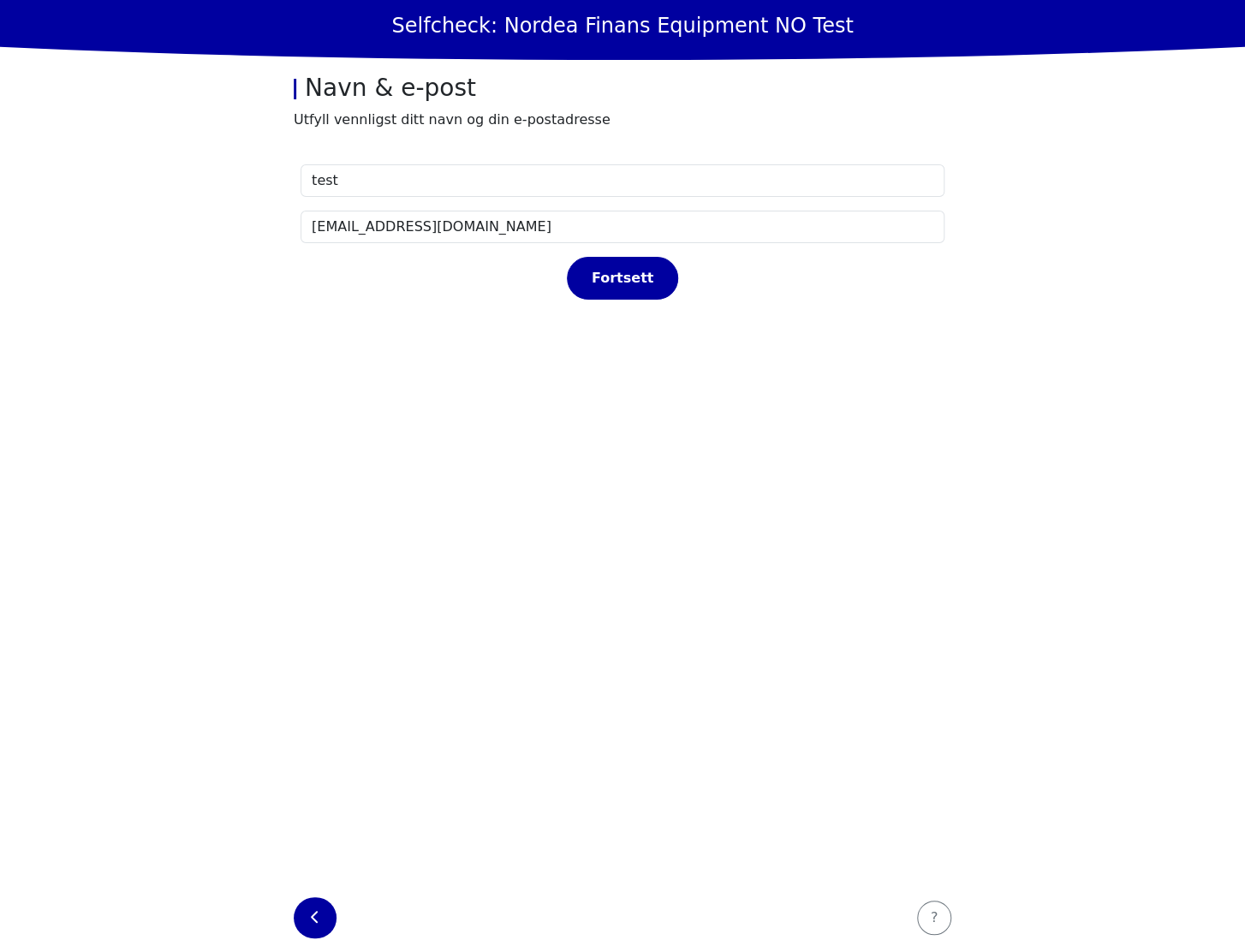
click at [312, 904] on button "button" at bounding box center [314, 917] width 43 height 41
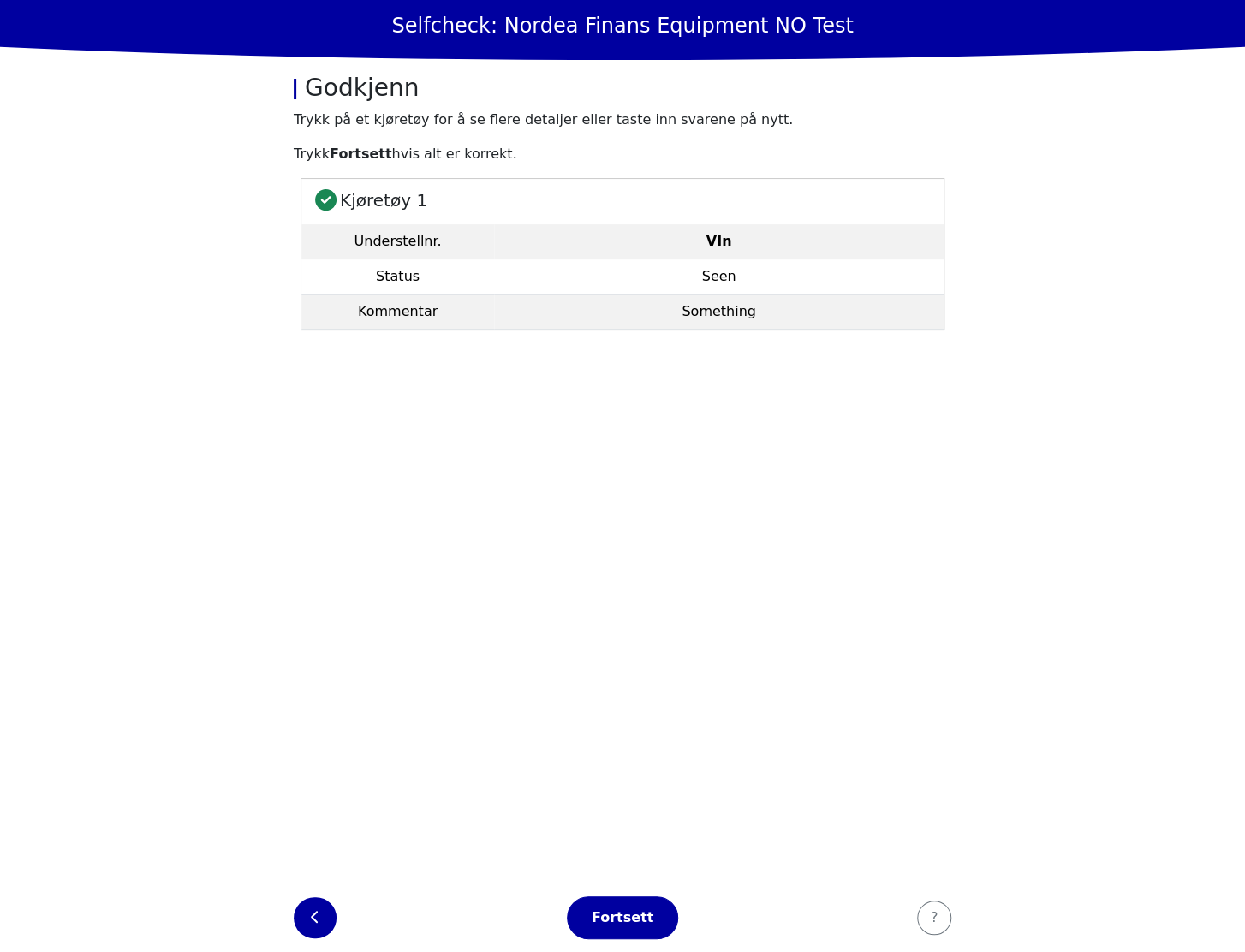
click at [316, 916] on icon "button" at bounding box center [314, 916] width 8 height 14
select select "4737"
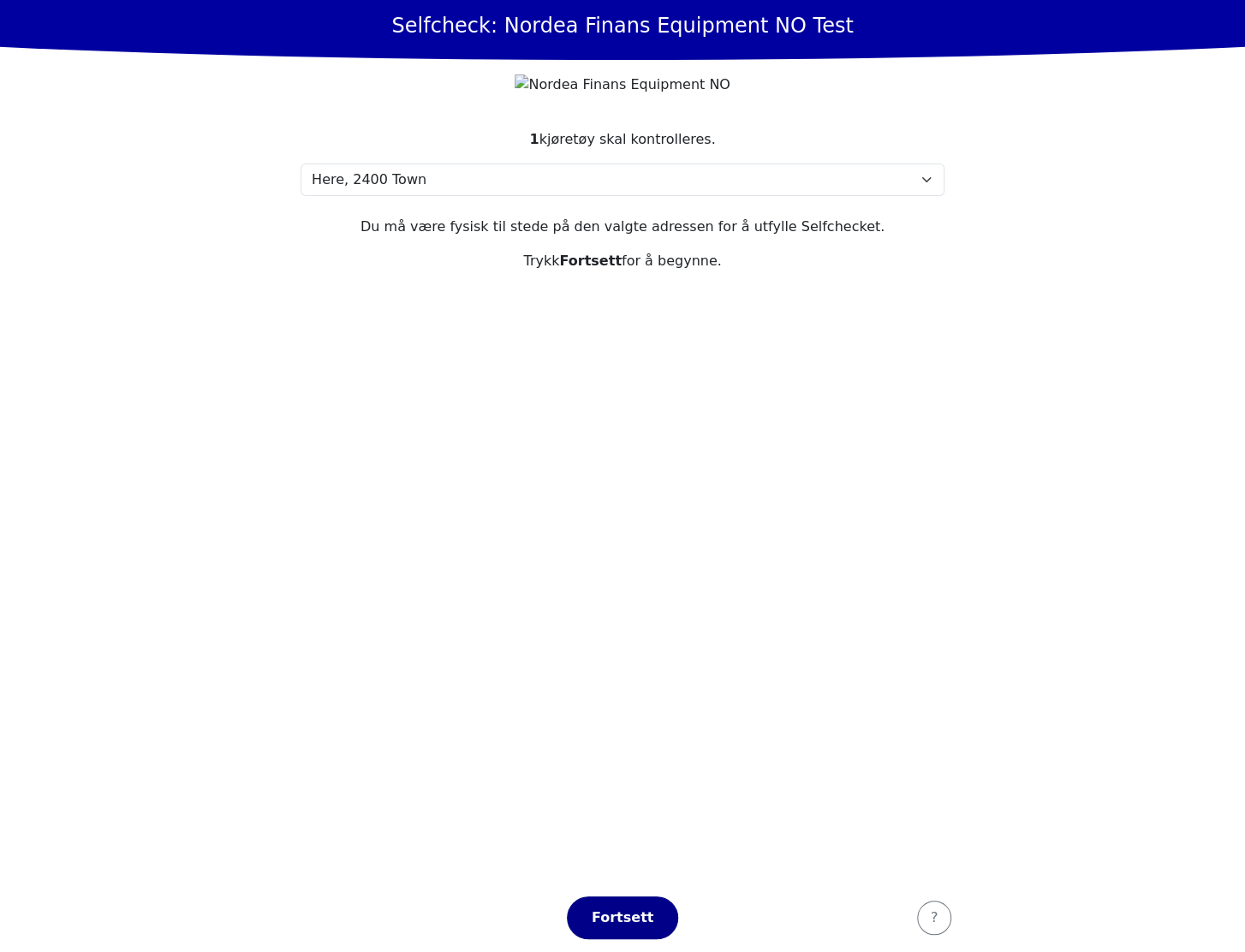
click at [614, 904] on button "Fortsett" at bounding box center [622, 917] width 111 height 43
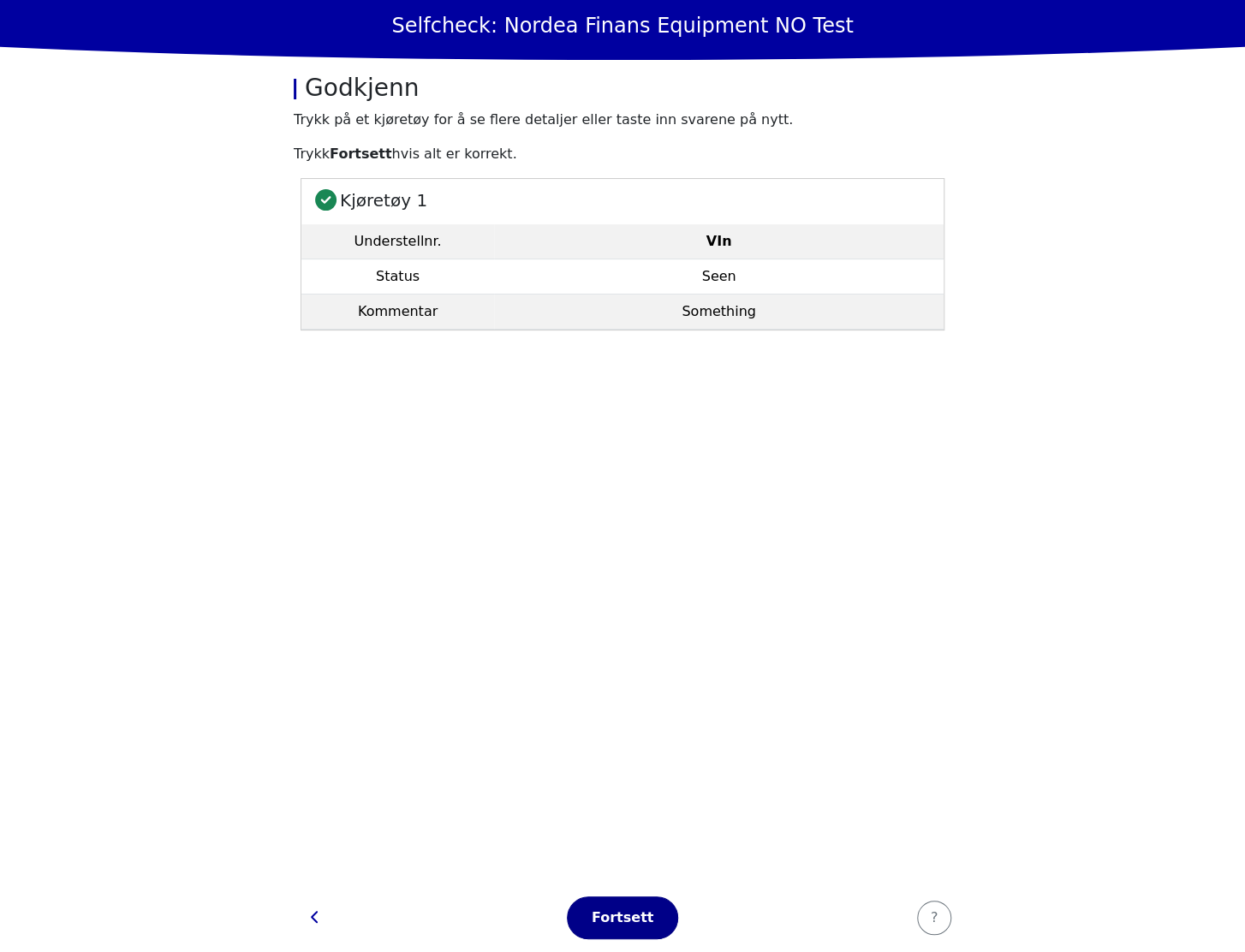
click at [617, 910] on div "Fortsett" at bounding box center [622, 917] width 76 height 21
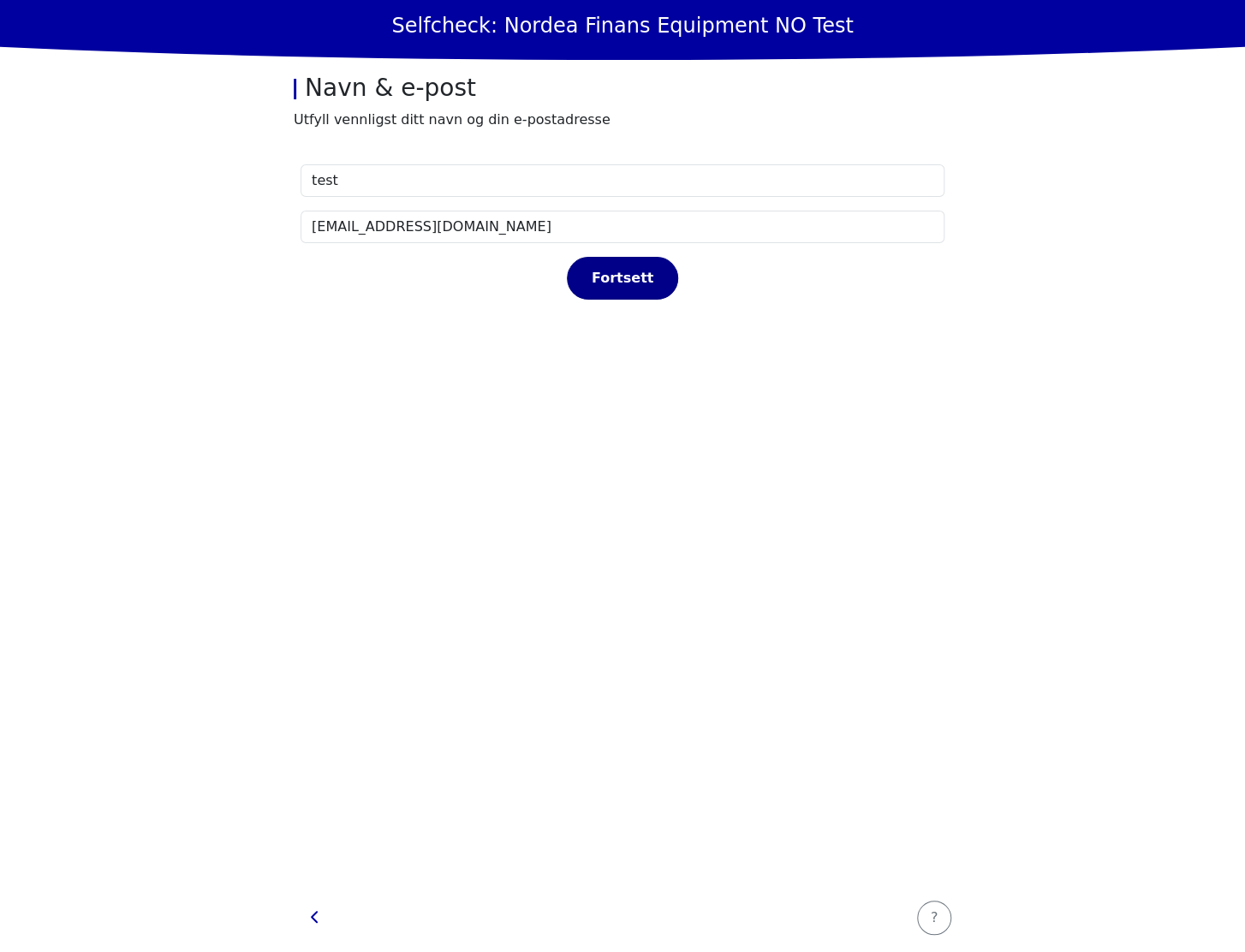
click at [603, 281] on div "Fortsett" at bounding box center [622, 278] width 76 height 21
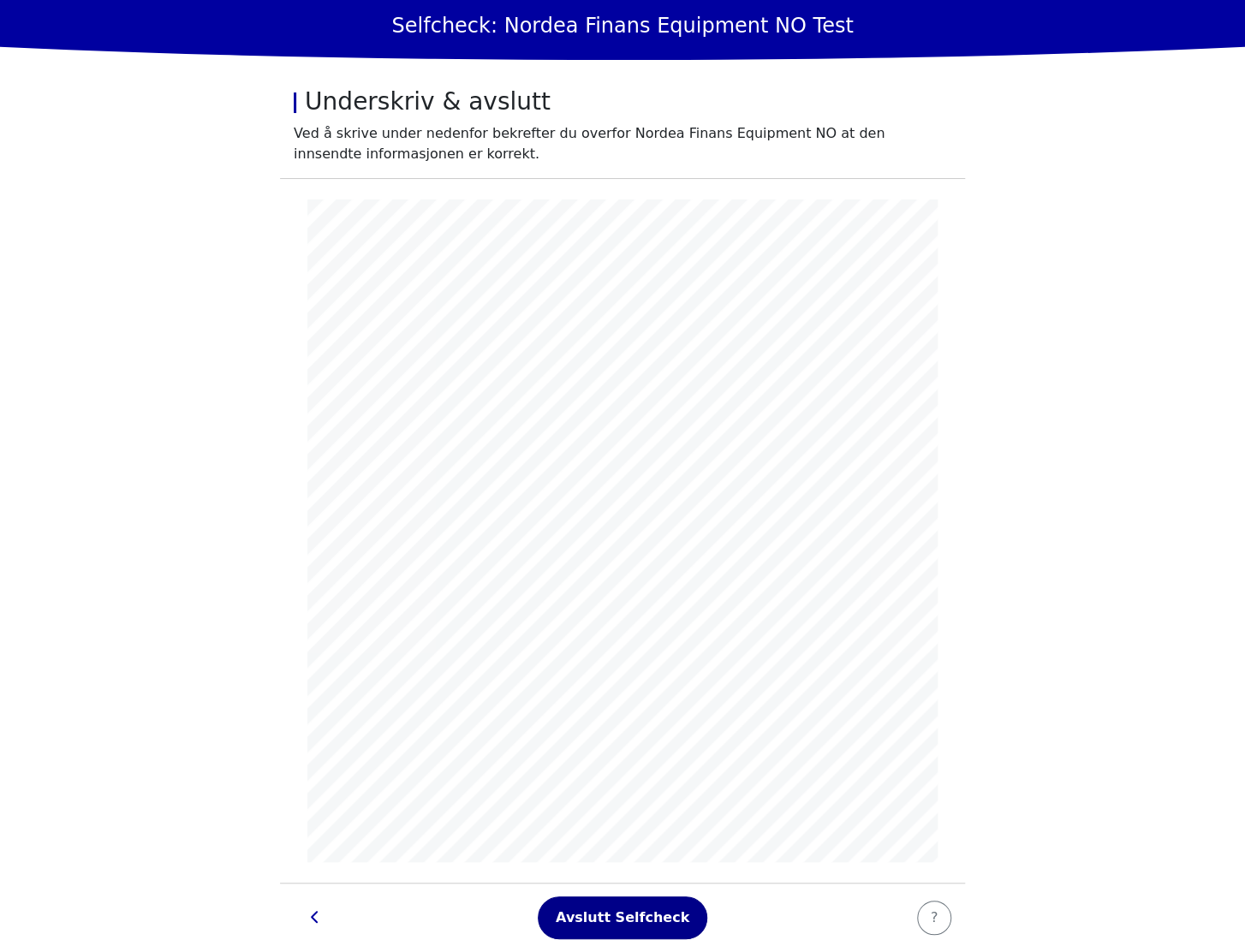
click at [632, 916] on div "Avslutt Selfcheck" at bounding box center [622, 917] width 134 height 21
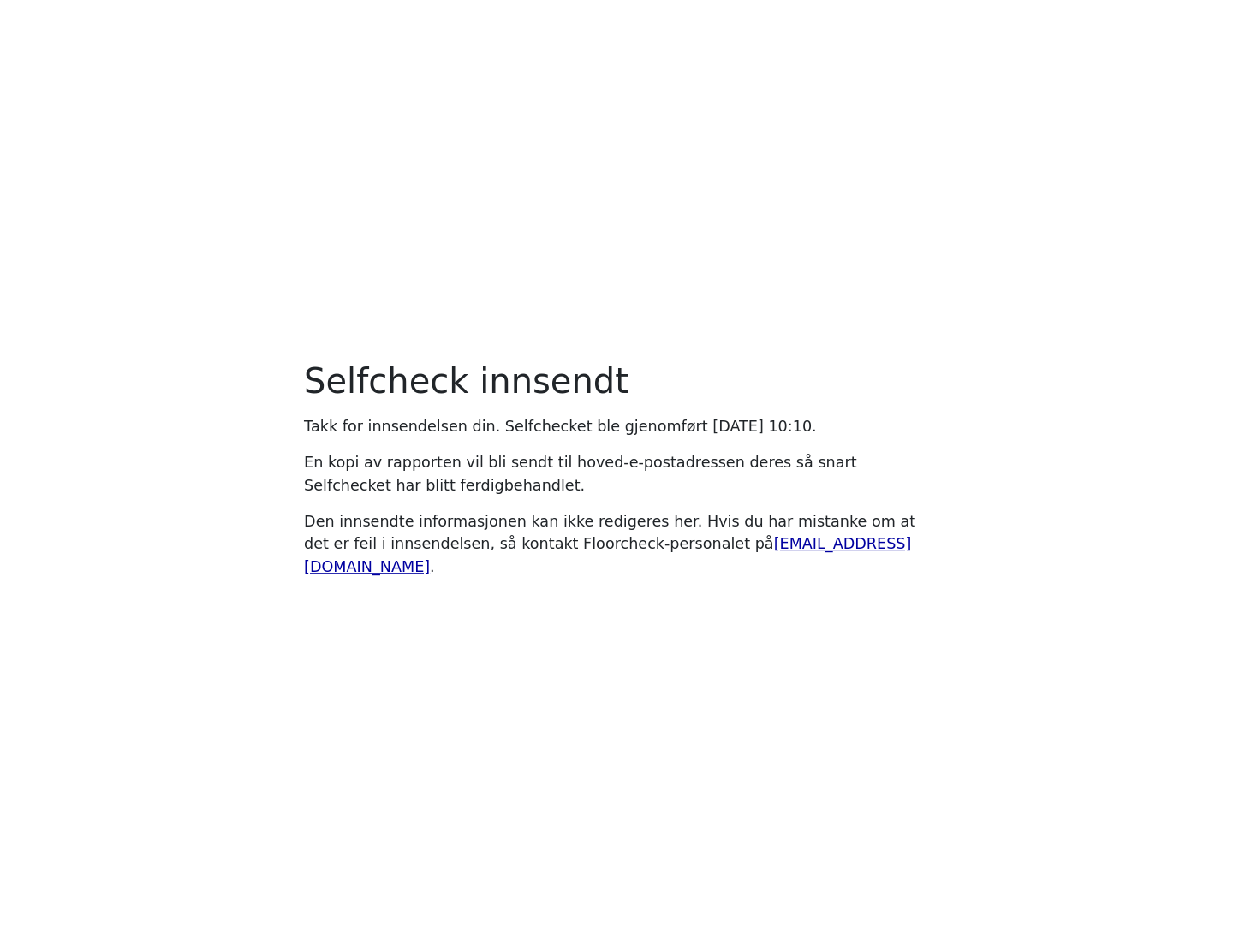
click at [638, 704] on main "Selfcheck innsendt Takk for innsendelsen din. Selfchecket ble gjenomført [DATE]…" at bounding box center [622, 476] width 1245 height 952
click at [528, 630] on main "Selfcheck innsendt Takk for innsendelsen din. Selfchecket ble gjenomført [DATE]…" at bounding box center [622, 476] width 1245 height 952
click at [812, 702] on main "Selfcheck innsendt Takk for innsendelsen din. Selfchecket ble gjenomført [DATE]…" at bounding box center [622, 476] width 1245 height 952
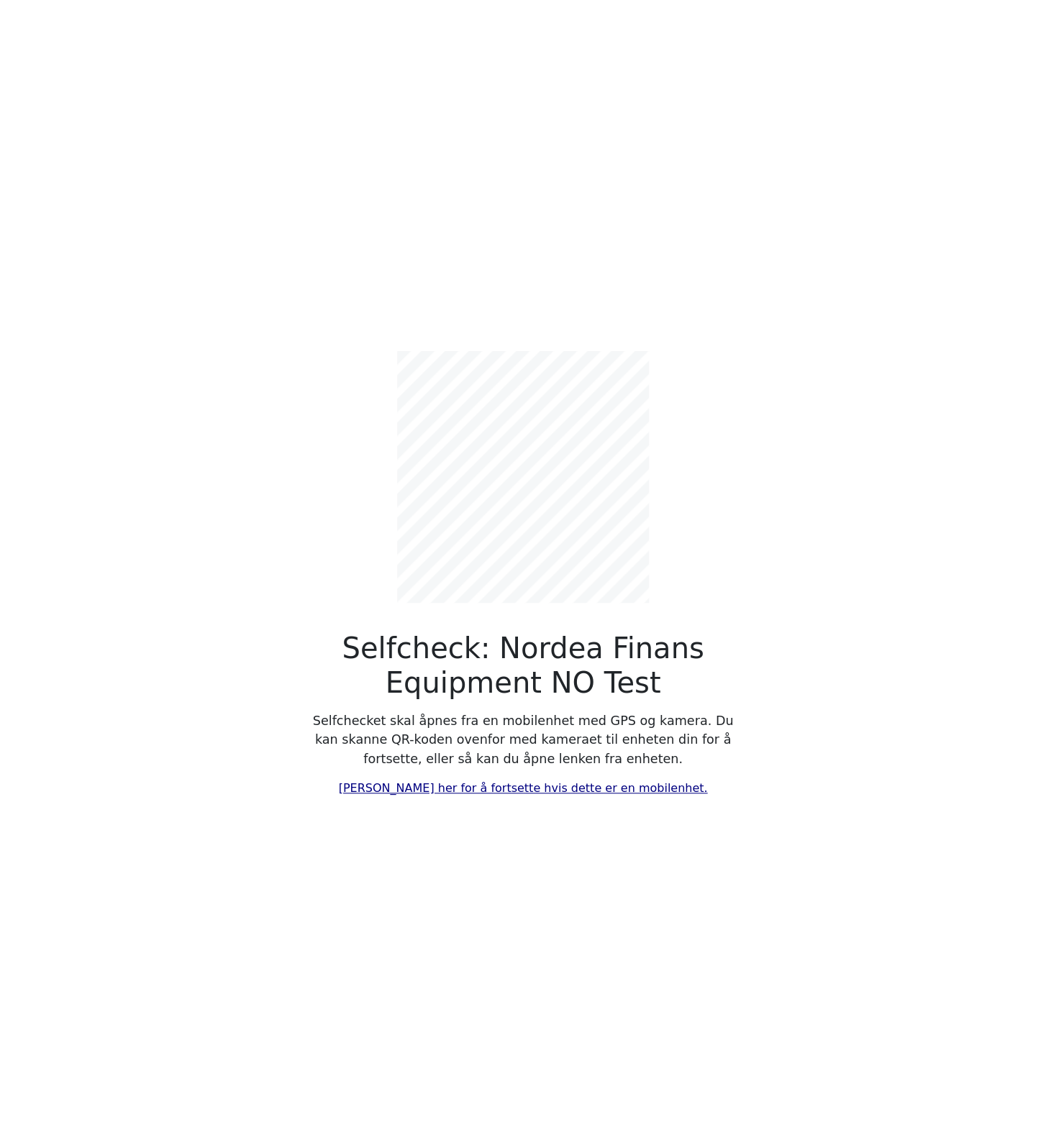
click at [475, 781] on link "[PERSON_NAME] her for å fortsette hvis dette er en mobilenhet." at bounding box center [523, 788] width 369 height 14
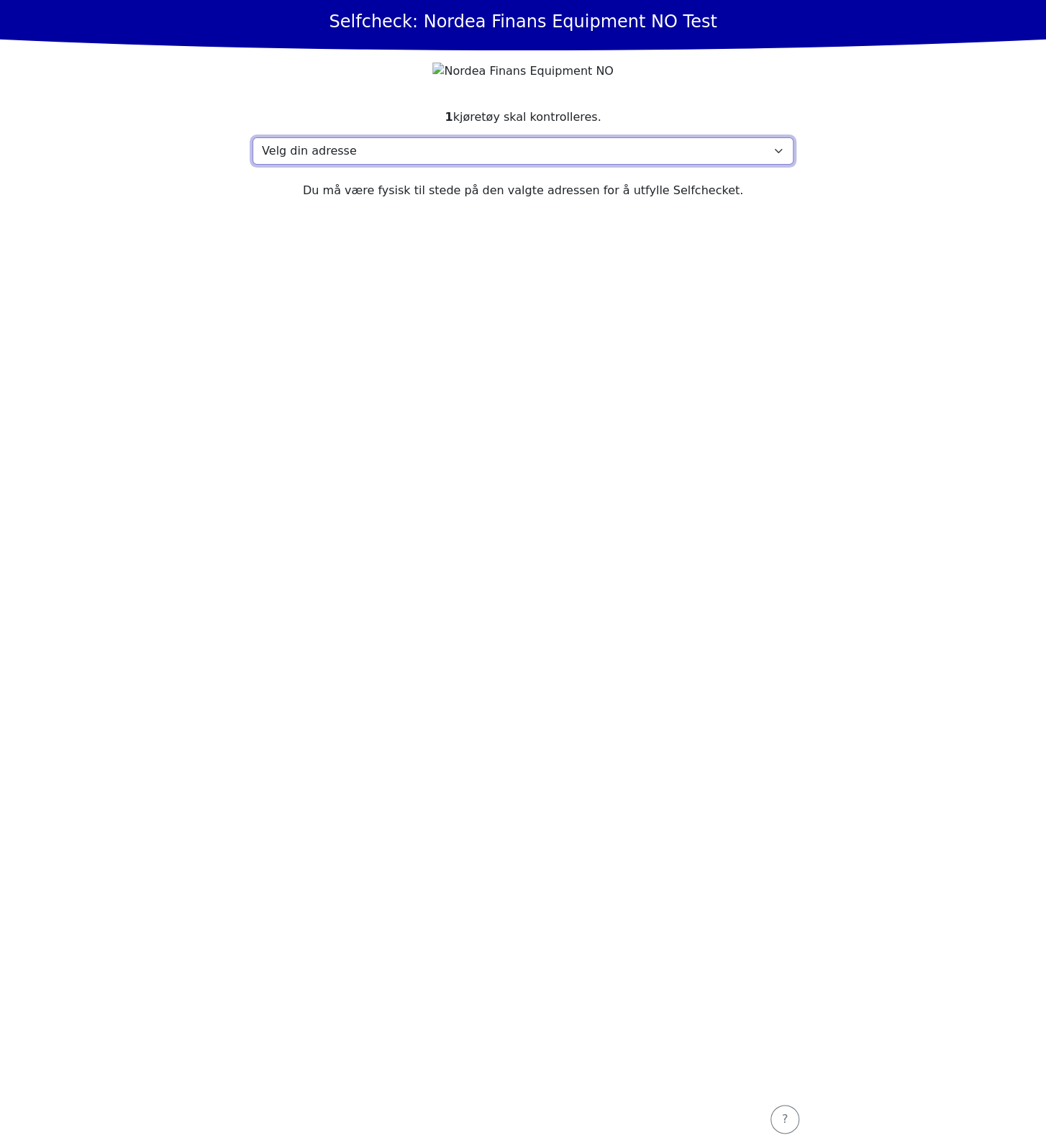
click at [383, 165] on select "Velg din adresse Here, 2400 Town Min adresse mangler" at bounding box center [523, 152] width 541 height 28
select select "4737"
click at [253, 163] on select "Velg din adresse Here, 2400 Town Min adresse mangler" at bounding box center [523, 152] width 541 height 28
click at [508, 165] on select "Velg din adresse Here, 2400 Town Min adresse mangler" at bounding box center [523, 152] width 541 height 28
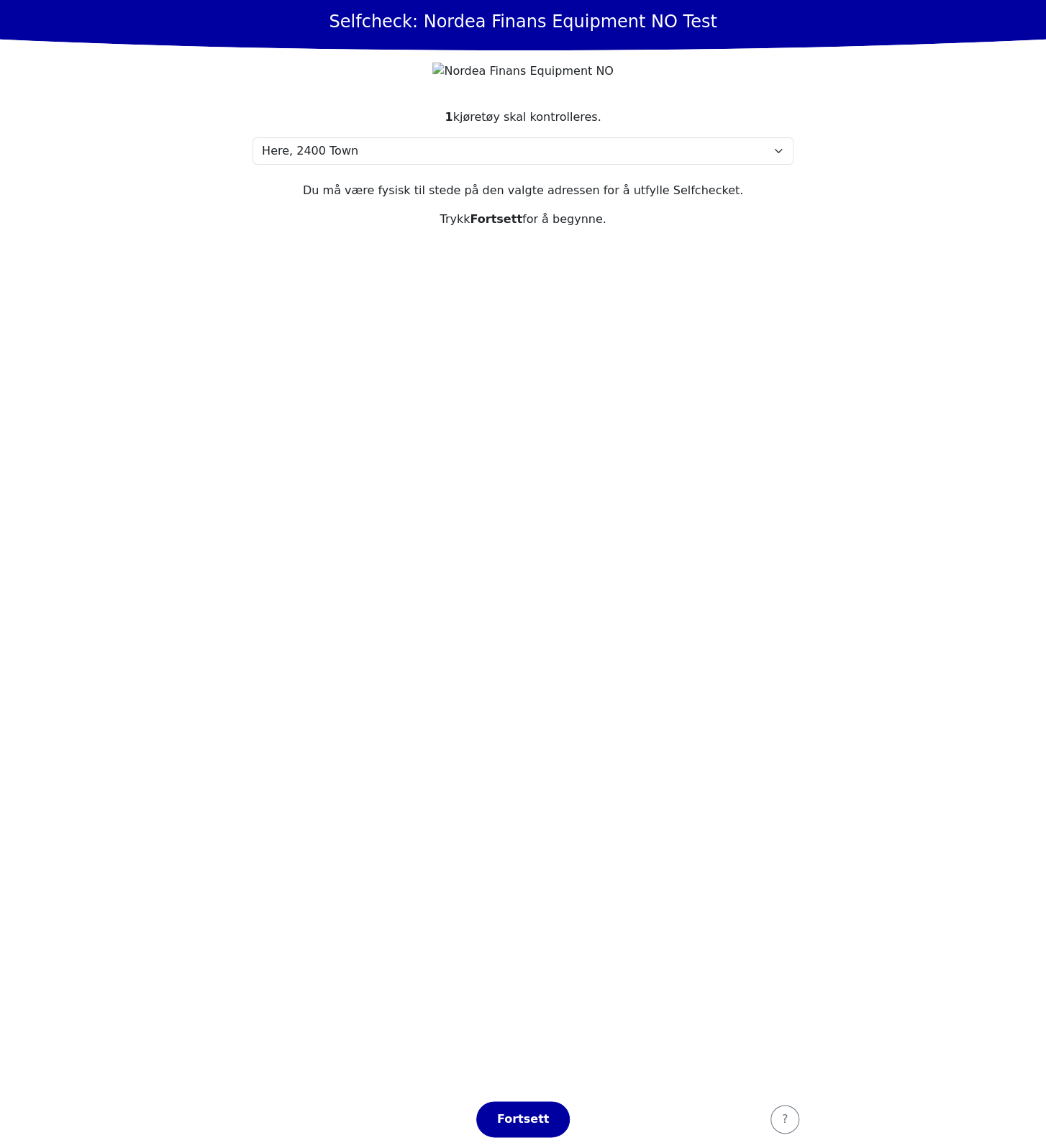
drag, startPoint x: 451, startPoint y: 259, endPoint x: 428, endPoint y: 180, distance: 82.3
click at [451, 259] on section "1 kjøretøy skal kontrolleres. Velg din adresse Here, 2400 Town Min adresse mang…" at bounding box center [523, 591] width 575 height 1000
click at [368, 165] on select "Velg din adresse Here, 2400 Town Min adresse mangler" at bounding box center [523, 152] width 541 height 28
click at [253, 163] on select "Velg din adresse Here, 2400 Town Min adresse mangler" at bounding box center [523, 152] width 541 height 28
click at [530, 1139] on footer "Fortsett ?" at bounding box center [523, 1119] width 575 height 57
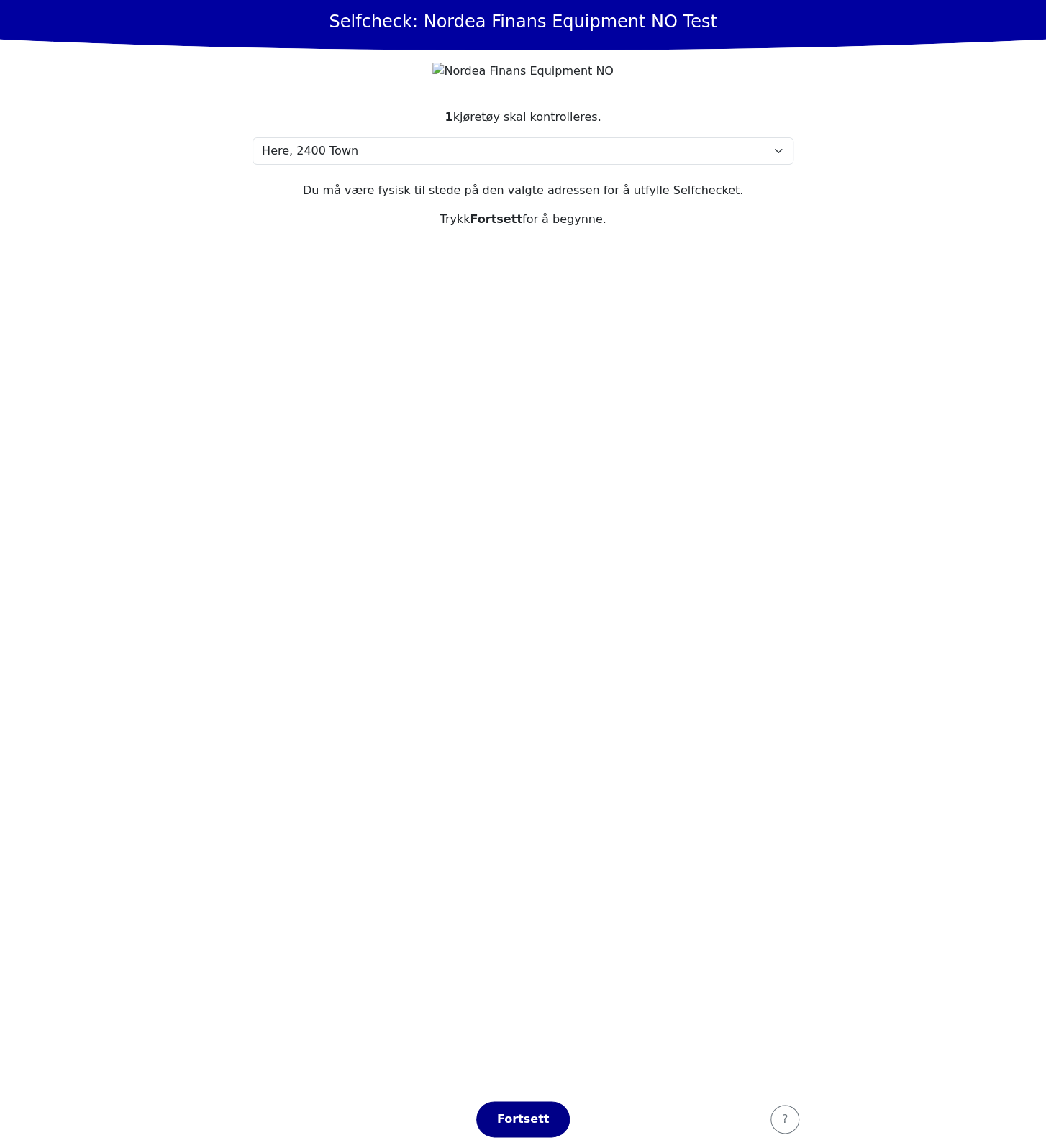
click at [533, 1128] on button "Fortsett" at bounding box center [523, 1119] width 93 height 36
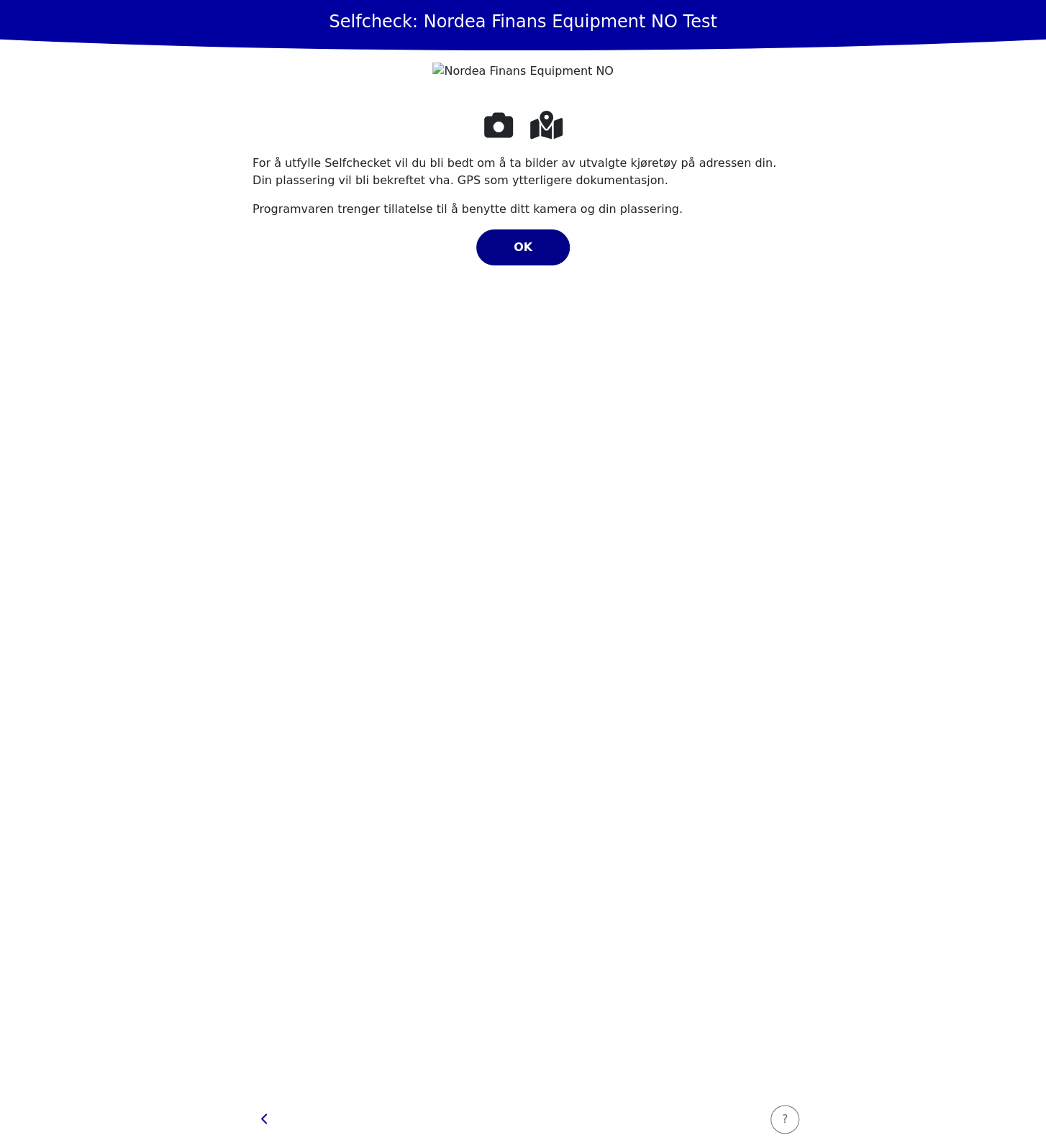
click at [525, 254] on span "OK" at bounding box center [523, 247] width 18 height 14
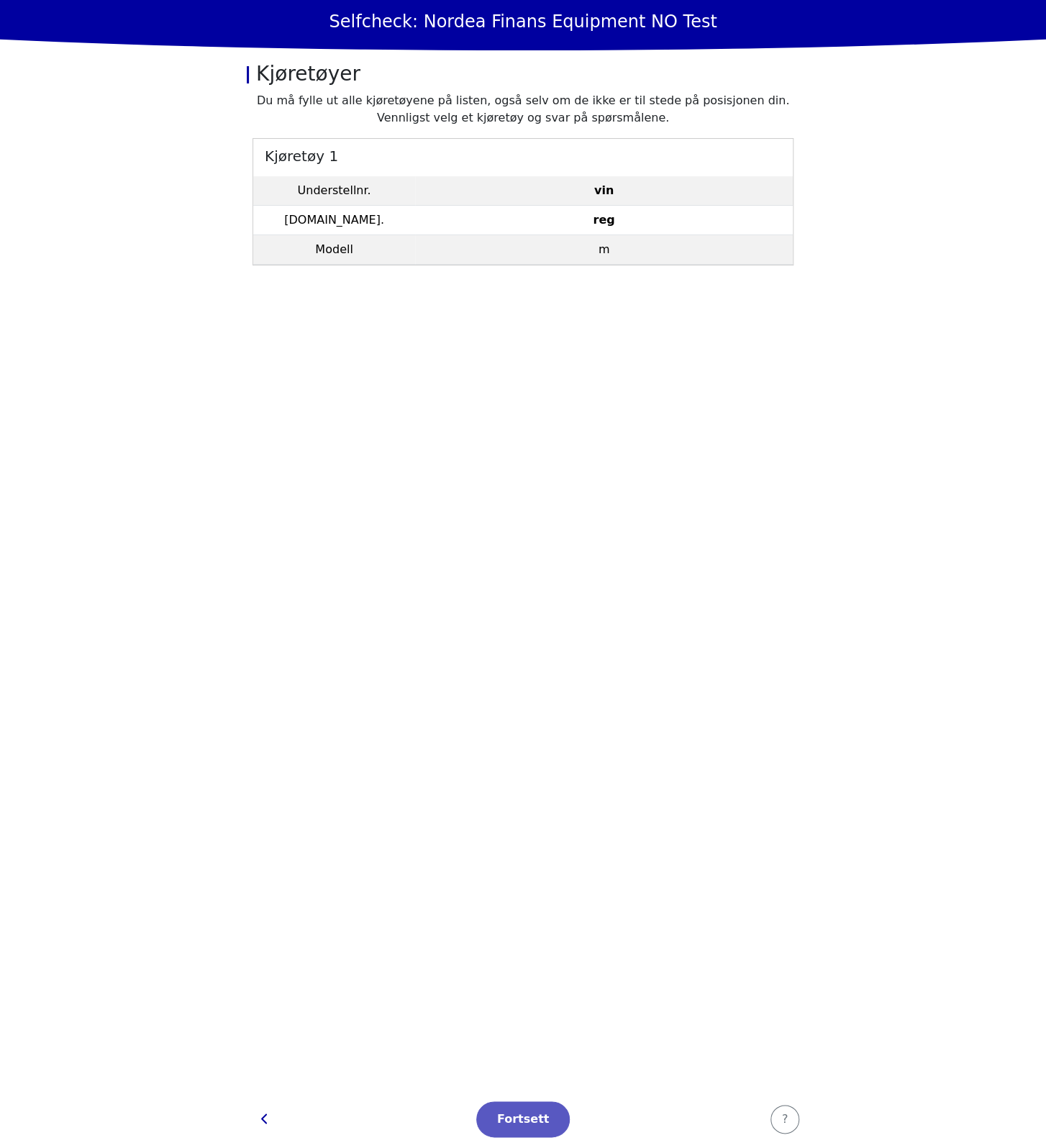
click at [484, 158] on h5 "Kjøretøy 1" at bounding box center [523, 155] width 539 height 32
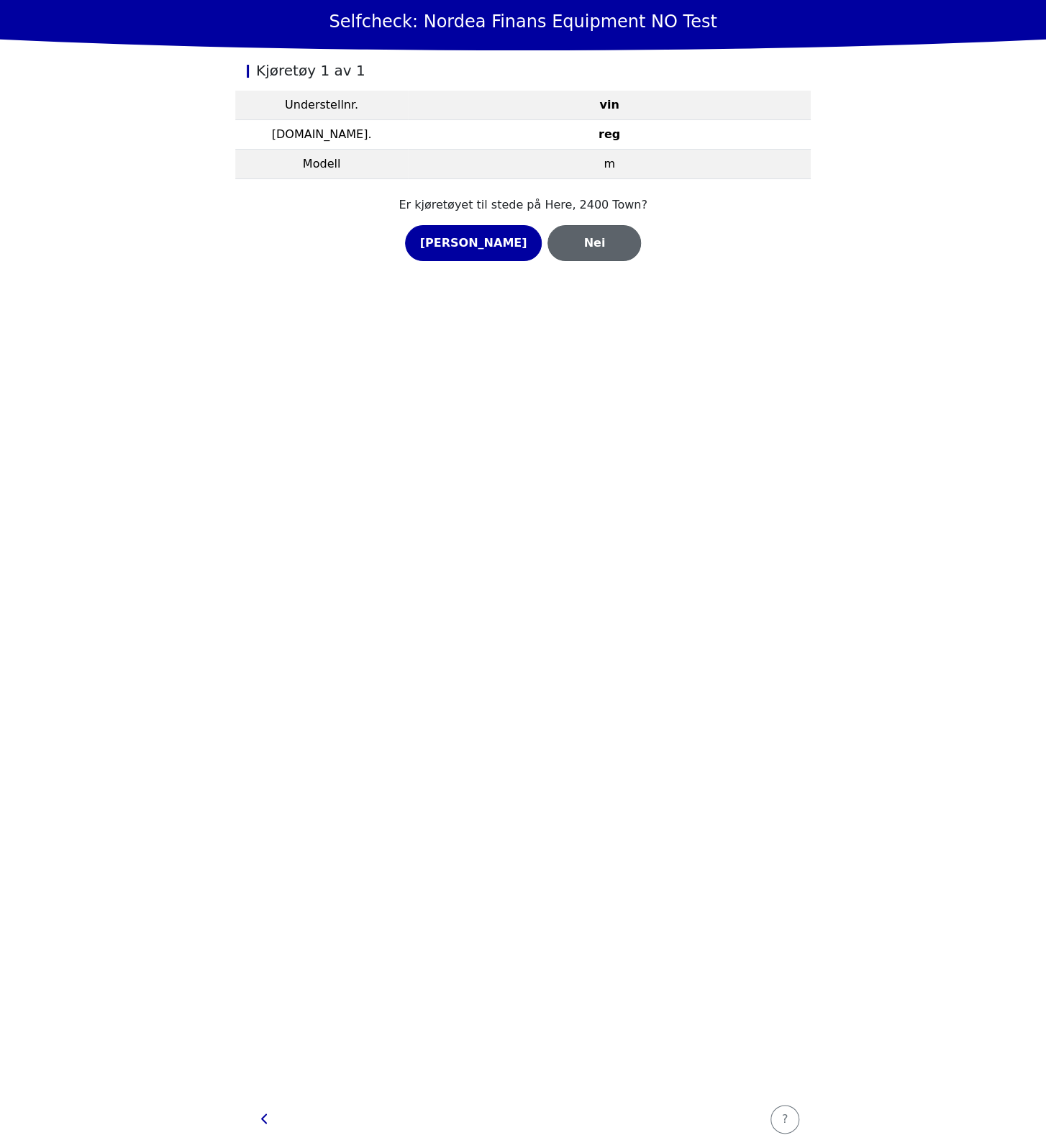
click at [580, 240] on div "Nei" at bounding box center [594, 243] width 64 height 18
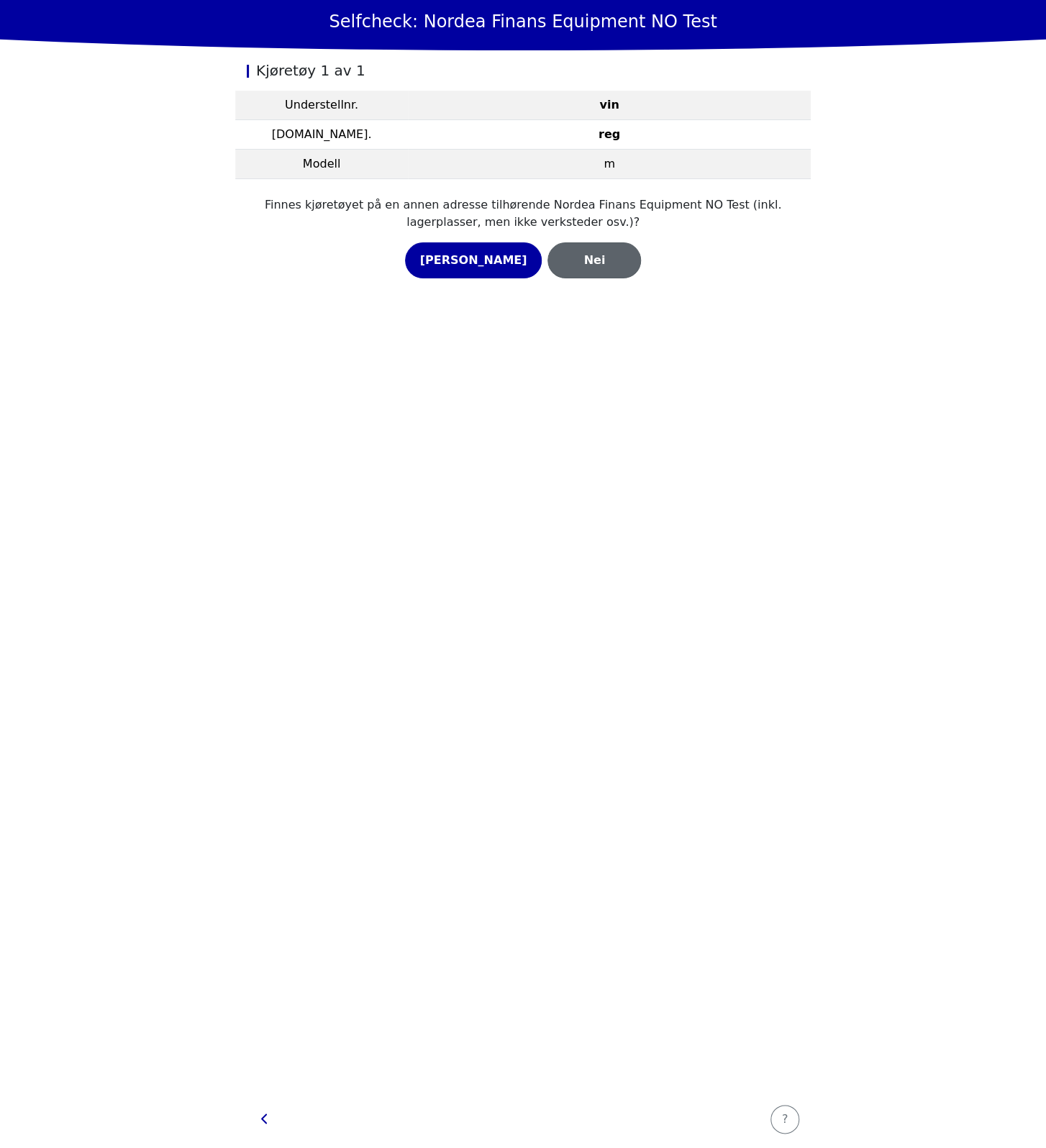
click at [562, 256] on div "Nei" at bounding box center [594, 260] width 64 height 18
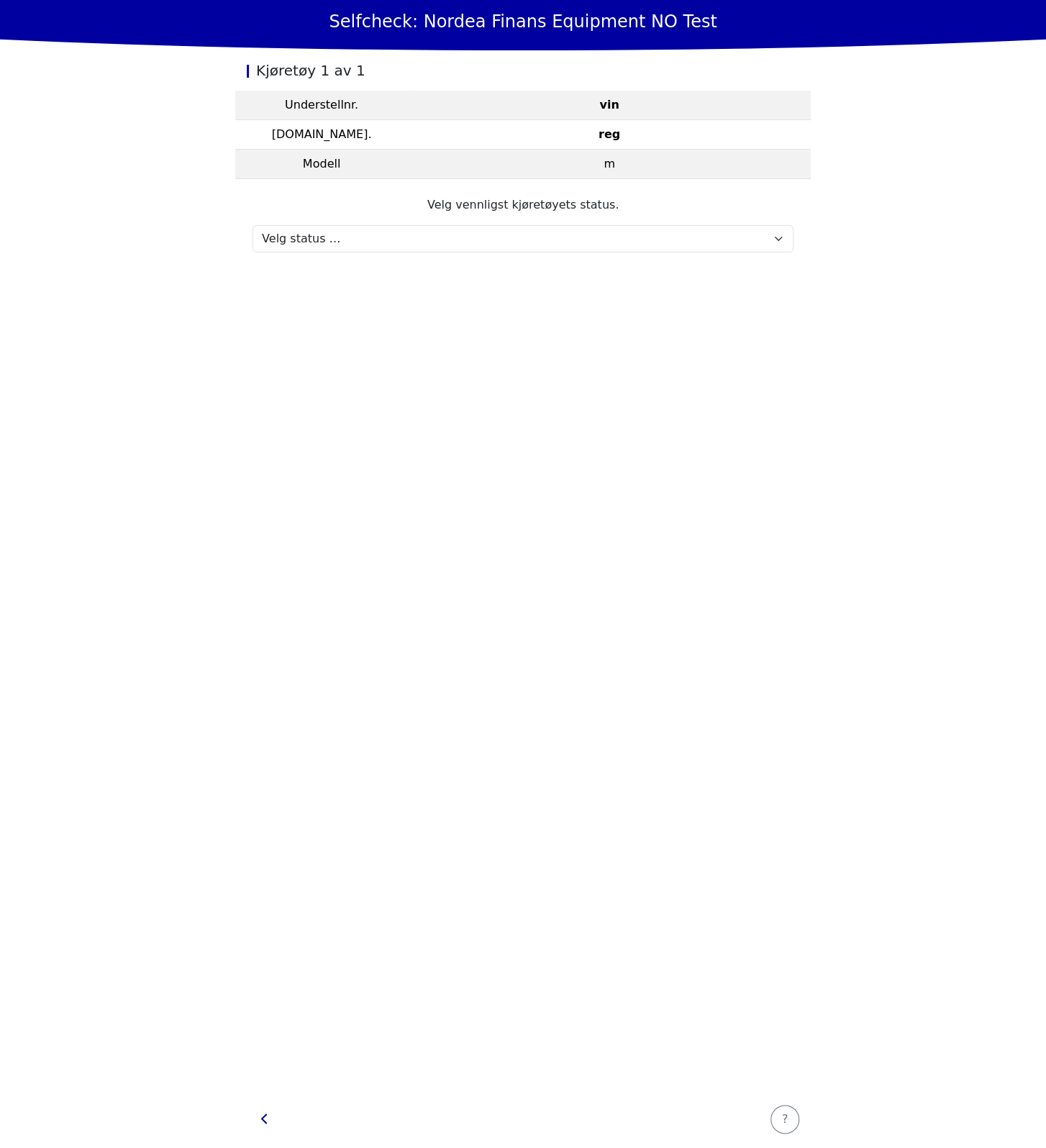
click at [553, 253] on section "Velg vennligst kjøretøyets status. Velg status … Maintenance Sold and delivered…" at bounding box center [523, 224] width 575 height 90
click at [557, 241] on select "Velg status … Maintenance Sold and delivered Not received In test drive Missing…" at bounding box center [523, 239] width 541 height 28
select select "683"
click at [253, 225] on select "Velg status … Maintenance Sold and delivered Not received In test drive Missing…" at bounding box center [523, 239] width 541 height 28
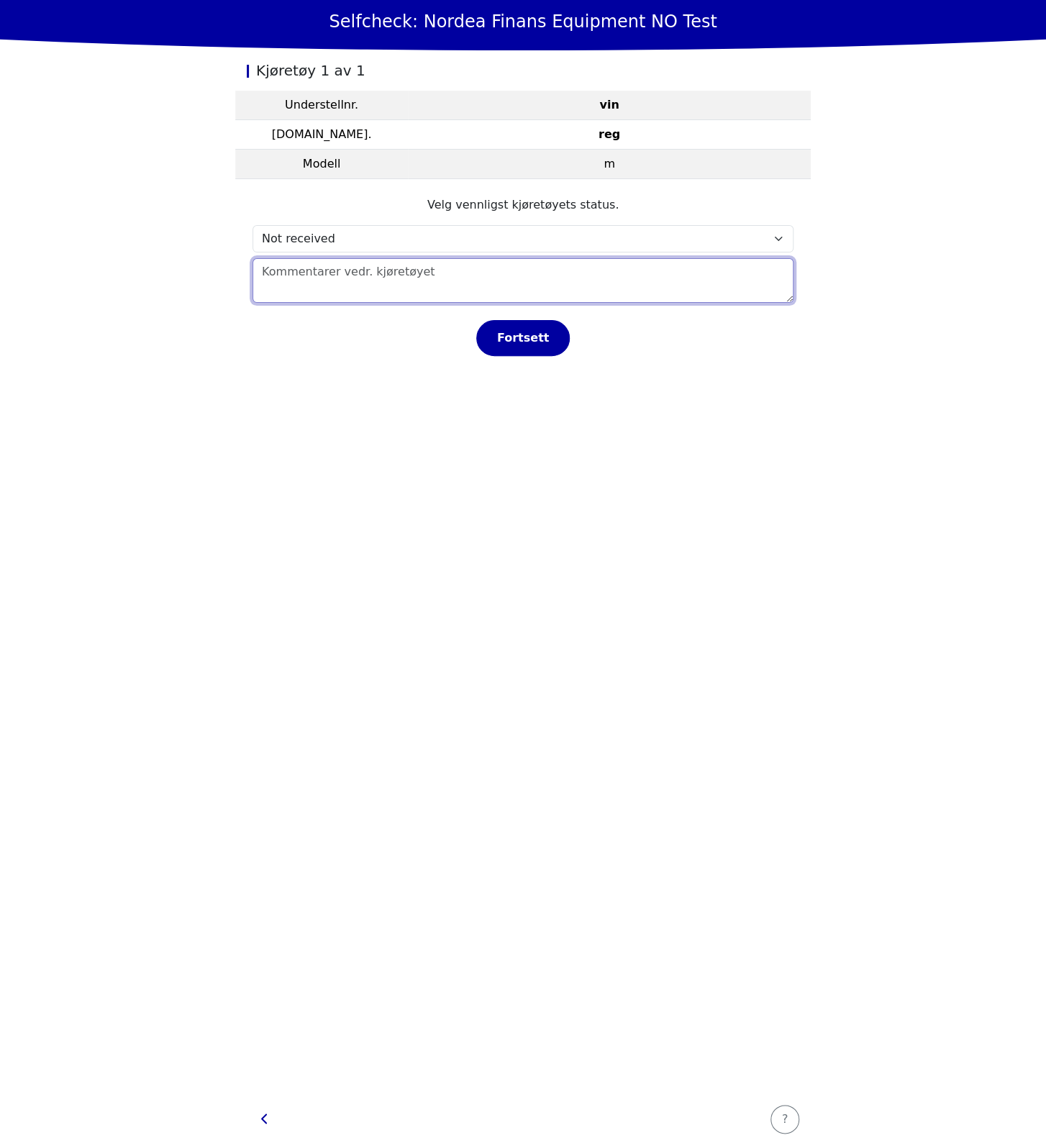
click at [438, 281] on textarea at bounding box center [523, 280] width 541 height 44
click at [520, 338] on div "Fortsett" at bounding box center [523, 338] width 64 height 18
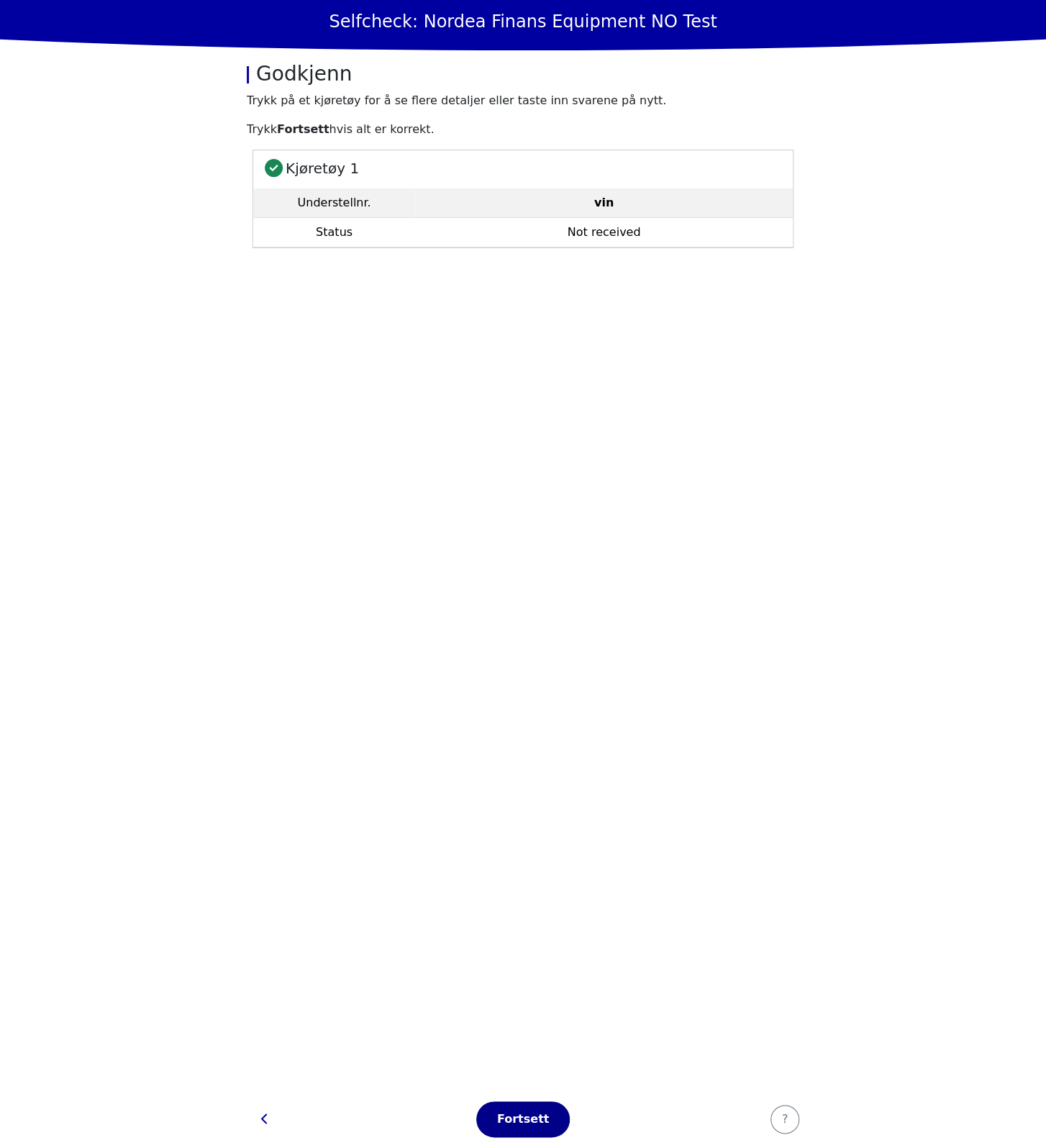
click at [530, 1107] on button "Fortsett" at bounding box center [523, 1119] width 93 height 36
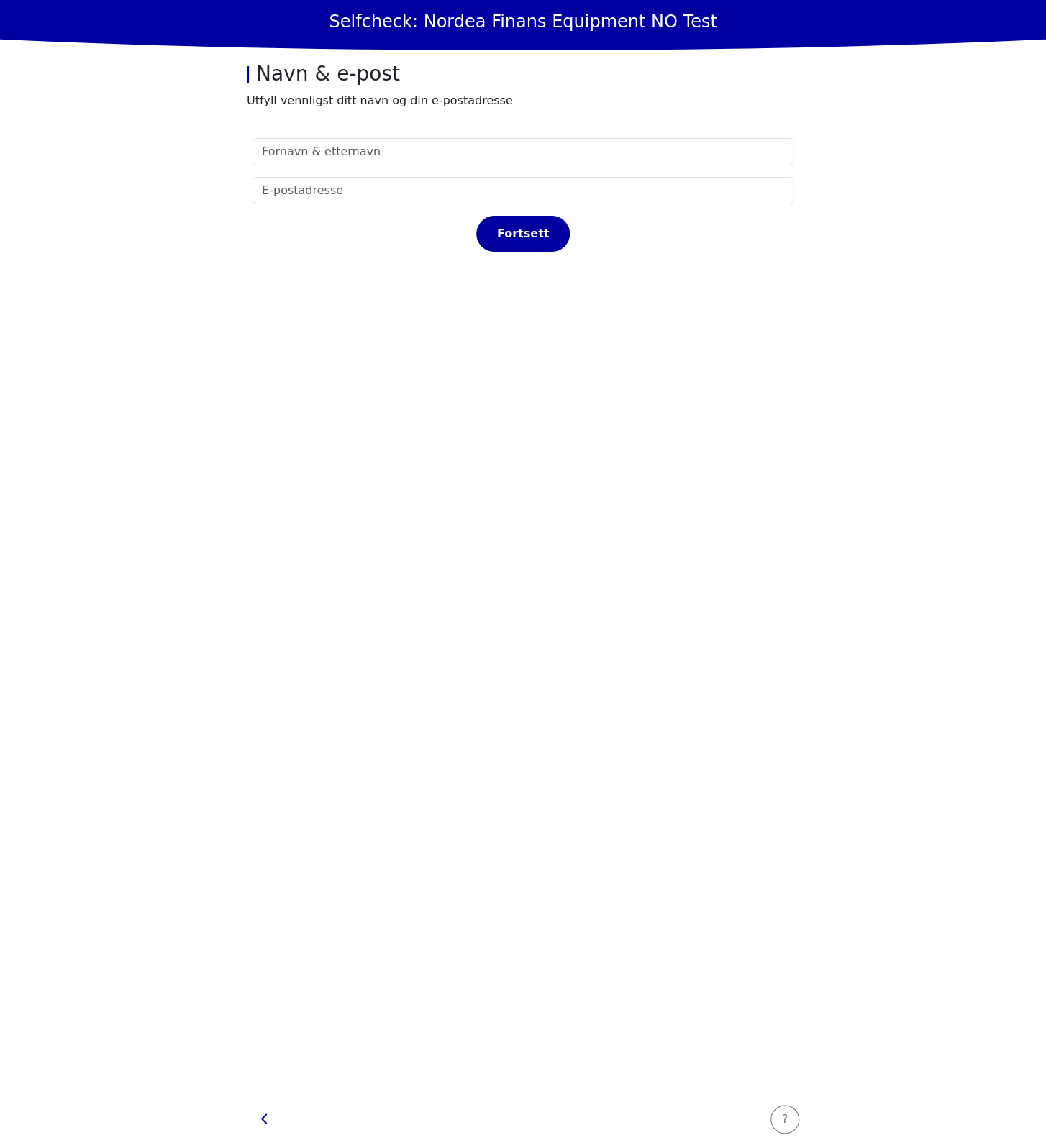
click at [478, 484] on section "Fortsett" at bounding box center [523, 605] width 575 height 970
drag, startPoint x: 406, startPoint y: 204, endPoint x: 387, endPoint y: 216, distance: 22.5
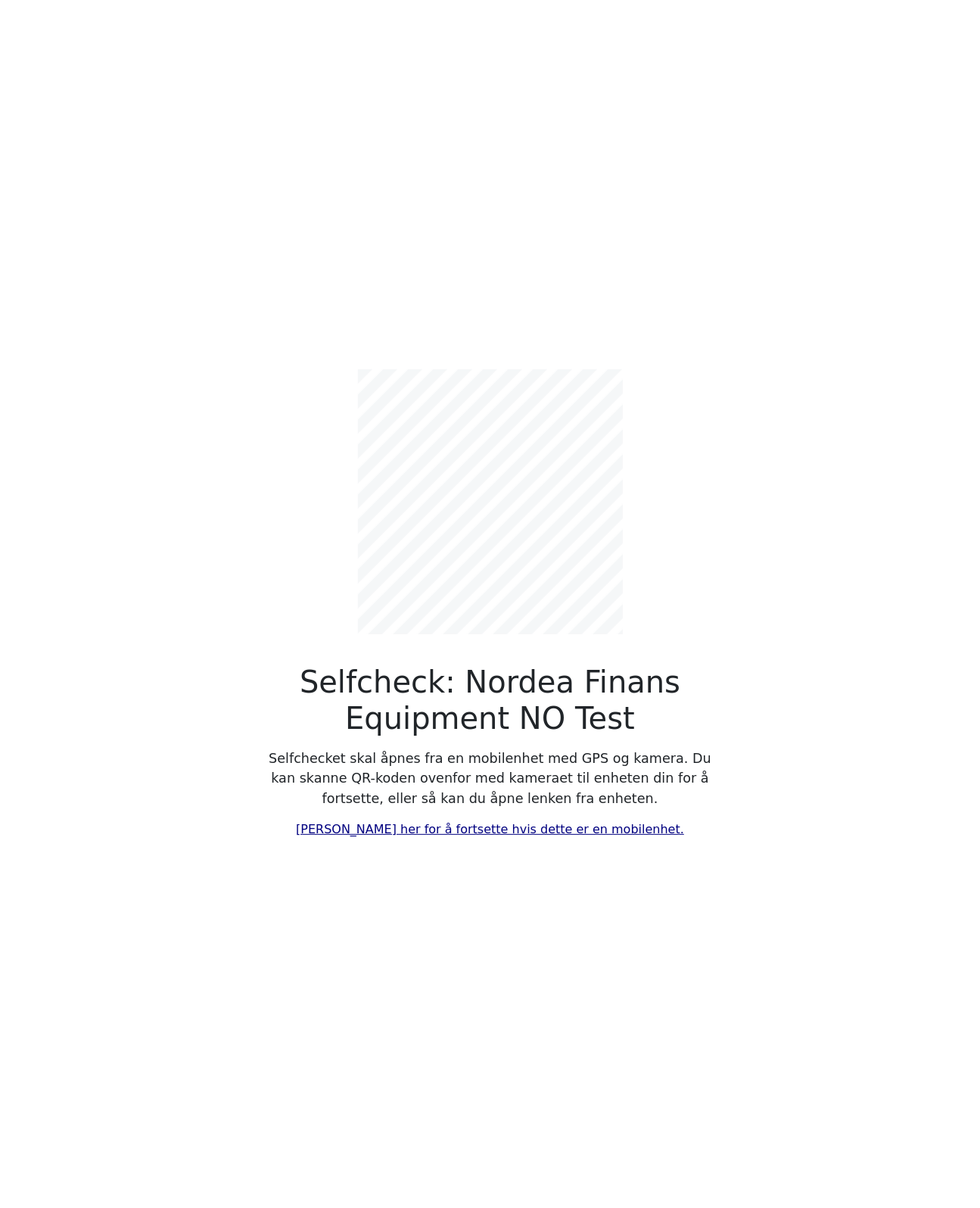
click at [480, 834] on link "[PERSON_NAME] her for å fortsette hvis dette er en mobilenhet." at bounding box center [490, 829] width 388 height 14
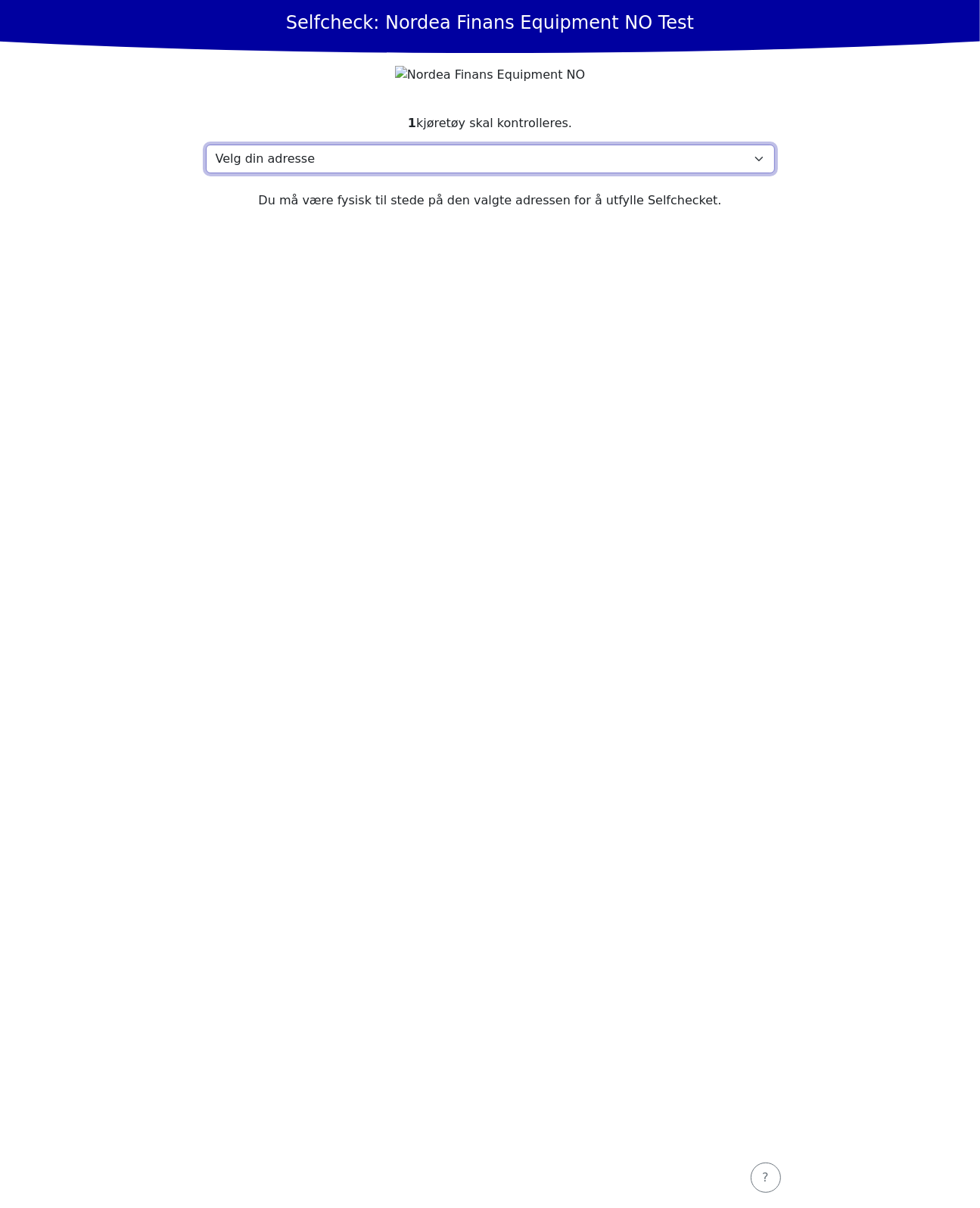
click at [285, 173] on select "Velg din adresse Here, 2400 Town Min adresse mangler" at bounding box center [490, 159] width 569 height 29
select select "4737"
click at [206, 172] on select "Velg din adresse Here, 2400 Town Min adresse mangler" at bounding box center [490, 159] width 569 height 29
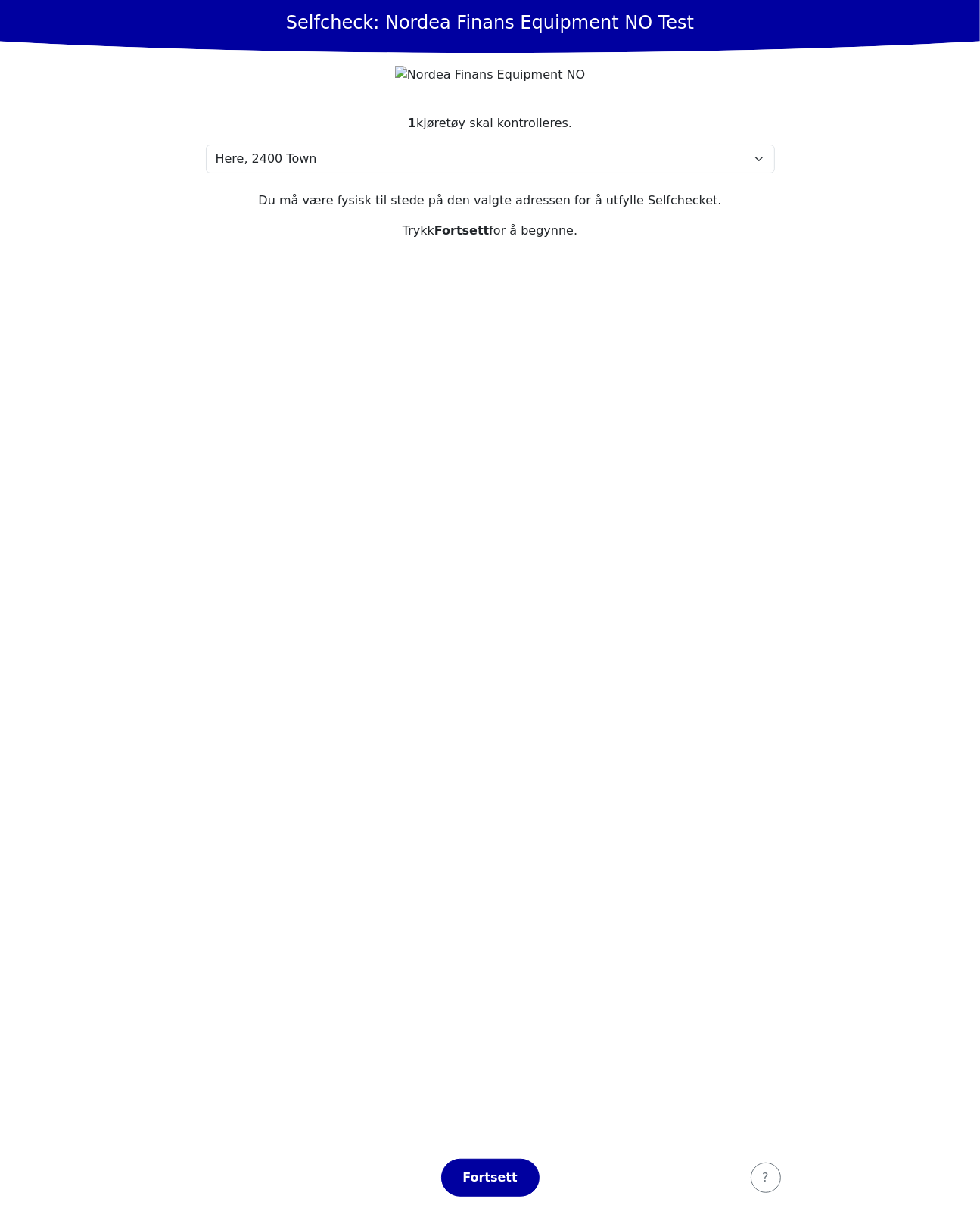
click at [521, 734] on section "1 kjøretøy skal kontrolleres. Velg din adresse Here, 2400 Town Min adresse mang…" at bounding box center [490, 622] width 606 height 1052
click at [505, 1173] on div "Fortsett" at bounding box center [490, 1177] width 67 height 19
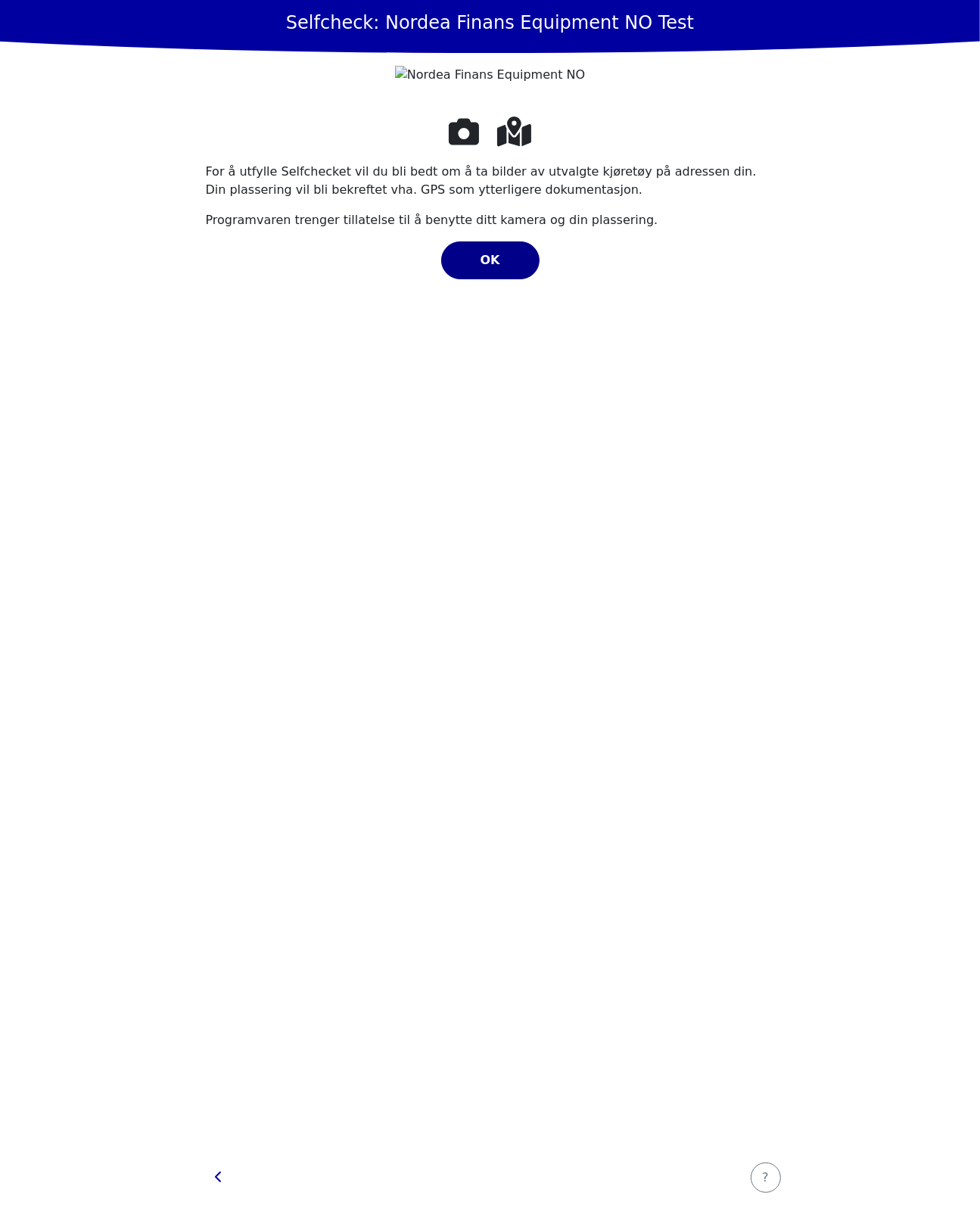
click at [519, 279] on button "OK" at bounding box center [490, 260] width 98 height 38
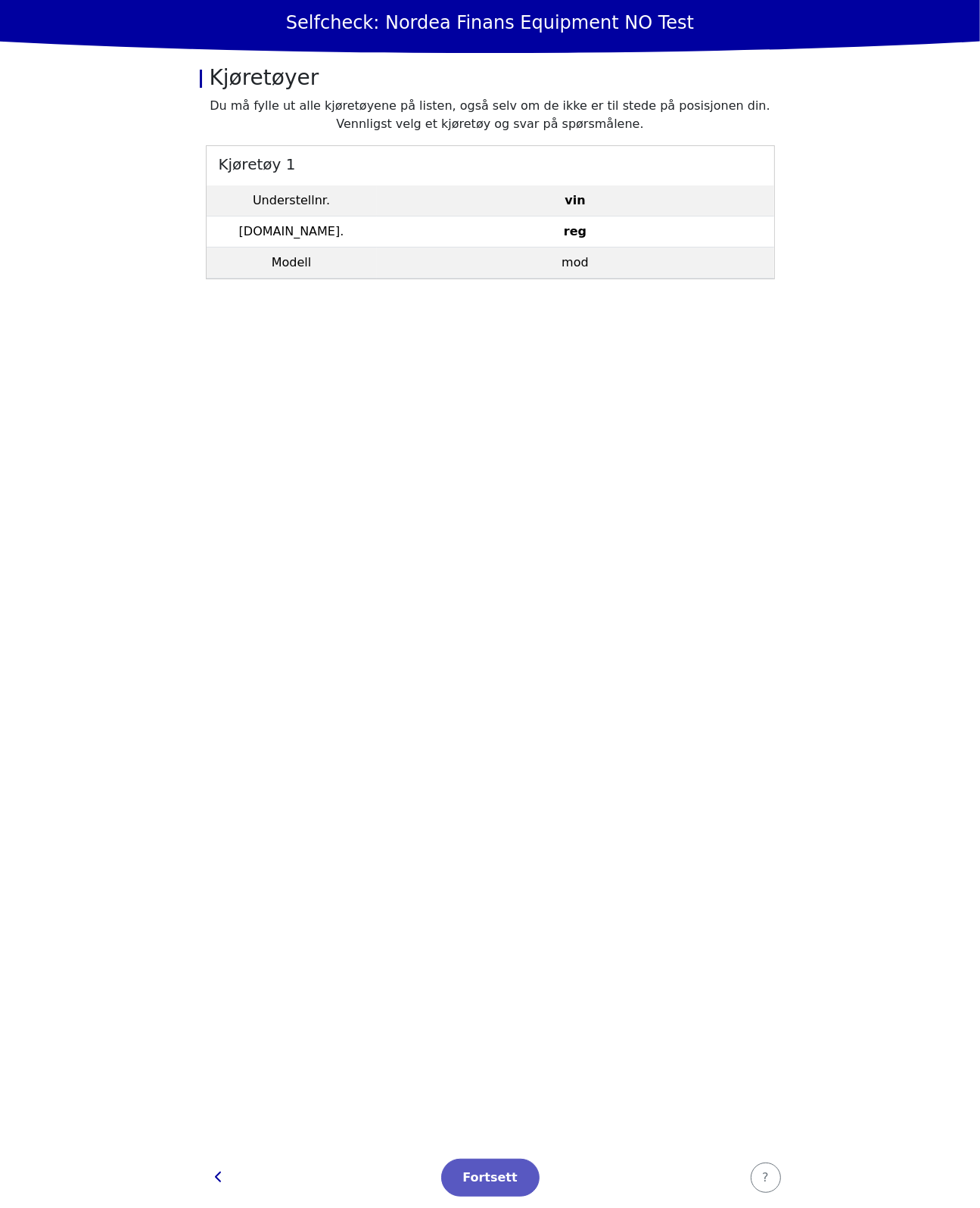
click at [321, 213] on td "Understellnr." at bounding box center [292, 201] width 170 height 31
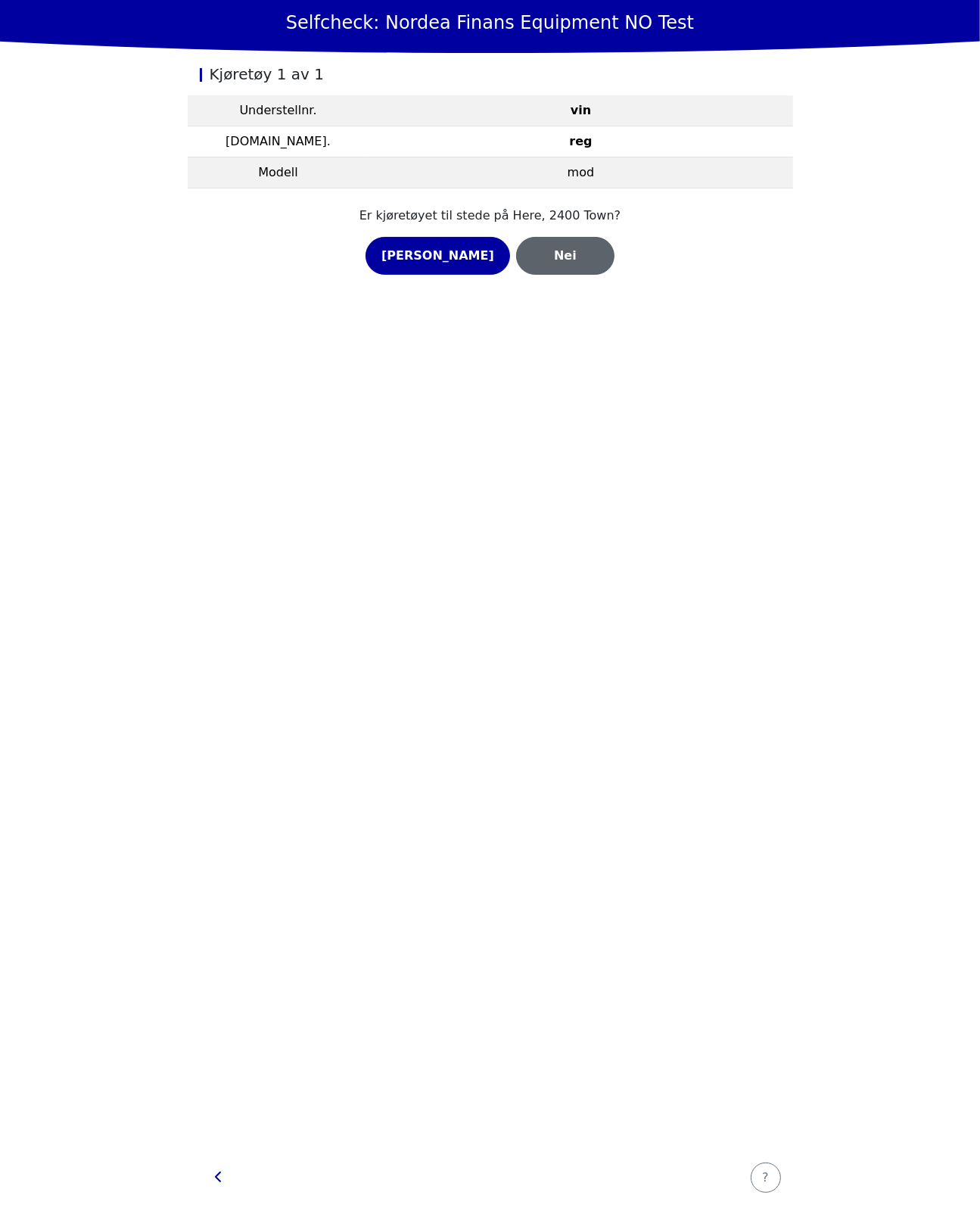
click at [532, 249] on div "Nei" at bounding box center [565, 255] width 67 height 19
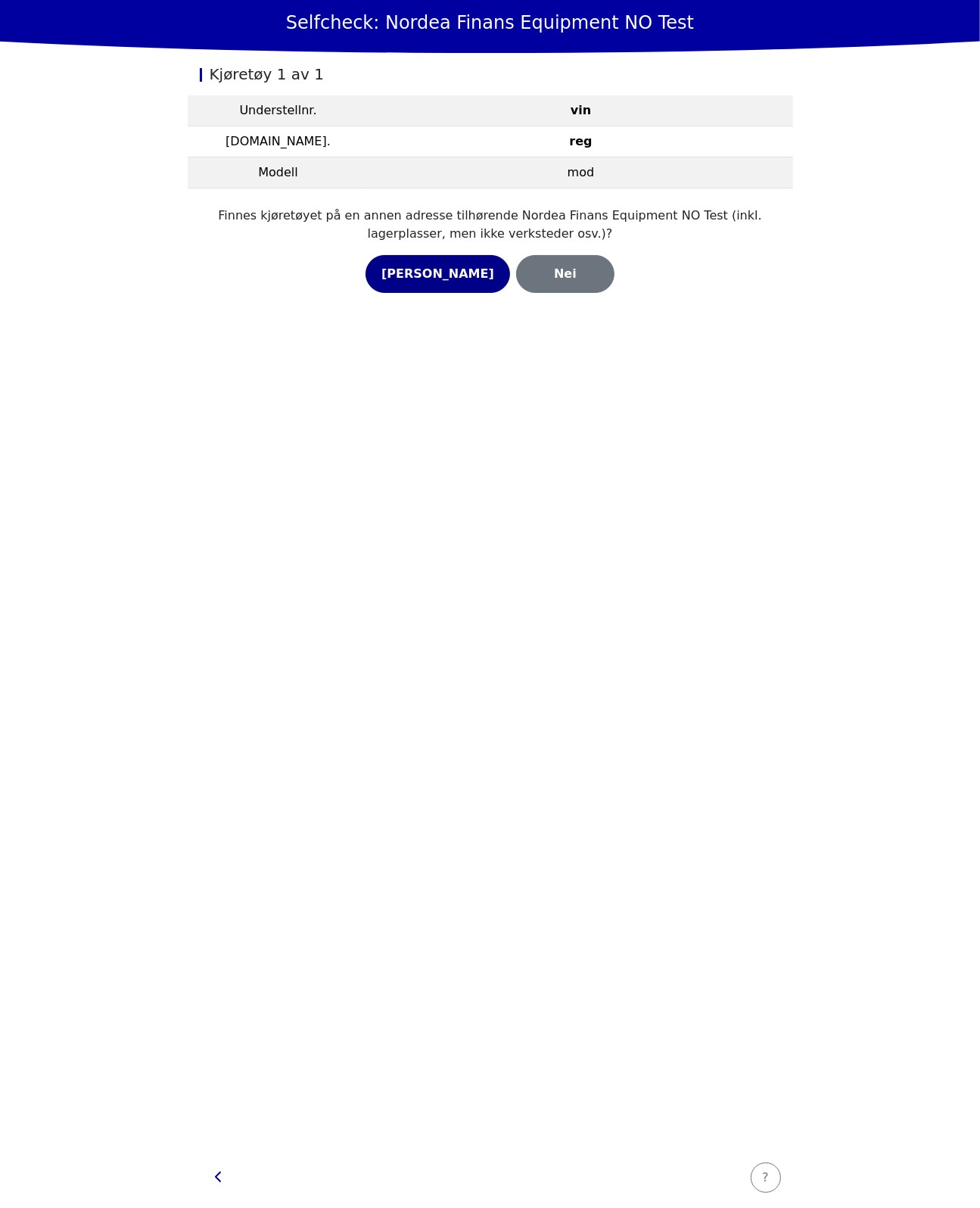
click at [456, 279] on div "[PERSON_NAME]" at bounding box center [438, 274] width 113 height 19
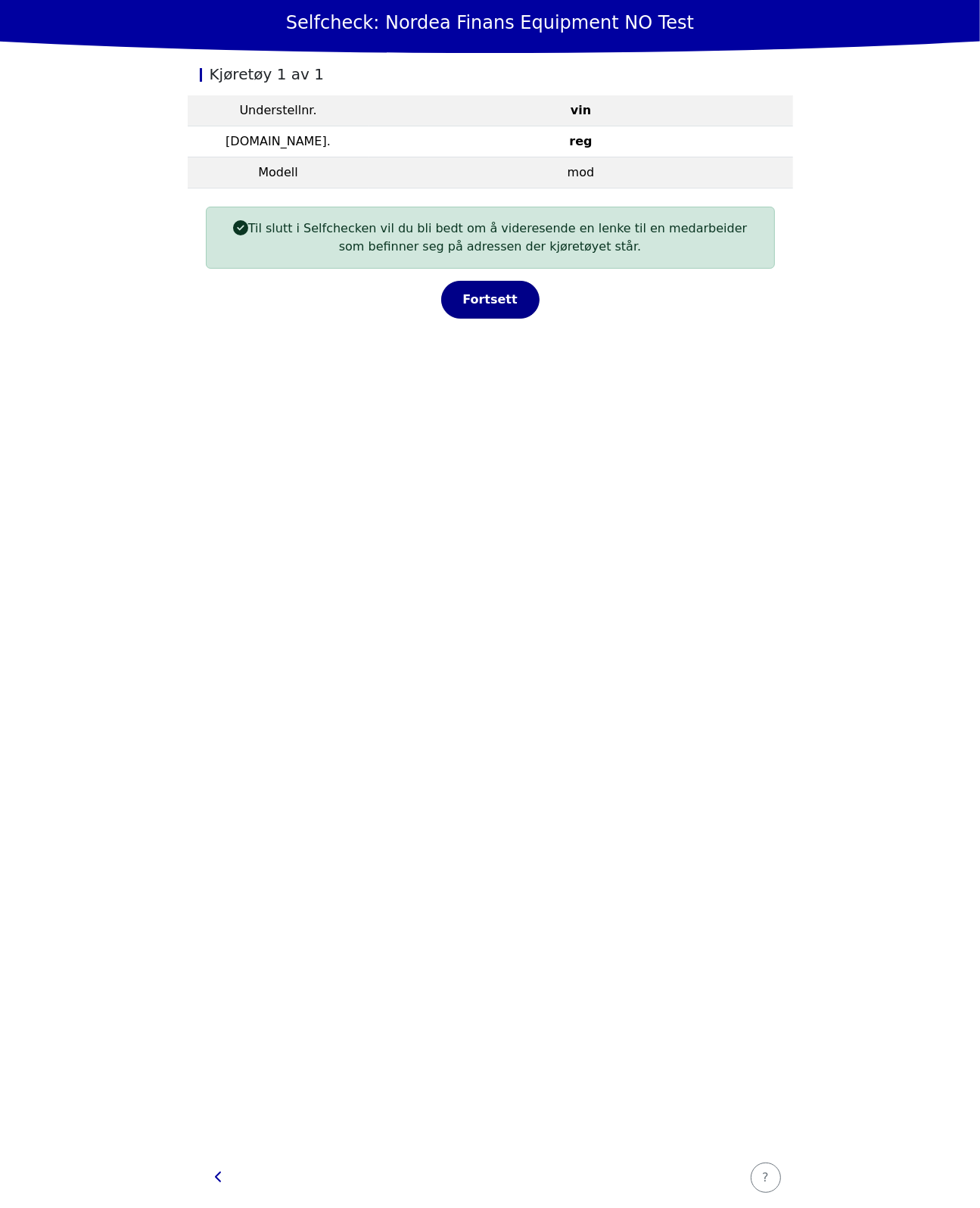
click at [500, 302] on div "Fortsett" at bounding box center [490, 300] width 67 height 19
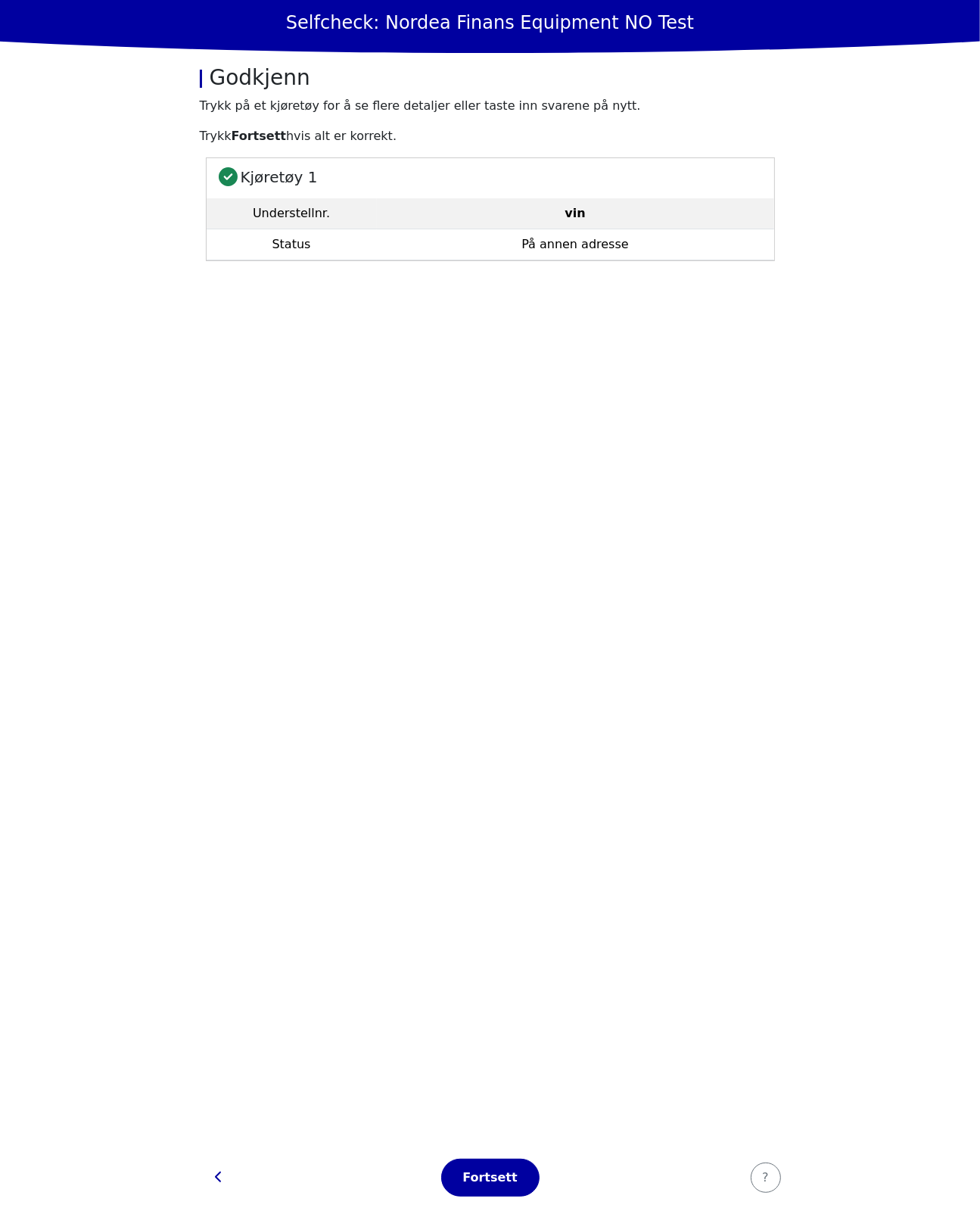
click at [633, 246] on td "På annen adresse" at bounding box center [575, 245] width 397 height 31
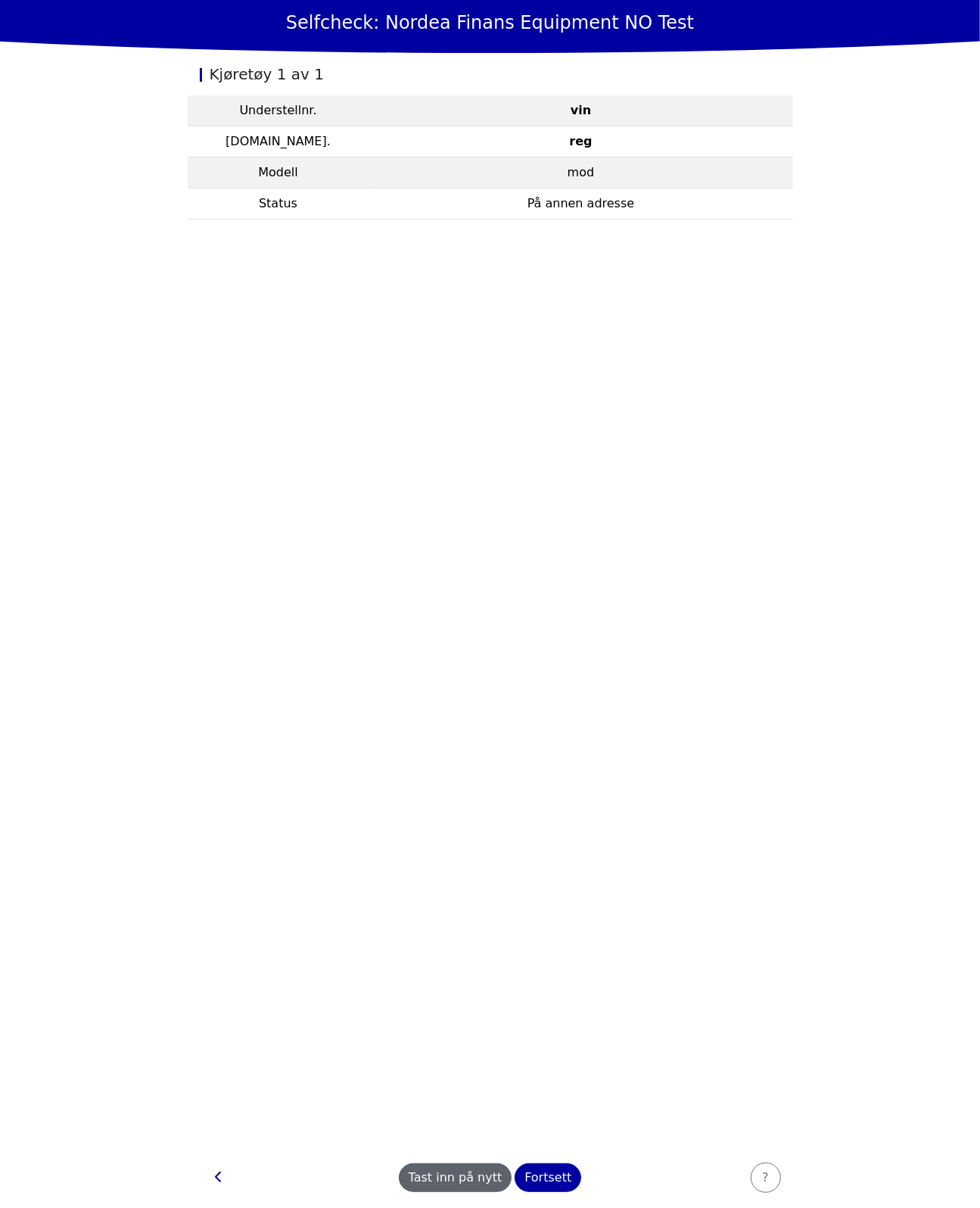
click at [461, 1181] on div "Tast inn på nytt" at bounding box center [456, 1177] width 94 height 19
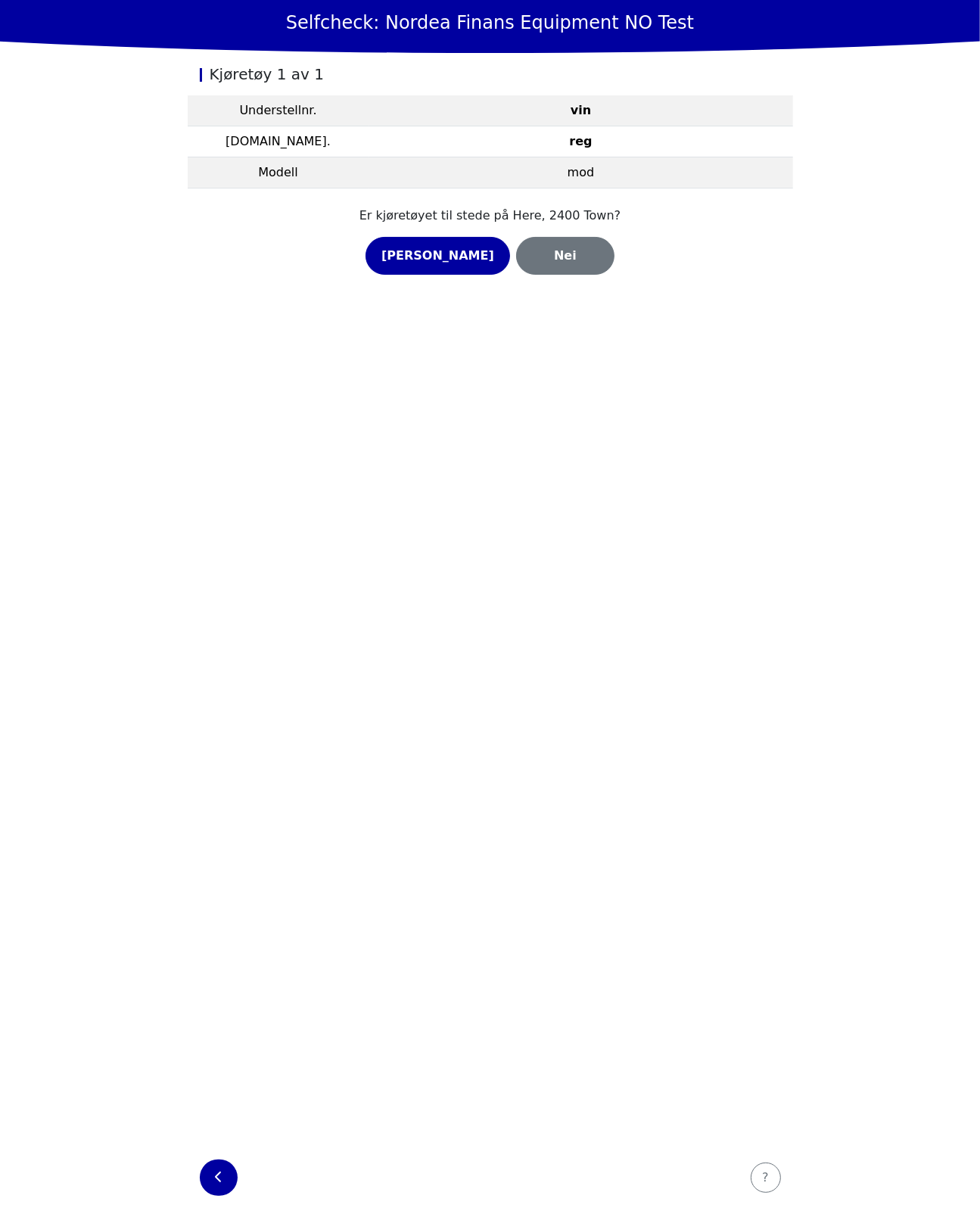
click at [221, 1191] on button "button" at bounding box center [218, 1177] width 38 height 36
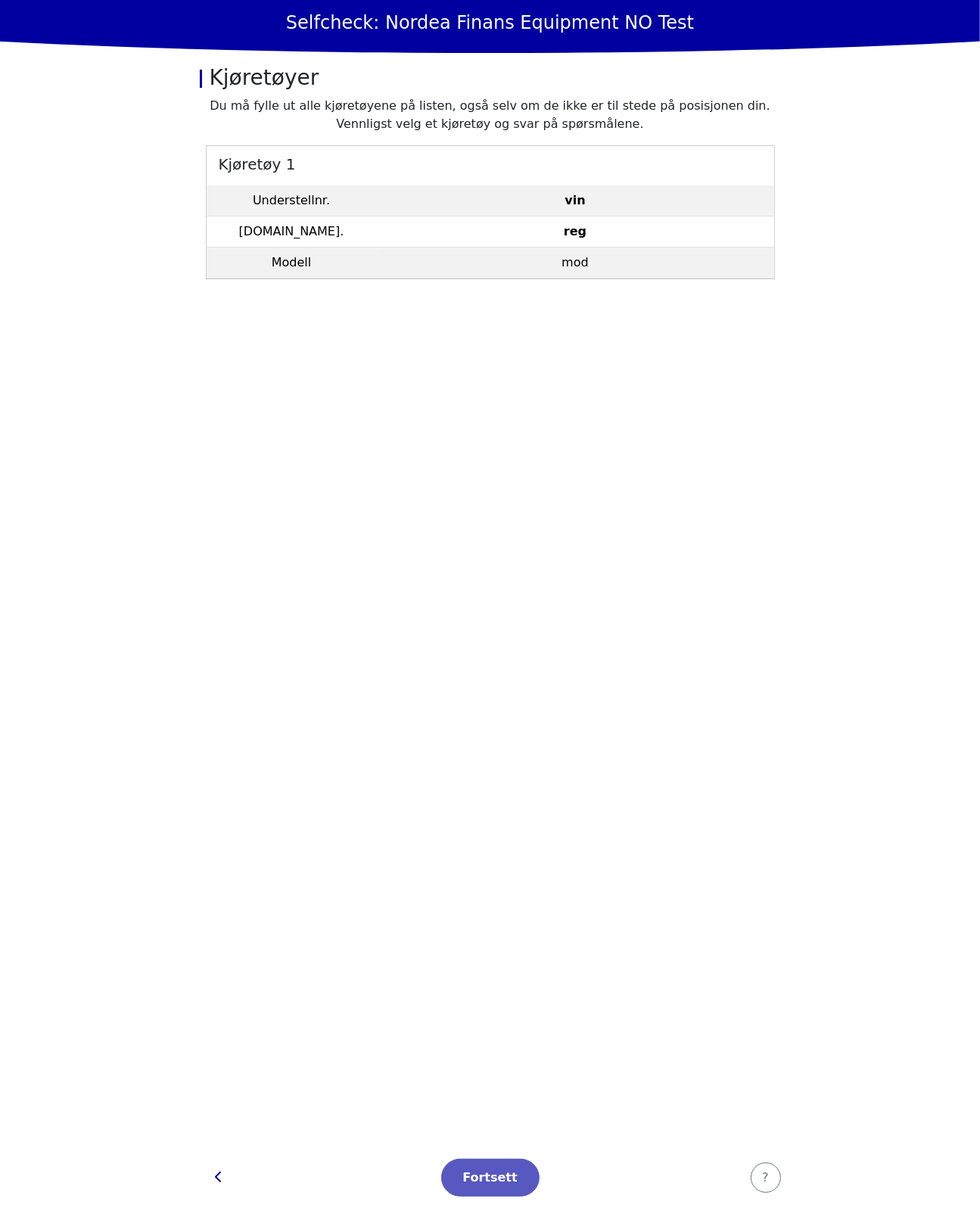
click at [221, 1183] on icon "button" at bounding box center [218, 1177] width 7 height 12
select select "4737"
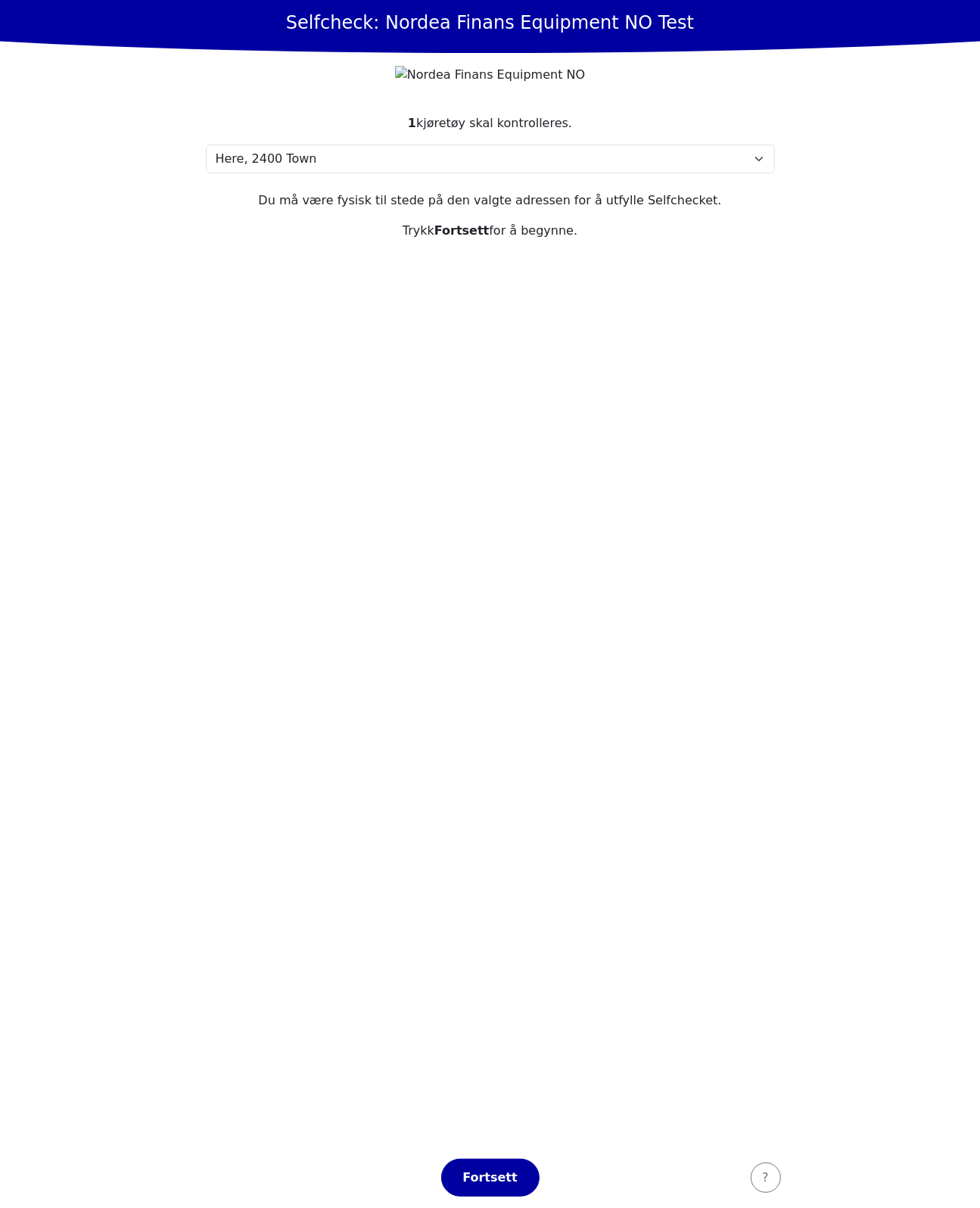
click at [504, 362] on section "1 kjøretøy skal kontrolleres. Velg din adresse Here, 2400 Town Min adresse mang…" at bounding box center [490, 622] width 606 height 1052
click at [633, 535] on section "1 kjøretøy skal kontrolleres. Velg din adresse Here, 2400 Town Min adresse mang…" at bounding box center [490, 622] width 606 height 1052
click at [573, 854] on section "1 kjøretøy skal kontrolleres. Velg din adresse Here, 2400 Town Min adresse mang…" at bounding box center [490, 622] width 606 height 1052
